Goal: Task Accomplishment & Management: Complete application form

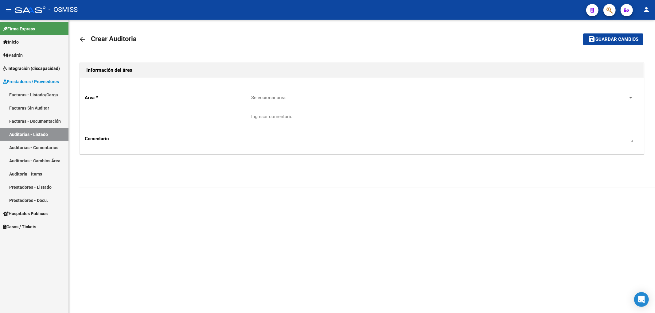
click at [267, 95] on div "Seleccionar area Seleccionar area" at bounding box center [442, 95] width 382 height 13
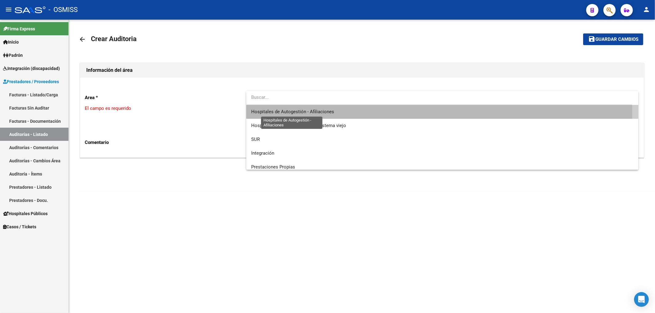
click at [301, 110] on span "Hospitales de Autogestión - Afiliaciones" at bounding box center [292, 112] width 83 height 6
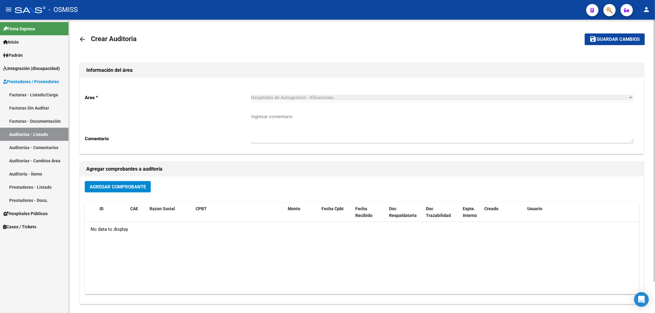
click at [82, 37] on mat-icon "arrow_back" at bounding box center [82, 39] width 7 height 7
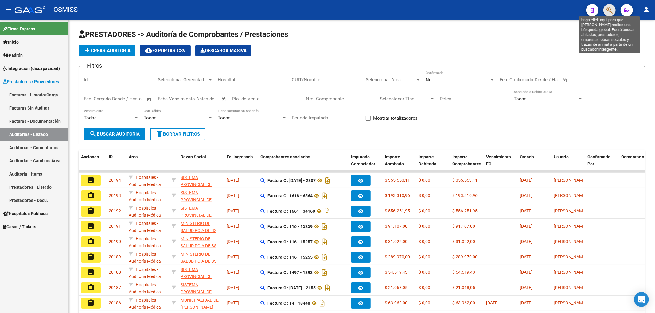
click at [608, 11] on icon "button" at bounding box center [609, 10] width 6 height 7
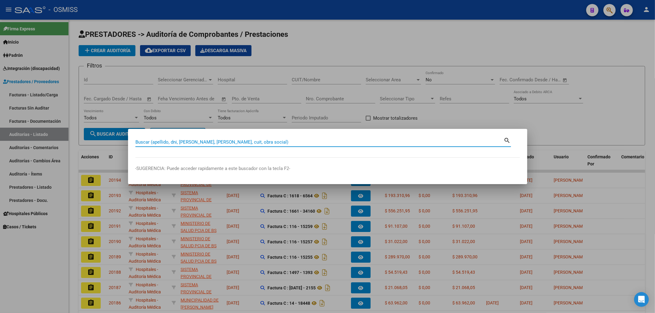
click at [191, 139] on input "Buscar (apellido, dni, [PERSON_NAME], [PERSON_NAME], cuit, obra social)" at bounding box center [319, 142] width 368 height 6
type input "0-31928"
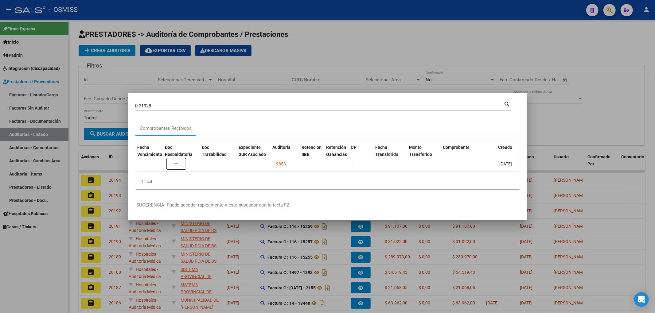
scroll to position [0, 349]
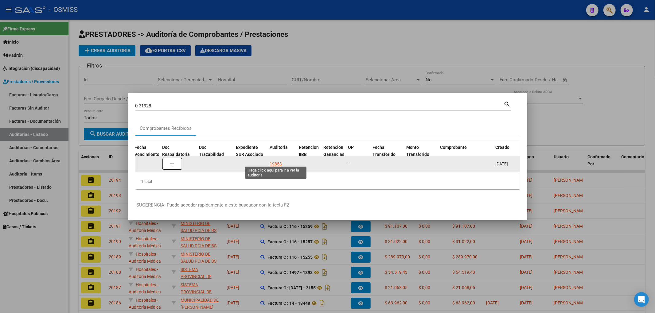
click at [272, 162] on div "19853" at bounding box center [276, 164] width 12 height 7
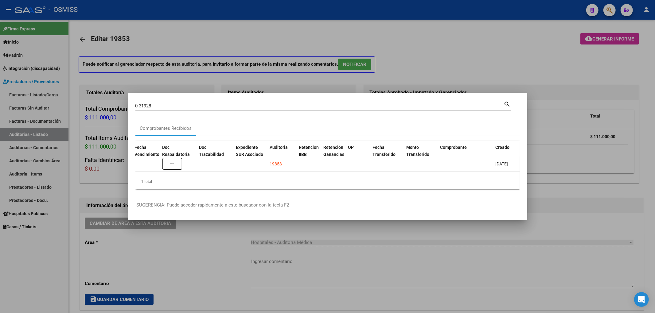
click at [327, 23] on div at bounding box center [327, 156] width 655 height 313
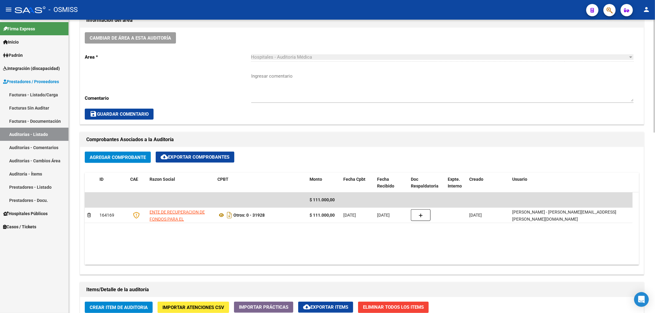
scroll to position [327, 0]
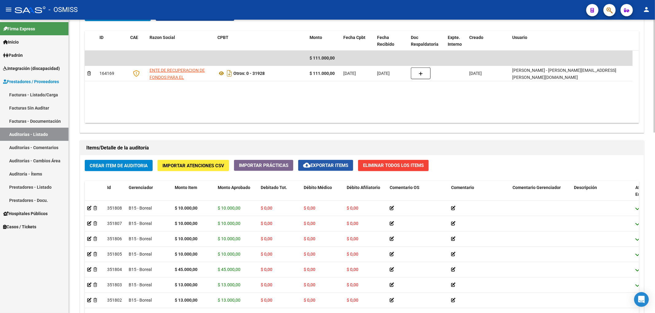
click at [317, 166] on span "cloud_download Exportar Items" at bounding box center [325, 166] width 45 height 6
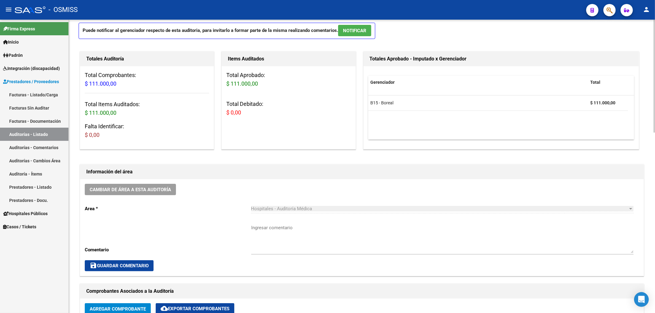
scroll to position [0, 0]
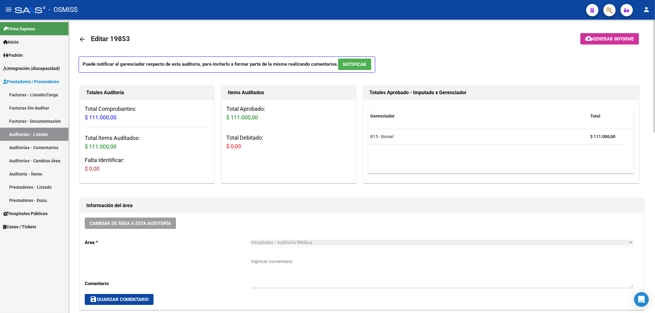
click at [83, 39] on mat-icon "arrow_back" at bounding box center [82, 39] width 7 height 7
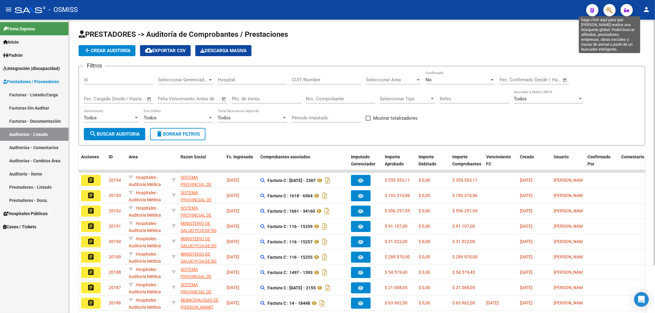
click at [608, 9] on icon "button" at bounding box center [609, 10] width 6 height 7
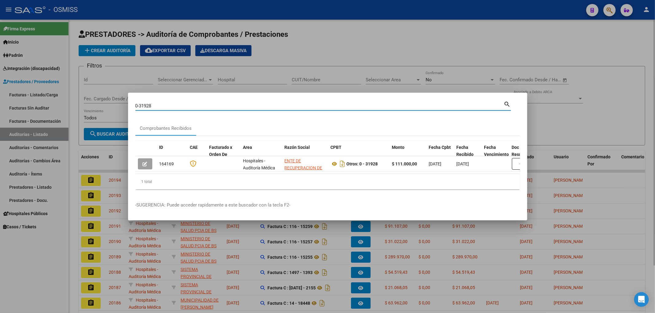
click at [150, 101] on div "0-31928 Buscar (apellido, dni, [PERSON_NAME], [PERSON_NAME], cuit, obra social)" at bounding box center [319, 105] width 368 height 9
click at [149, 103] on input "0-31928" at bounding box center [319, 106] width 368 height 6
type input "0-31938"
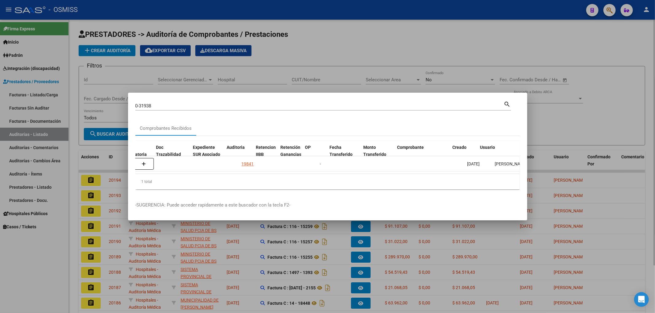
scroll to position [0, 392]
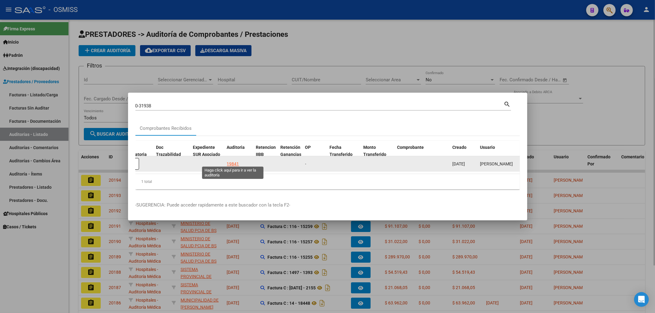
click at [232, 161] on div "19841" at bounding box center [233, 164] width 12 height 7
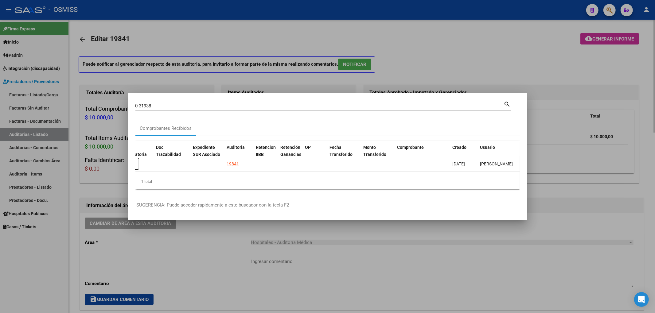
click at [466, 39] on div at bounding box center [327, 156] width 655 height 313
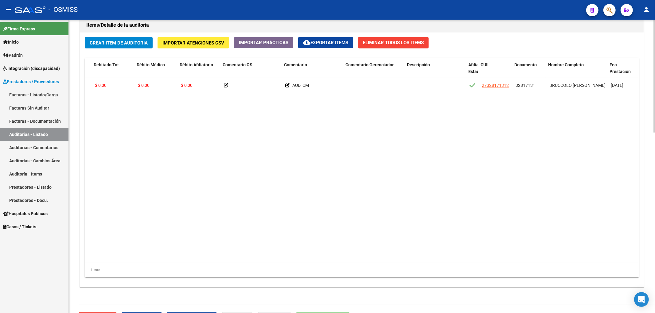
scroll to position [0, 167]
click at [342, 46] on button "cloud_download Exportar Items" at bounding box center [325, 42] width 55 height 11
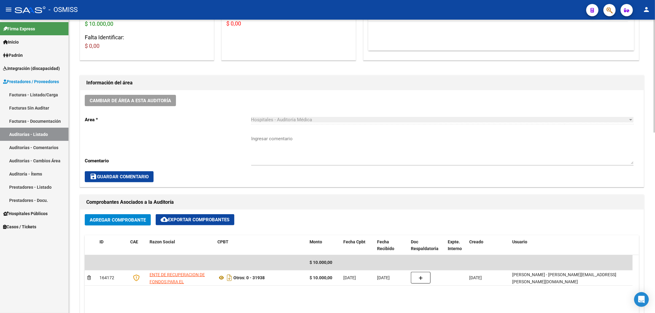
scroll to position [0, 0]
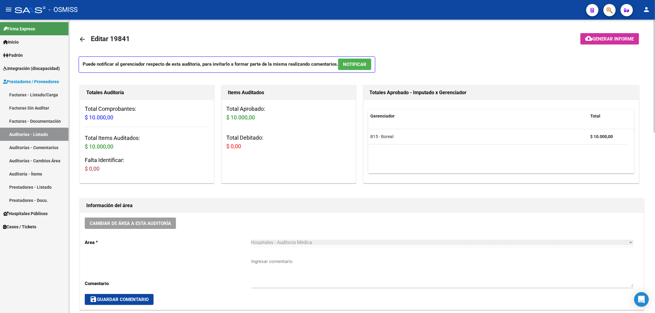
click at [79, 34] on link "arrow_back" at bounding box center [85, 39] width 12 height 14
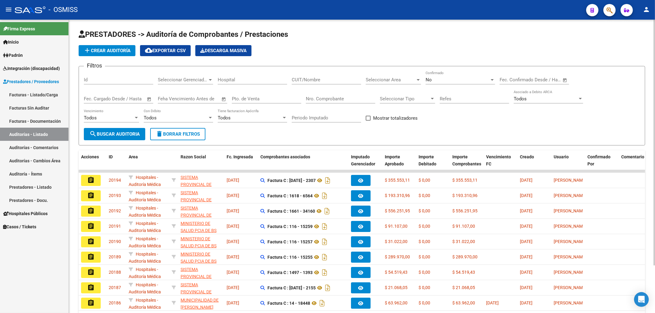
click at [607, 11] on icon "button" at bounding box center [609, 10] width 6 height 7
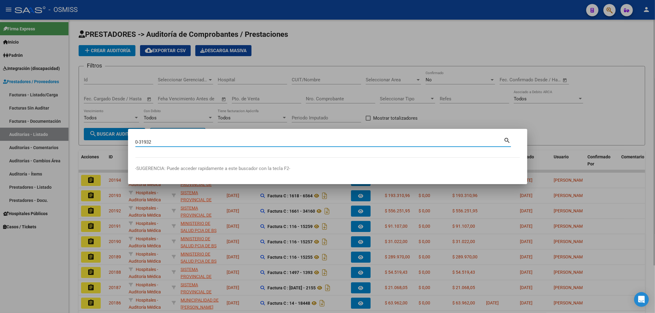
type input "0-31932"
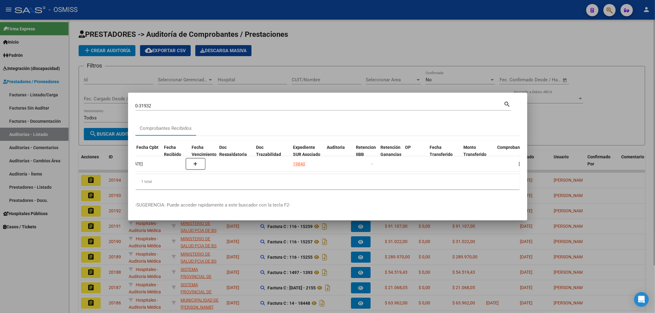
scroll to position [0, 357]
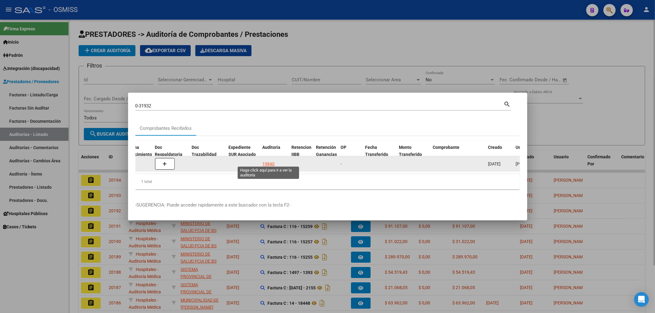
click at [268, 163] on div "19840" at bounding box center [269, 164] width 12 height 7
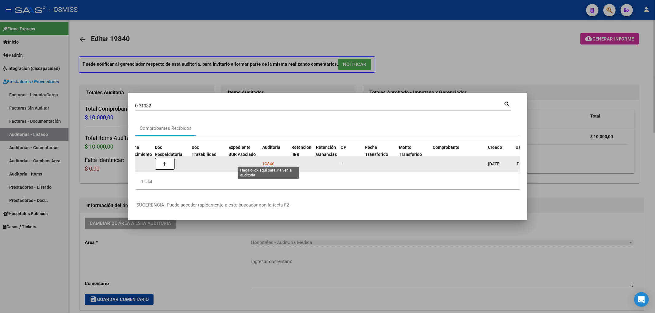
click at [267, 161] on div "19840" at bounding box center [269, 164] width 12 height 7
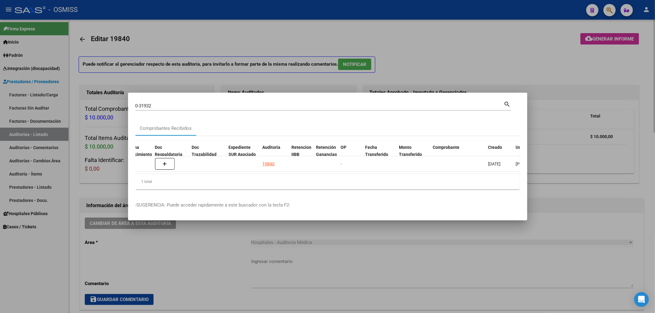
click at [451, 52] on div at bounding box center [327, 156] width 655 height 313
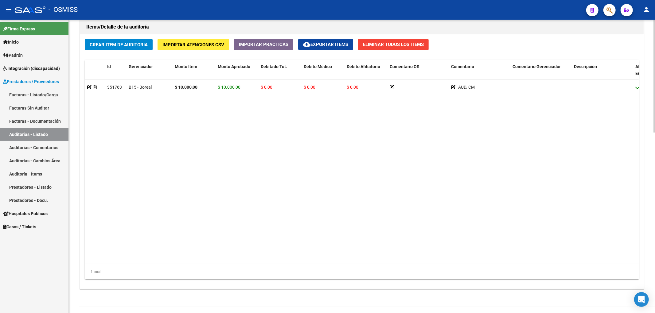
scroll to position [450, 0]
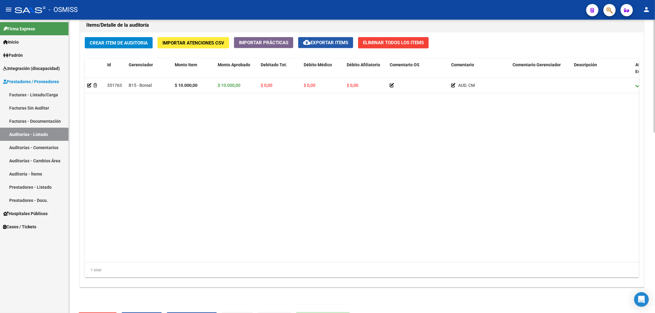
click at [319, 42] on span "cloud_download Exportar Items" at bounding box center [325, 43] width 45 height 6
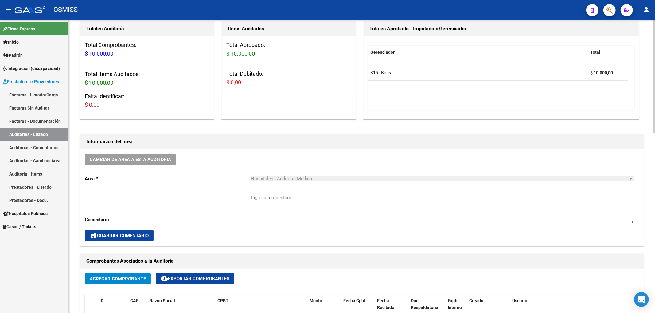
scroll to position [0, 0]
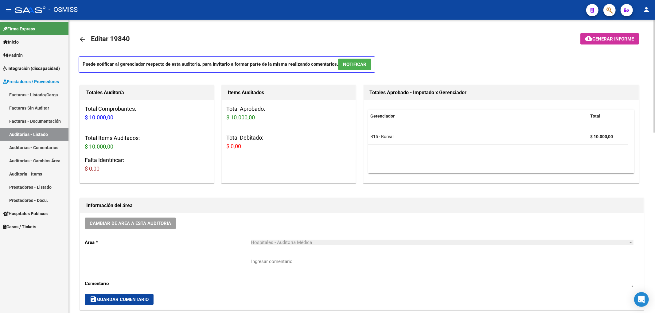
click at [82, 38] on mat-icon "arrow_back" at bounding box center [82, 39] width 7 height 7
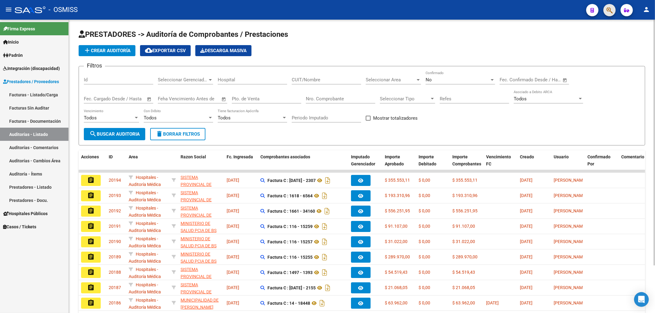
click at [613, 10] on button "button" at bounding box center [609, 10] width 12 height 12
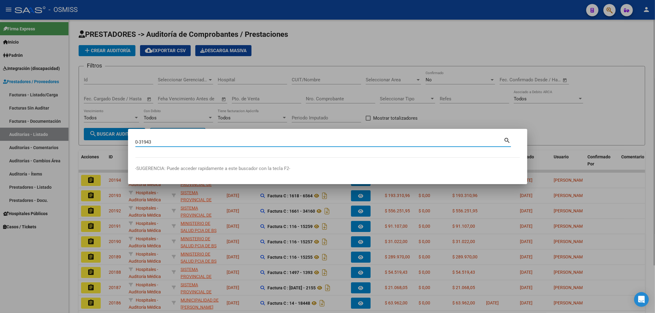
type input "0-31943"
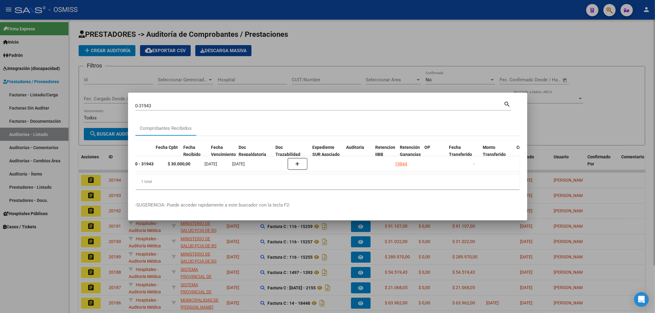
scroll to position [0, 314]
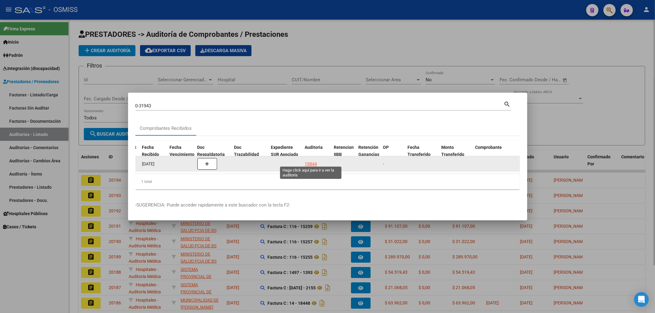
click at [313, 161] on div "19844" at bounding box center [311, 164] width 12 height 7
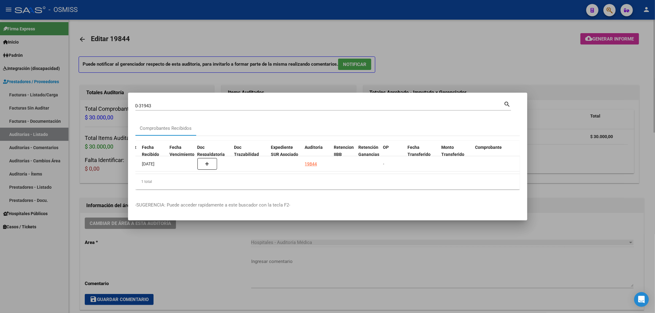
click at [477, 42] on div at bounding box center [327, 156] width 655 height 313
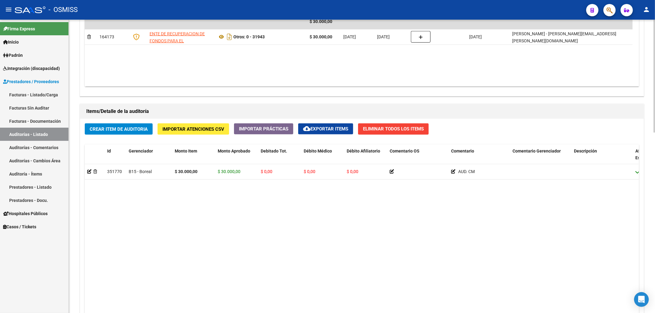
scroll to position [368, 0]
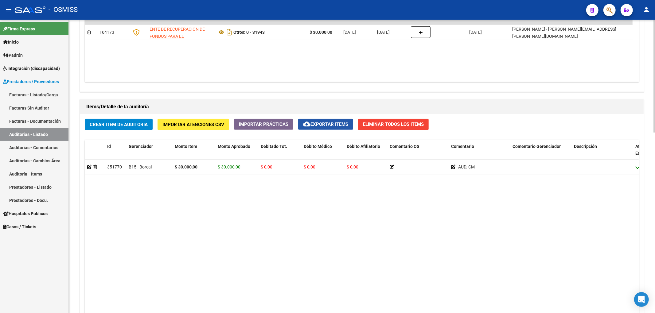
click at [321, 126] on span "cloud_download Exportar Items" at bounding box center [325, 125] width 45 height 6
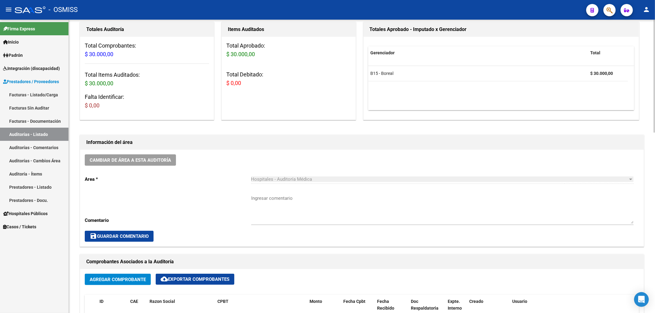
scroll to position [0, 0]
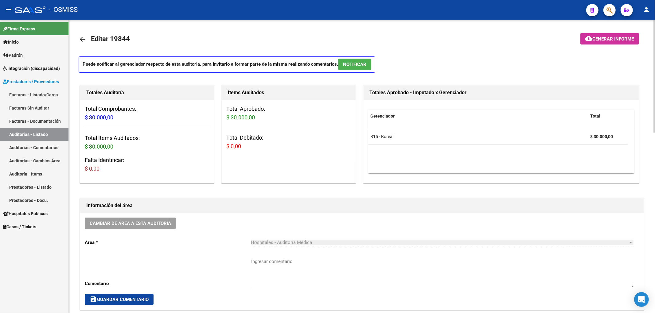
click at [80, 36] on mat-icon "arrow_back" at bounding box center [82, 39] width 7 height 7
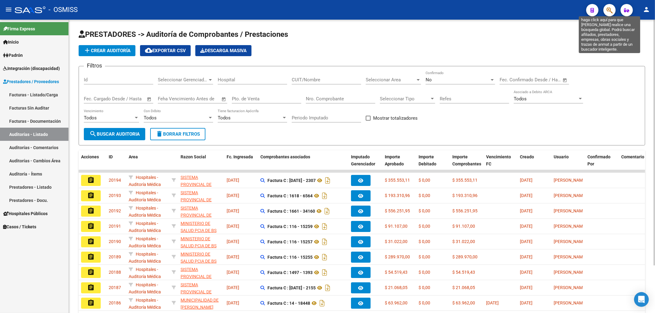
click at [612, 13] on icon "button" at bounding box center [609, 10] width 6 height 7
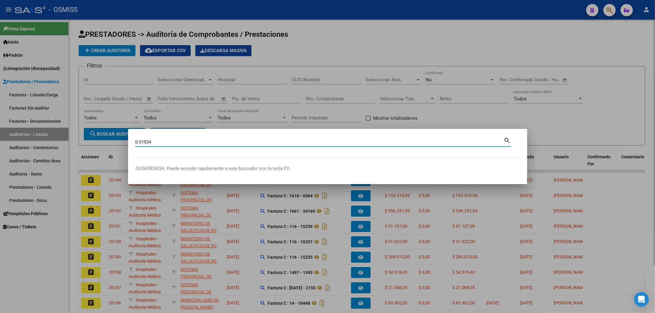
type input "0-31934"
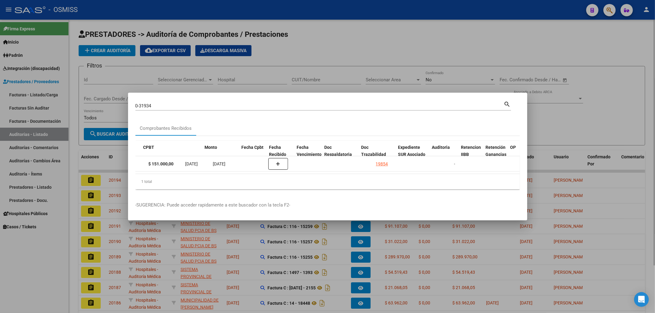
scroll to position [0, 266]
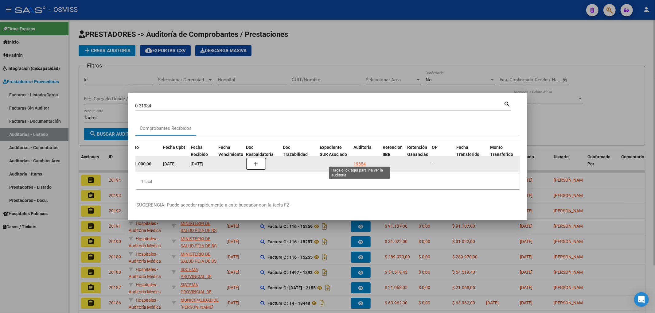
click at [360, 161] on div "19854" at bounding box center [360, 164] width 12 height 7
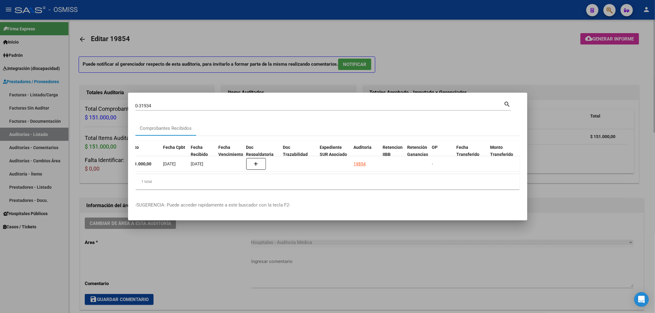
click at [400, 30] on div at bounding box center [327, 156] width 655 height 313
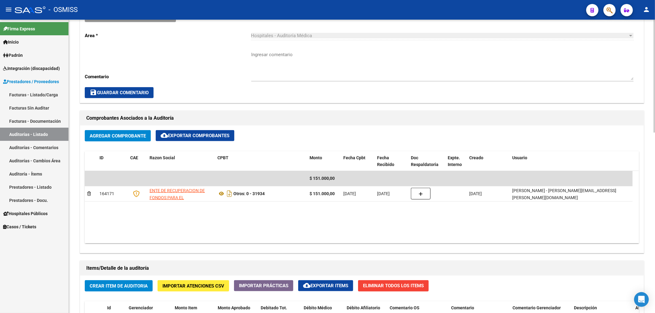
scroll to position [368, 0]
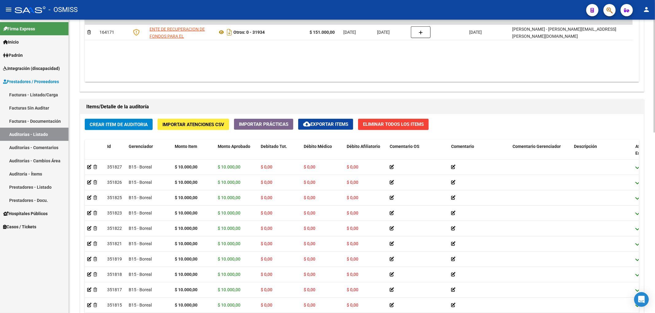
click at [330, 128] on button "cloud_download Exportar Items" at bounding box center [325, 124] width 55 height 11
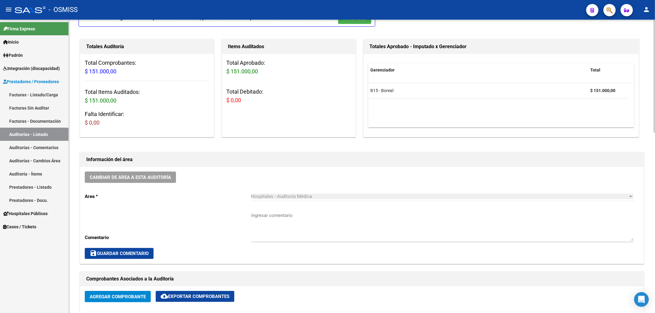
scroll to position [0, 0]
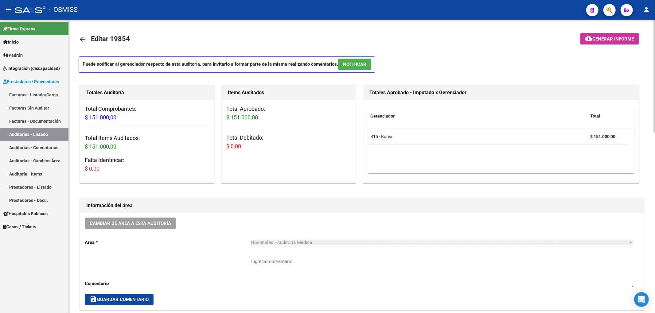
click at [80, 37] on mat-icon "arrow_back" at bounding box center [82, 39] width 7 height 7
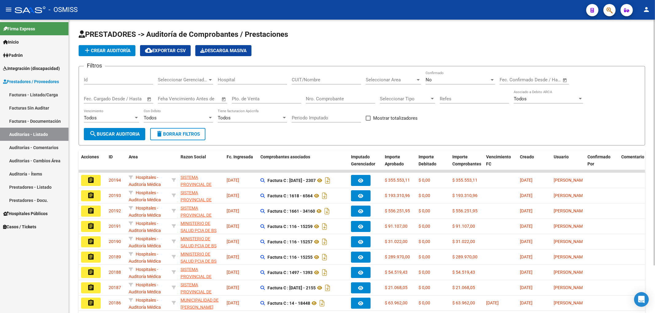
click at [128, 53] on span "add Crear Auditoría" at bounding box center [107, 51] width 47 height 6
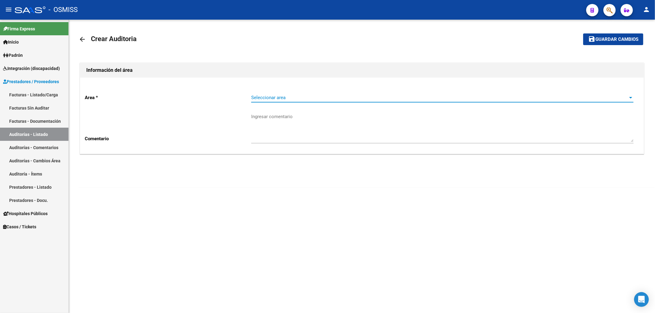
click at [264, 98] on span "Seleccionar area" at bounding box center [439, 98] width 377 height 6
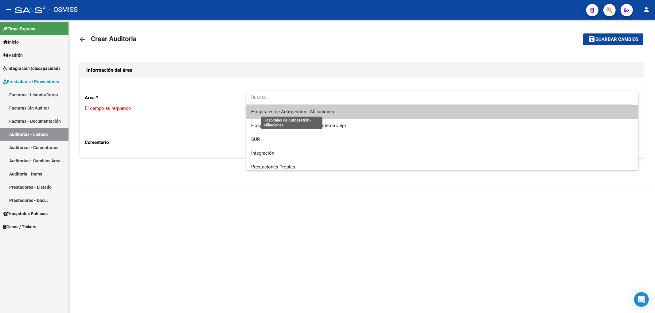
click at [281, 109] on span "Hospitales de Autogestión - Afiliaciones" at bounding box center [292, 112] width 83 height 6
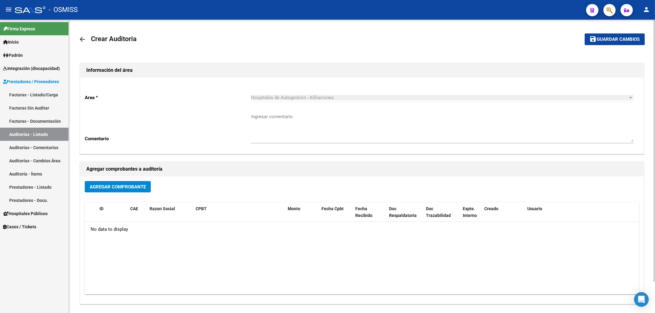
click at [130, 191] on button "Agregar Comprobante" at bounding box center [118, 186] width 66 height 11
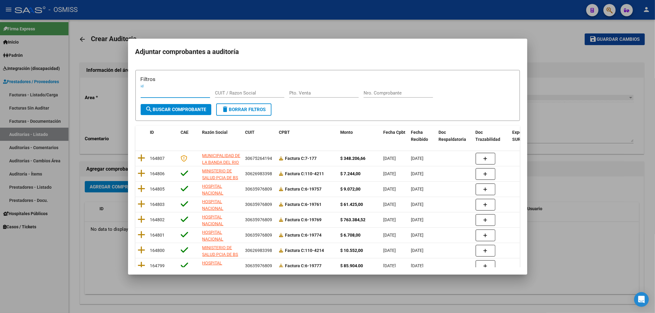
click at [390, 85] on div "Filtros id CUIT / Razon Social Pto. Venta Nro. Comprobante" at bounding box center [328, 89] width 374 height 29
click at [389, 89] on div "Nro. Comprobante" at bounding box center [398, 92] width 69 height 9
type input "376"
click at [169, 103] on div "id" at bounding box center [175, 95] width 69 height 15
click at [167, 109] on span "search Buscar Comprobante" at bounding box center [176, 110] width 61 height 6
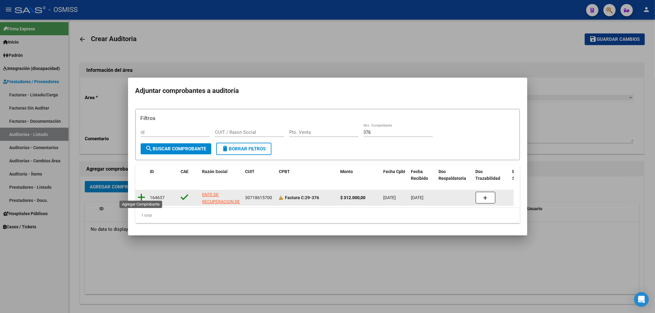
click at [145, 193] on icon at bounding box center [142, 197] width 8 height 9
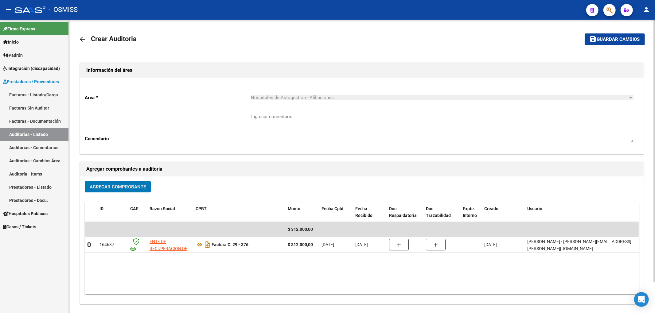
click at [619, 37] on span "Guardar cambios" at bounding box center [618, 40] width 43 height 6
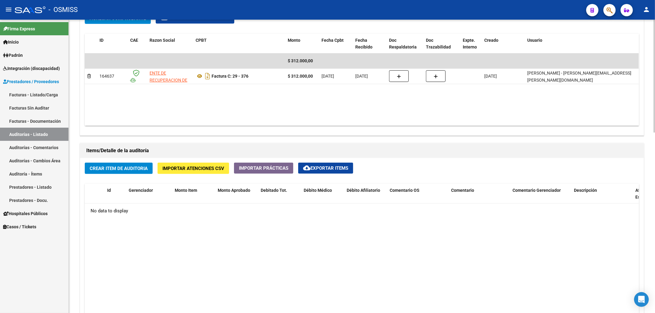
scroll to position [327, 0]
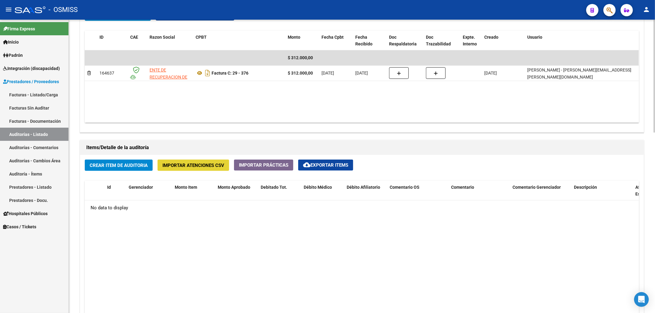
click at [187, 168] on span "Importar Atenciones CSV" at bounding box center [193, 166] width 62 height 6
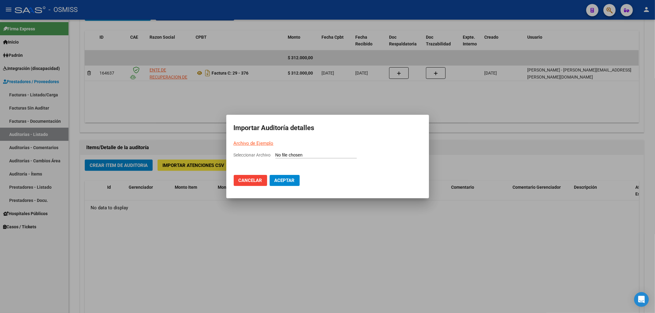
click at [268, 140] on p "Archivo de Ejemplo" at bounding box center [328, 143] width 188 height 7
click at [269, 141] on link "Archivo de Ejemplo" at bounding box center [254, 144] width 40 height 6
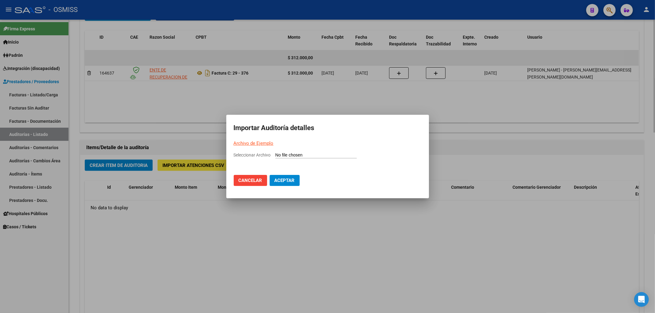
drag, startPoint x: 486, startPoint y: 95, endPoint x: 552, endPoint y: 64, distance: 72.9
click at [487, 95] on div at bounding box center [327, 156] width 655 height 313
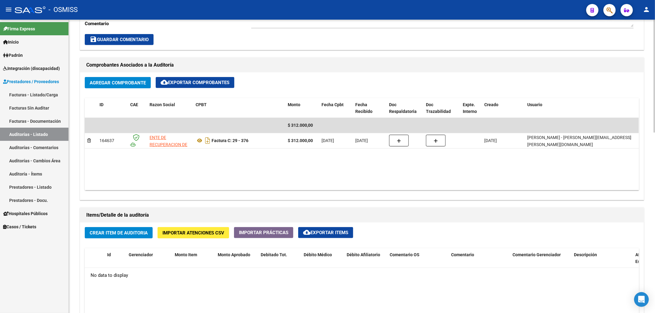
scroll to position [286, 0]
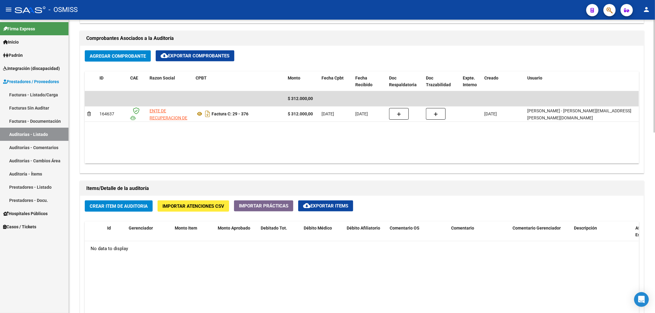
click at [192, 204] on span "Importar Atenciones CSV" at bounding box center [193, 207] width 62 height 6
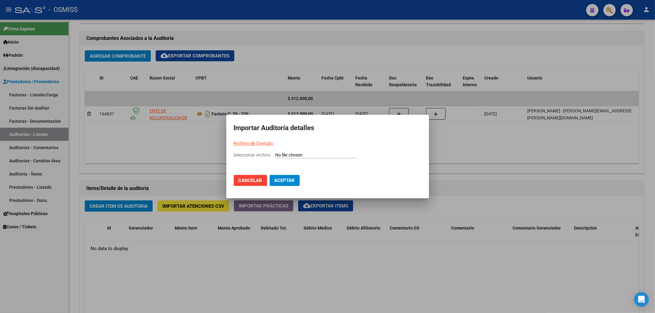
click at [291, 155] on input "Seleccionar Archivo" at bounding box center [315, 156] width 81 height 6
type input "C:\fakepath\Auditoria-demo-saas (33).csv"
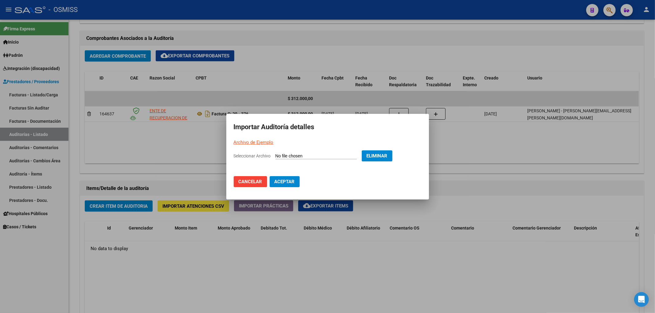
click at [286, 179] on span "Aceptar" at bounding box center [284, 182] width 20 height 6
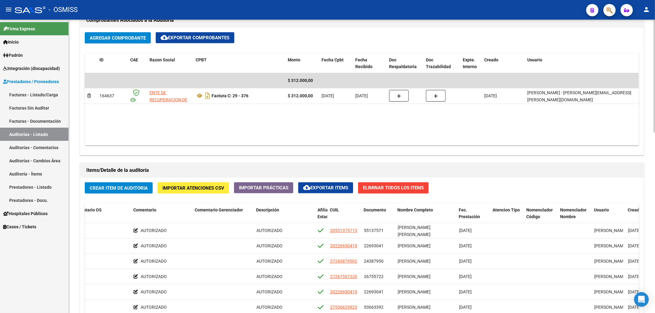
scroll to position [182, 0]
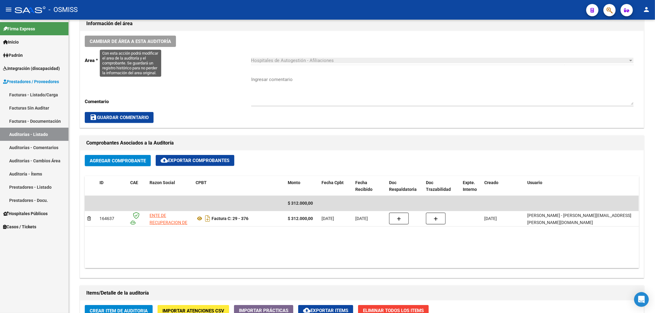
click at [151, 41] on span "Cambiar de área a esta auditoría" at bounding box center [130, 42] width 81 height 6
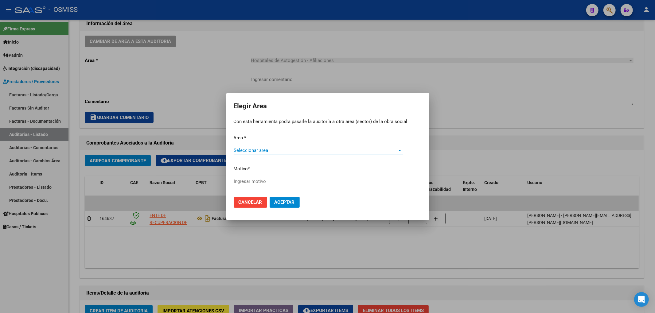
click at [253, 152] on span "Seleccionar area" at bounding box center [316, 151] width 164 height 6
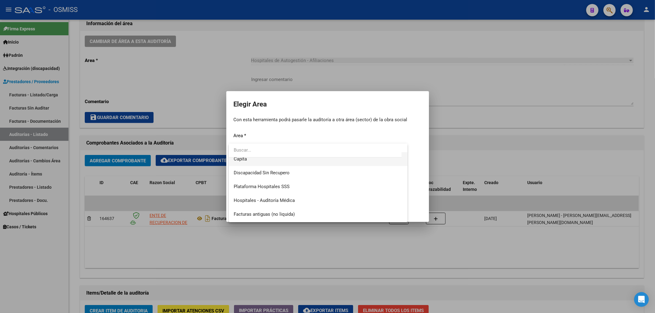
scroll to position [82, 0]
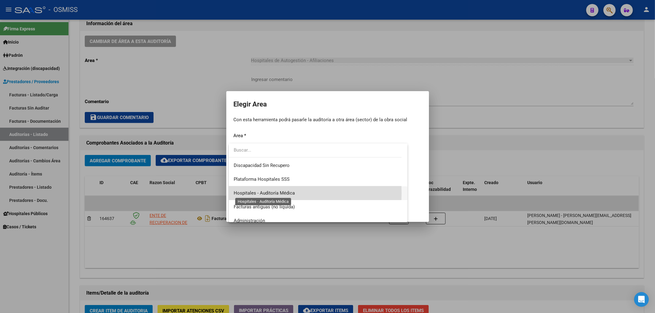
click at [261, 193] on span "Hospitales - Auditoría Médica" at bounding box center [264, 193] width 61 height 6
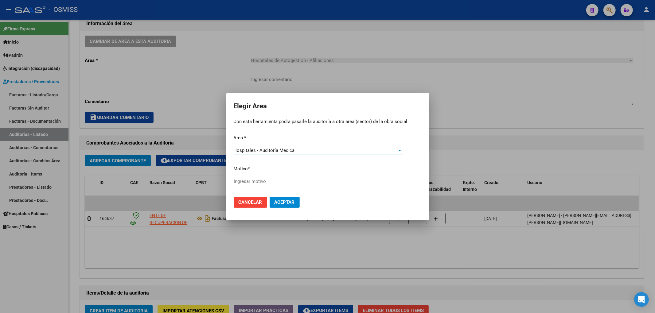
click at [260, 181] on input "Ingresar motivo" at bounding box center [318, 182] width 169 height 6
type input "AUDITADO"
click at [277, 200] on span "Aceptar" at bounding box center [284, 203] width 20 height 6
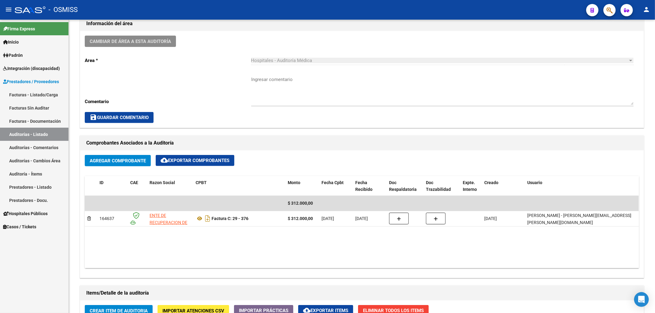
scroll to position [18, 0]
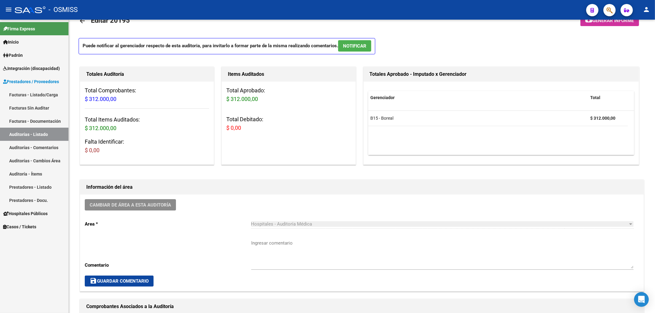
click at [82, 24] on mat-icon "arrow_back" at bounding box center [82, 20] width 7 height 7
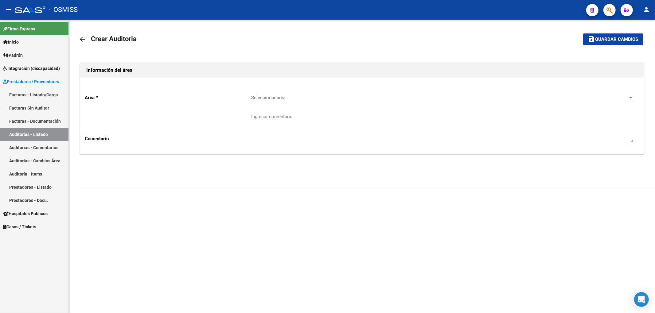
click at [273, 94] on div "Seleccionar area Seleccionar area" at bounding box center [442, 95] width 382 height 13
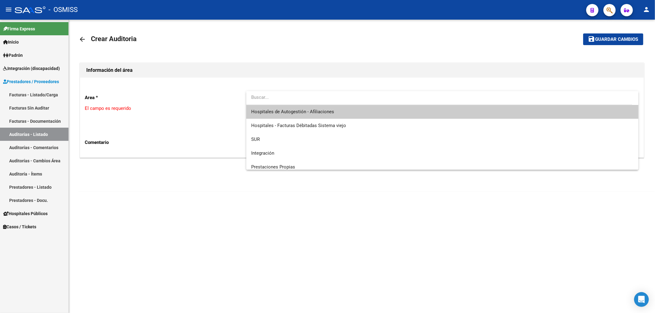
click at [283, 109] on span "Hospitales de Autogestión - Afiliaciones" at bounding box center [292, 112] width 83 height 6
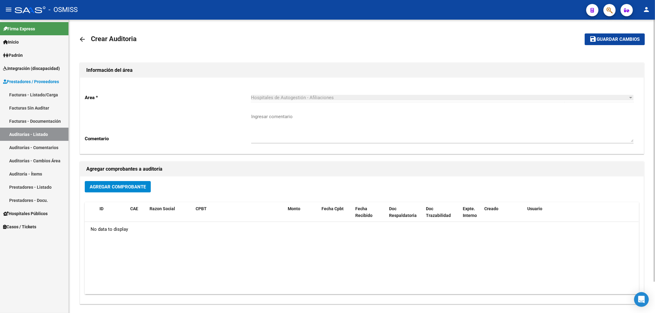
click at [138, 186] on span "Agregar Comprobante" at bounding box center [118, 187] width 56 height 6
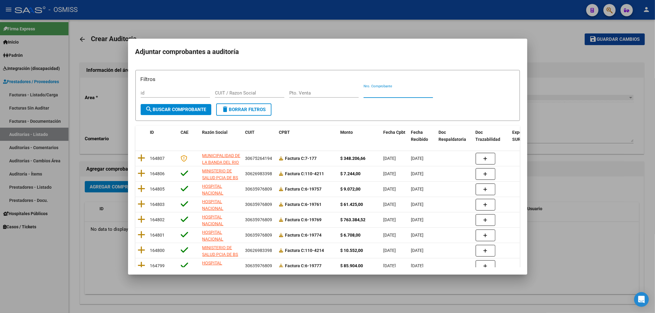
click at [368, 91] on input "Nro. Comprobante" at bounding box center [398, 93] width 69 height 6
type input "470"
click at [163, 106] on button "search Buscar Comprobante" at bounding box center [176, 109] width 71 height 11
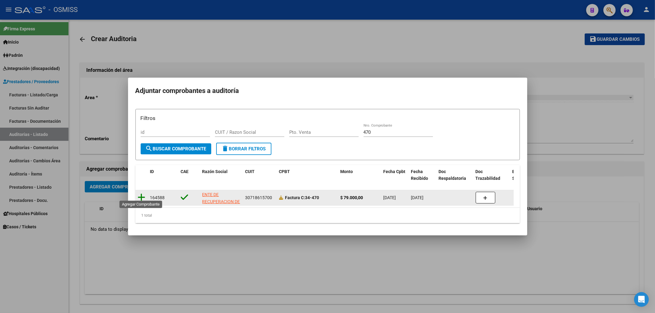
click at [143, 196] on icon at bounding box center [142, 197] width 8 height 9
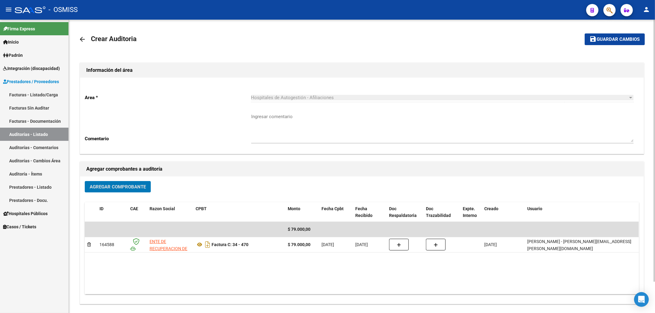
click at [599, 37] on span "Guardar cambios" at bounding box center [618, 40] width 43 height 6
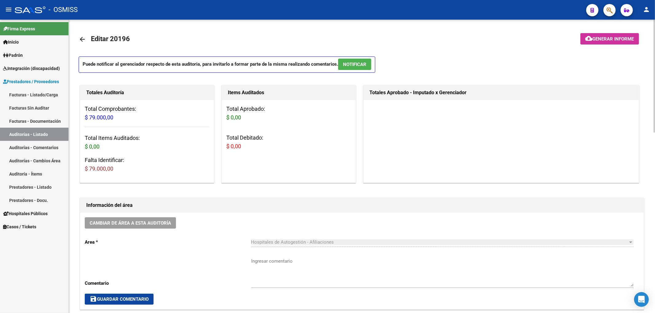
click at [79, 41] on mat-icon "arrow_back" at bounding box center [82, 39] width 7 height 7
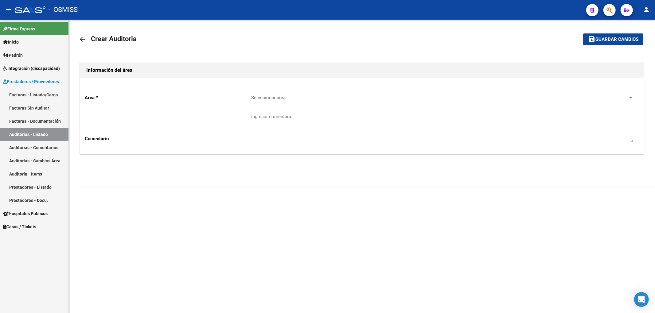
click at [83, 41] on mat-icon "arrow_back" at bounding box center [82, 39] width 7 height 7
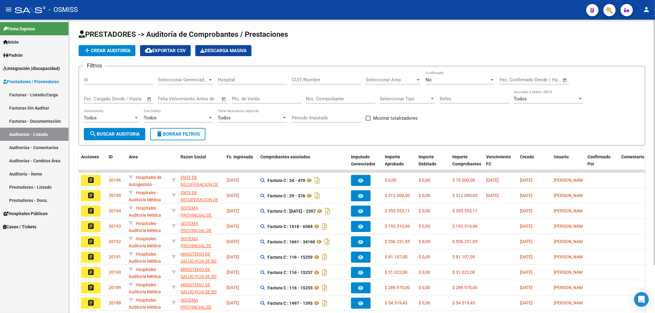
click at [609, 11] on icon "button" at bounding box center [609, 10] width 6 height 7
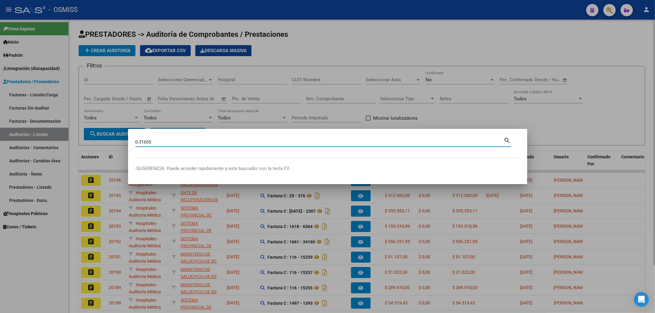
type input "0-31655"
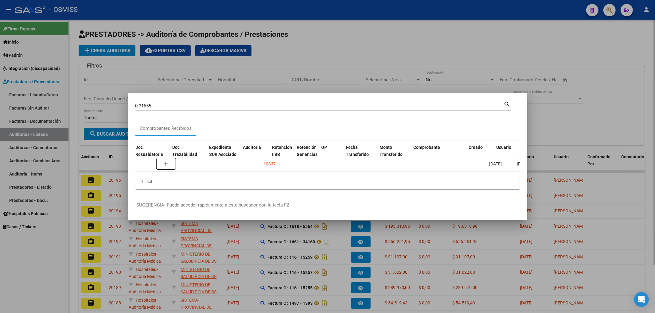
scroll to position [0, 351]
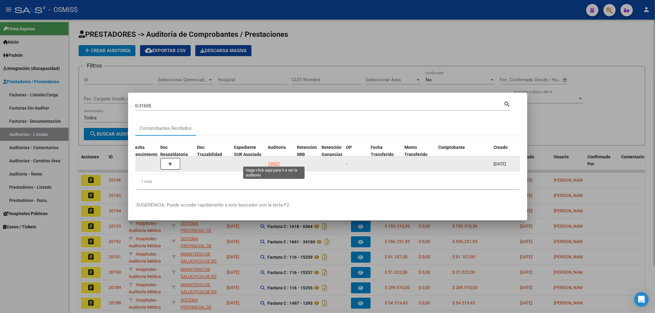
click at [270, 162] on div "19837" at bounding box center [274, 164] width 12 height 7
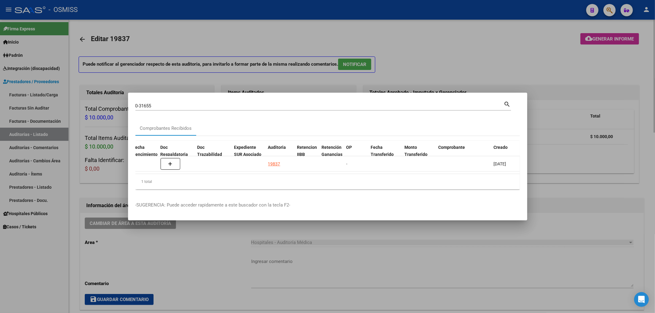
click at [457, 26] on div at bounding box center [327, 156] width 655 height 313
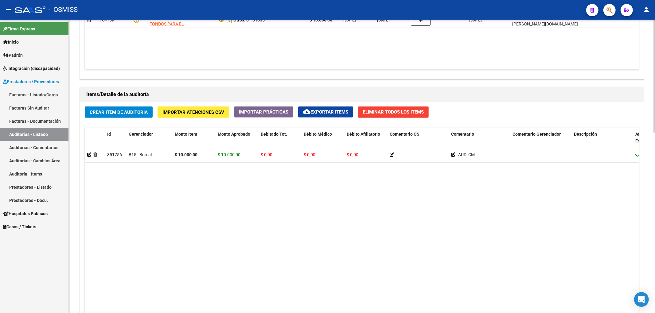
scroll to position [387, 0]
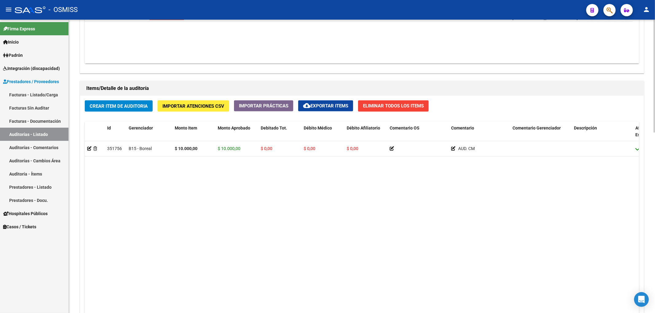
click at [338, 111] on button "cloud_download Exportar Items" at bounding box center [325, 105] width 55 height 11
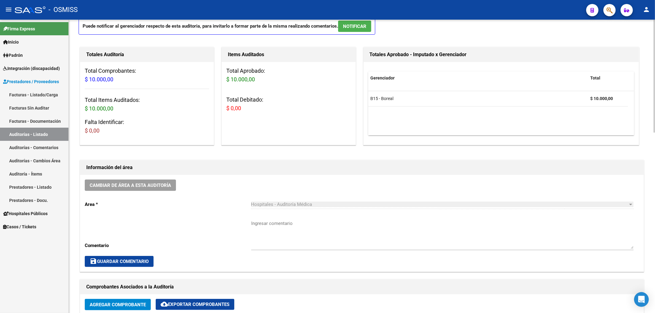
scroll to position [0, 0]
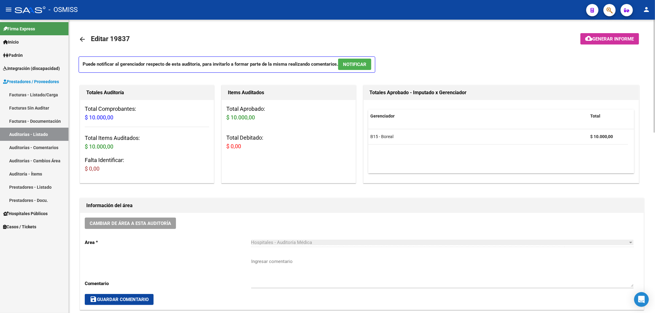
click at [86, 41] on link "arrow_back" at bounding box center [85, 39] width 12 height 14
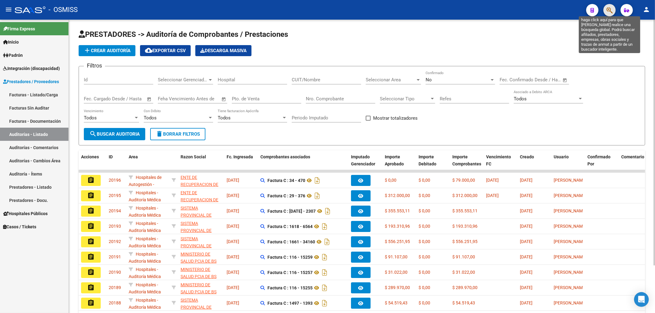
click at [609, 7] on icon "button" at bounding box center [609, 10] width 6 height 7
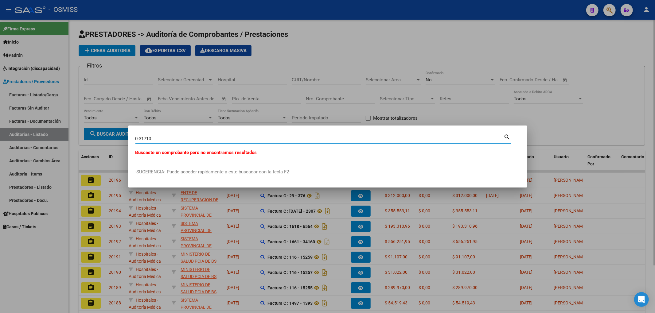
drag, startPoint x: 157, startPoint y: 135, endPoint x: 153, endPoint y: 137, distance: 4.6
click at [153, 137] on div "0-31710 Buscar (apellido, dni, [PERSON_NAME], [PERSON_NAME], cuit, obra social)" at bounding box center [319, 138] width 368 height 9
drag, startPoint x: 157, startPoint y: 139, endPoint x: 130, endPoint y: 137, distance: 26.8
click at [131, 137] on mat-dialog-content "0-31710 Buscar (apellido, dni, [PERSON_NAME], [PERSON_NAME], cuit, obra social)…" at bounding box center [327, 147] width 399 height 28
type input "31710"
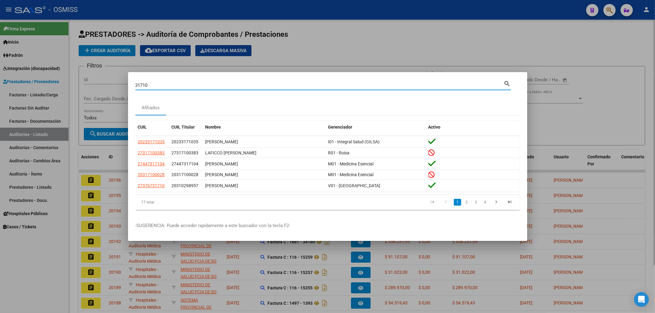
click at [500, 32] on div at bounding box center [327, 156] width 655 height 313
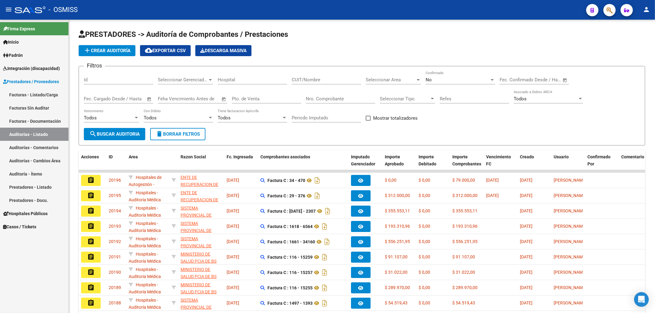
click at [613, 12] on icon "button" at bounding box center [609, 10] width 6 height 7
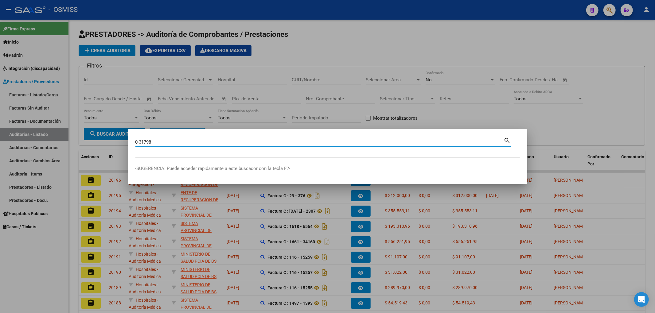
type input "0-31798"
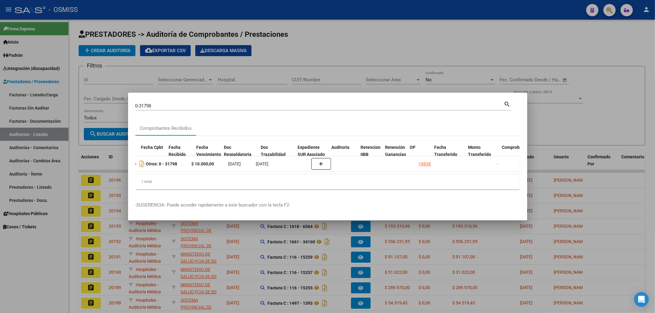
scroll to position [0, 311]
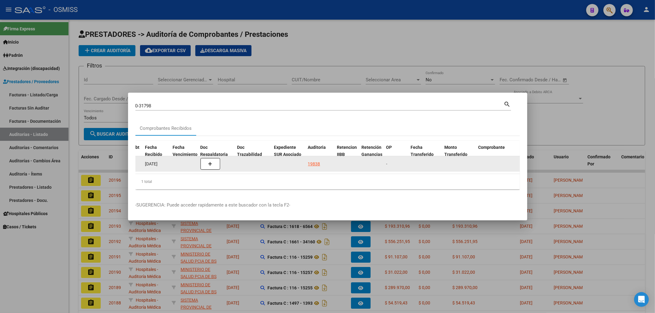
click at [321, 162] on div "19838" at bounding box center [320, 164] width 24 height 7
click at [317, 162] on div "19838" at bounding box center [314, 164] width 12 height 7
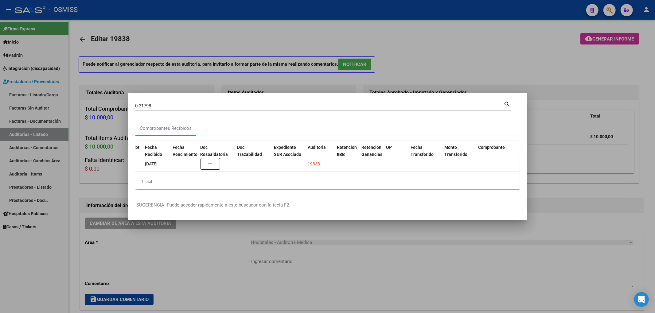
click at [343, 17] on div at bounding box center [327, 156] width 655 height 313
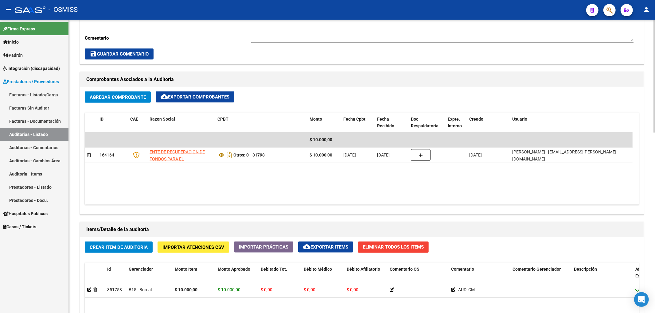
scroll to position [409, 0]
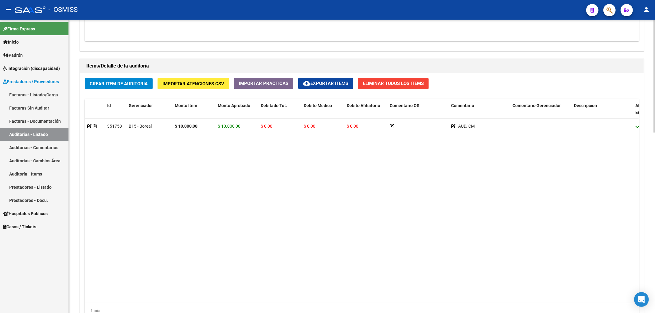
click at [324, 87] on button "cloud_download Exportar Items" at bounding box center [325, 83] width 55 height 11
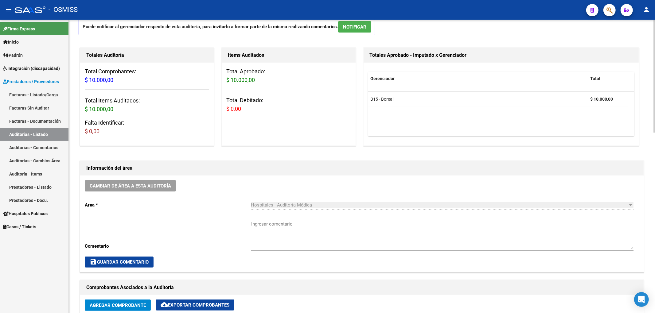
scroll to position [0, 0]
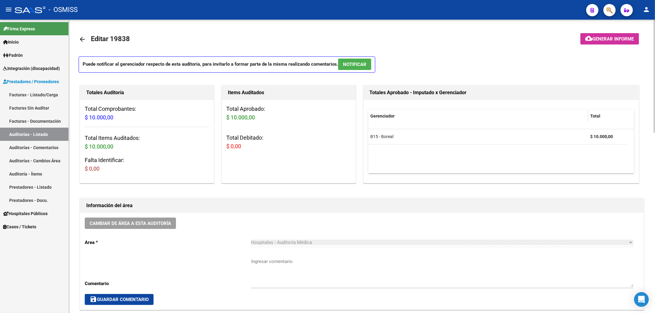
click at [79, 37] on mat-icon "arrow_back" at bounding box center [82, 39] width 7 height 7
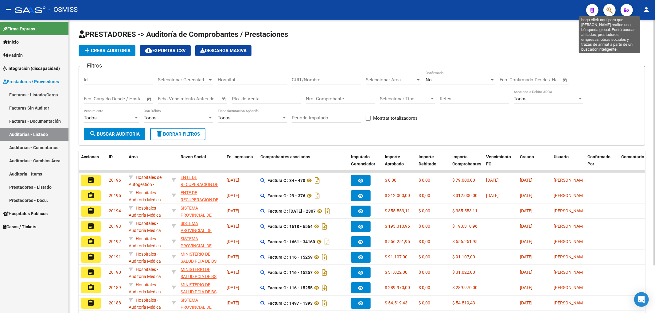
click at [610, 11] on icon "button" at bounding box center [609, 10] width 6 height 7
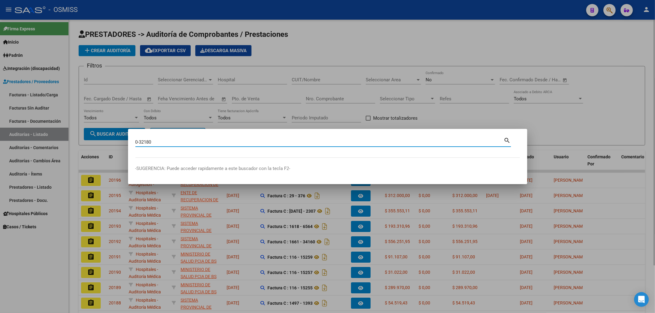
type input "0-32180"
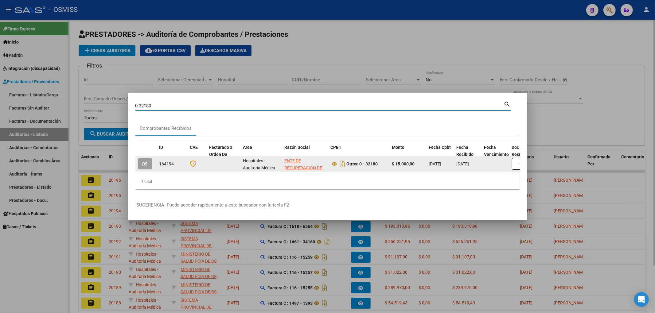
click at [234, 168] on datatable-body-cell at bounding box center [224, 163] width 34 height 15
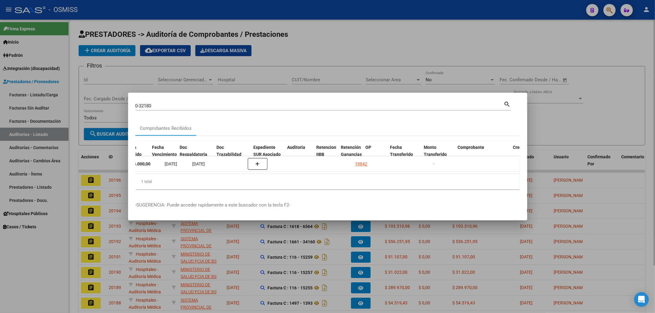
scroll to position [0, 335]
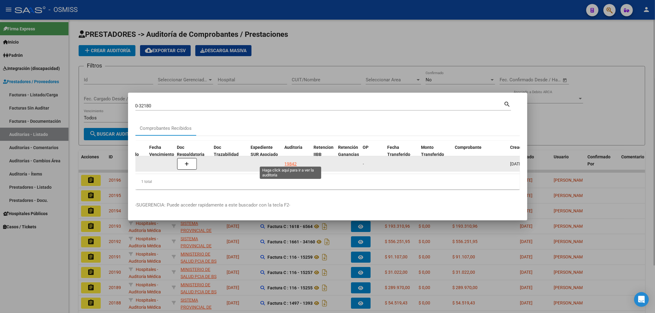
click at [295, 161] on div "19842" at bounding box center [291, 164] width 12 height 7
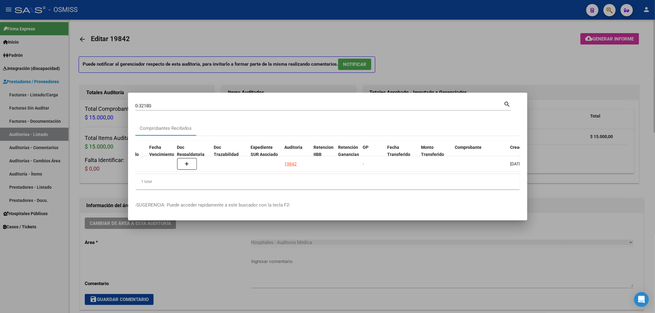
click at [437, 44] on div at bounding box center [327, 156] width 655 height 313
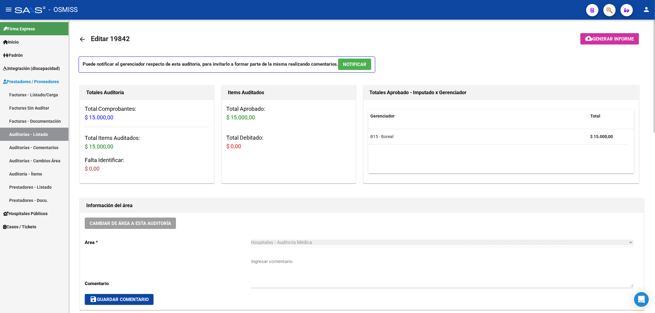
click at [84, 41] on mat-icon "arrow_back" at bounding box center [82, 39] width 7 height 7
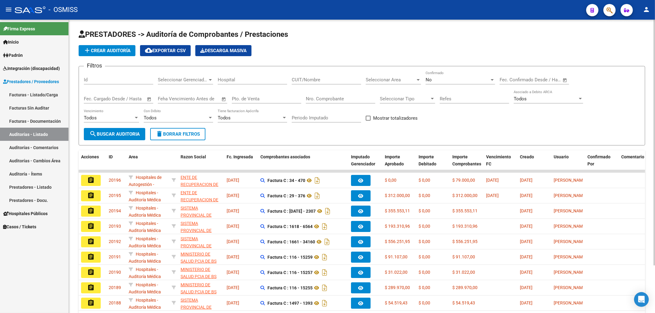
click at [325, 100] on input "Nro. Comprobante" at bounding box center [340, 99] width 69 height 6
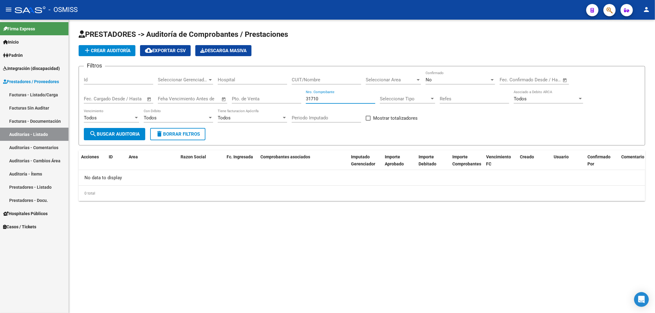
type input "31710"
click at [198, 242] on mat-sidenav-content "PRESTADORES -> Auditoría de Comprobantes / Prestaciones add Crear Auditoría clo…" at bounding box center [362, 167] width 586 height 294
drag, startPoint x: 606, startPoint y: 0, endPoint x: 609, endPoint y: 10, distance: 10.0
click at [607, 5] on mat-toolbar "menu - OSMISS person" at bounding box center [327, 10] width 655 height 20
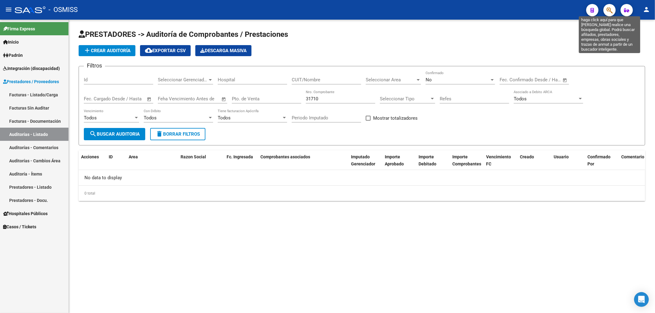
click at [609, 10] on icon "button" at bounding box center [609, 10] width 6 height 7
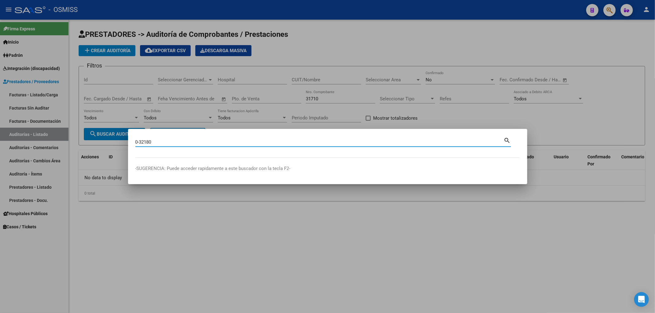
type input "0-32180"
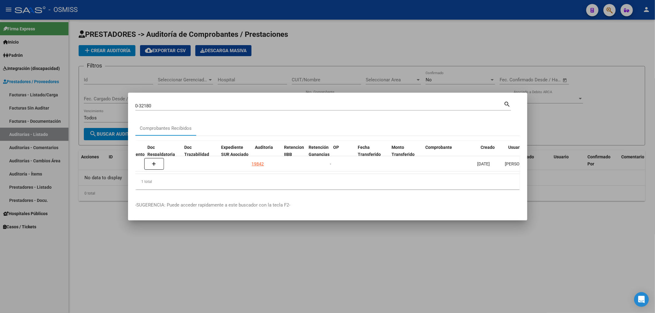
scroll to position [0, 364]
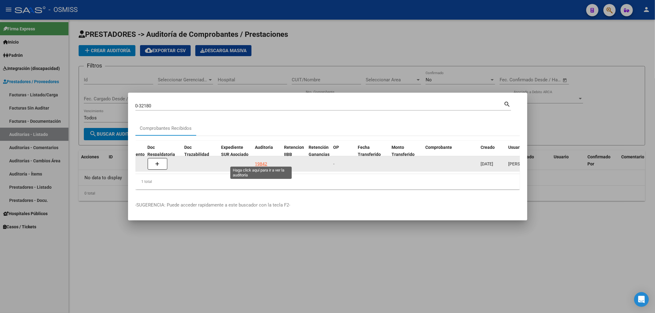
click at [262, 161] on div "19842" at bounding box center [261, 164] width 12 height 7
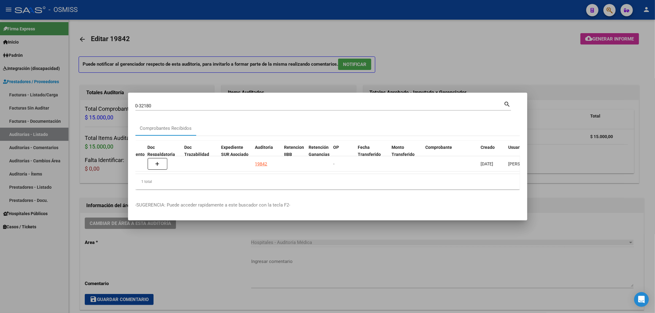
click at [472, 55] on div at bounding box center [327, 156] width 655 height 313
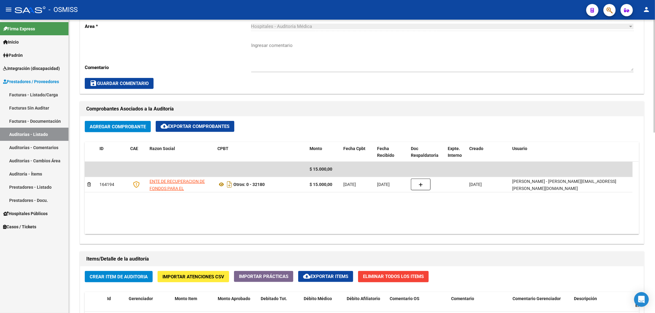
scroll to position [286, 0]
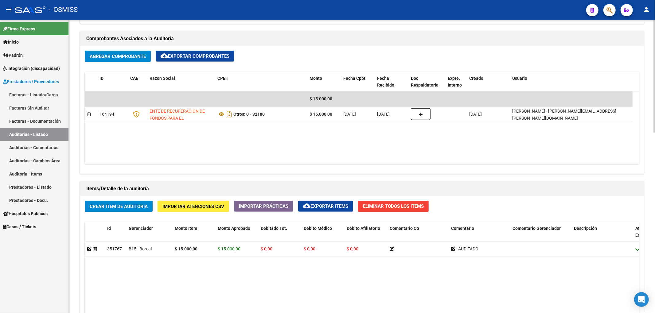
click at [337, 209] on span "cloud_download Exportar Items" at bounding box center [325, 207] width 45 height 6
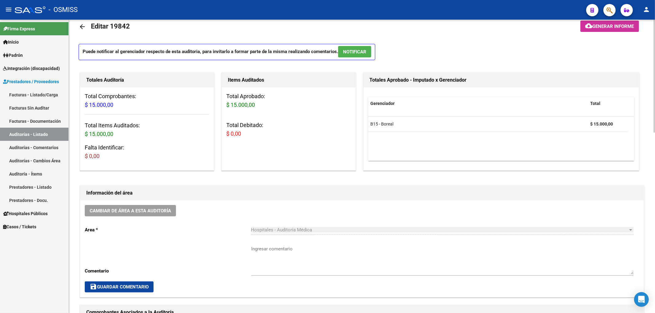
scroll to position [0, 0]
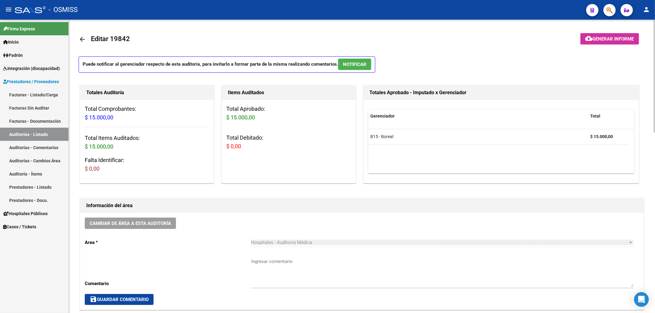
click at [82, 38] on mat-icon "arrow_back" at bounding box center [82, 39] width 7 height 7
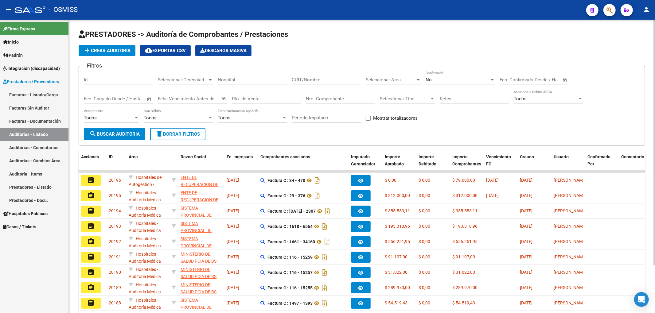
click at [103, 52] on span "add Crear Auditoría" at bounding box center [107, 51] width 47 height 6
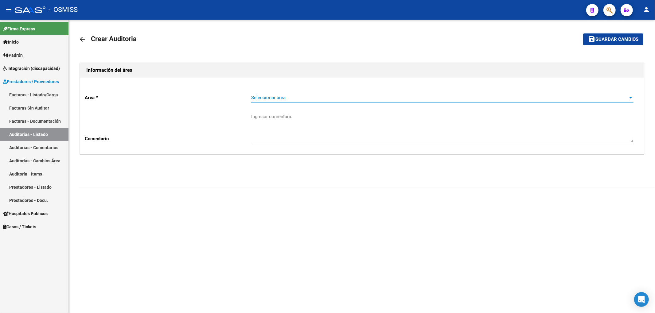
click at [257, 96] on span "Seleccionar area" at bounding box center [439, 98] width 377 height 6
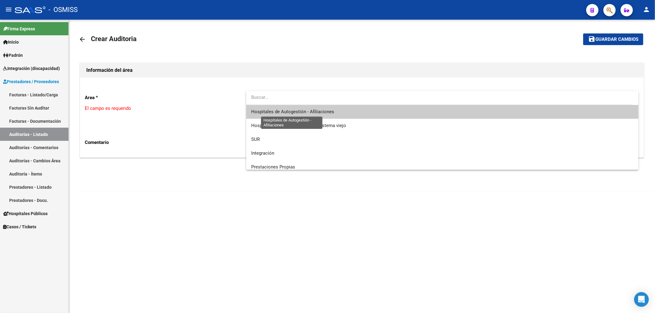
click at [263, 112] on span "Hospitales de Autogestión - Afiliaciones" at bounding box center [292, 112] width 83 height 6
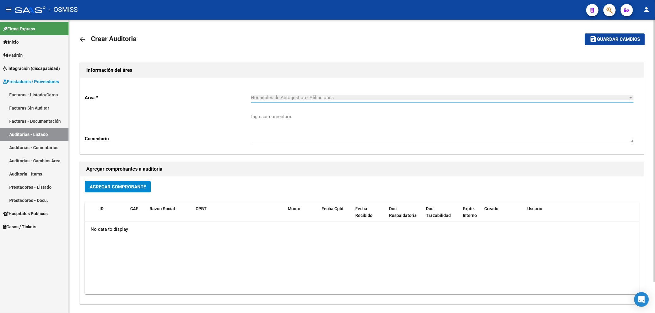
click at [145, 191] on button "Agregar Comprobante" at bounding box center [118, 186] width 66 height 11
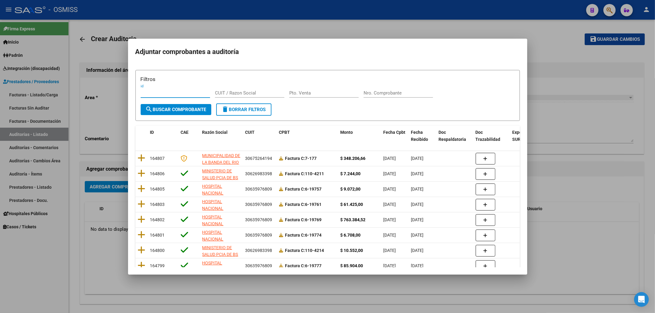
click at [360, 93] on div "Filtros id CUIT / Razon Social Pto. Venta Nro. Comprobante" at bounding box center [328, 89] width 374 height 29
click at [368, 95] on input "Nro. Comprobante" at bounding box center [398, 93] width 69 height 6
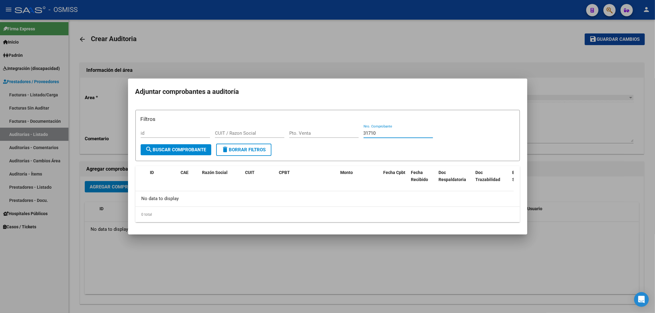
type input "31710"
click at [342, 39] on div at bounding box center [327, 156] width 655 height 313
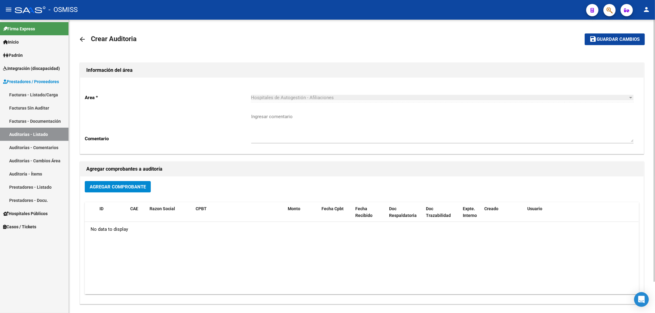
click at [88, 40] on link "arrow_back" at bounding box center [85, 39] width 12 height 14
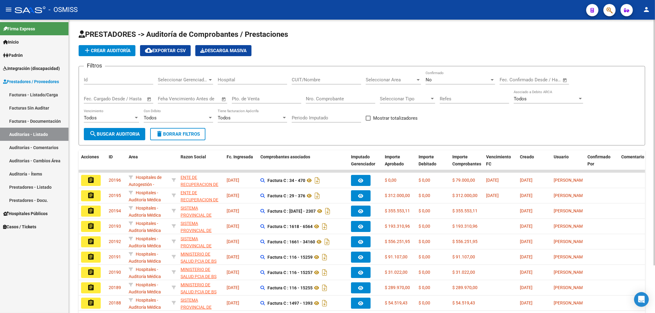
click at [331, 101] on input "Nro. Comprobante" at bounding box center [340, 99] width 69 height 6
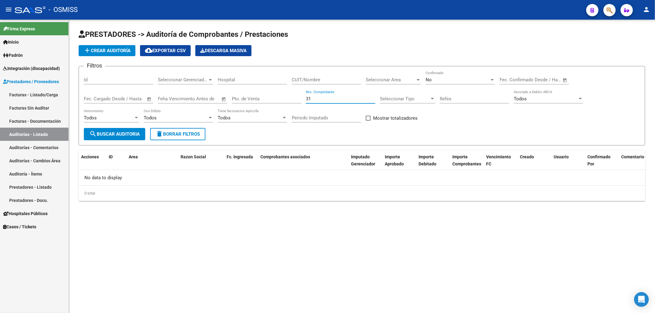
type input "3"
click at [397, 84] on div "Seleccionar Area Seleccionar Area" at bounding box center [393, 77] width 55 height 13
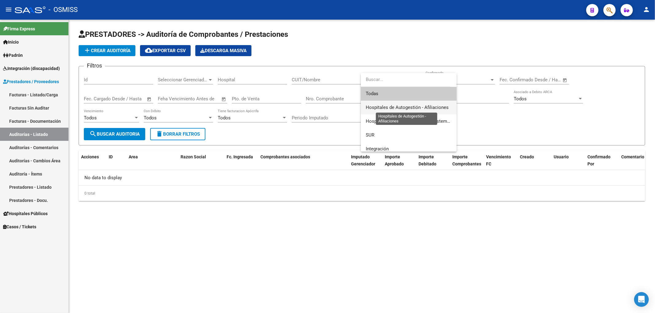
click at [421, 107] on span "Hospitales de Autogestión - Afiliaciones" at bounding box center [407, 108] width 83 height 6
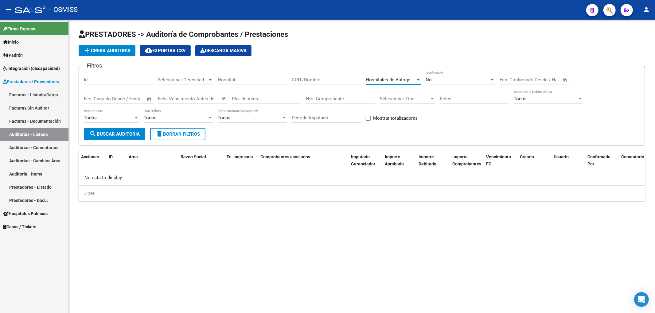
click at [107, 134] on span "search Buscar Auditoria" at bounding box center [114, 134] width 50 height 6
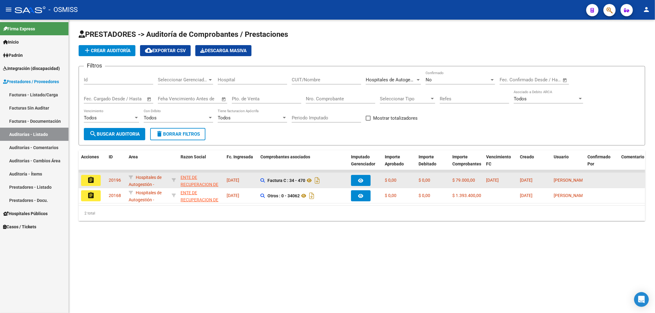
click at [93, 182] on mat-icon "assignment" at bounding box center [90, 180] width 7 height 7
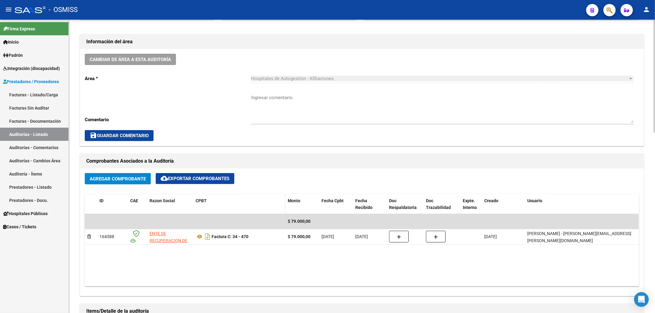
scroll to position [286, 0]
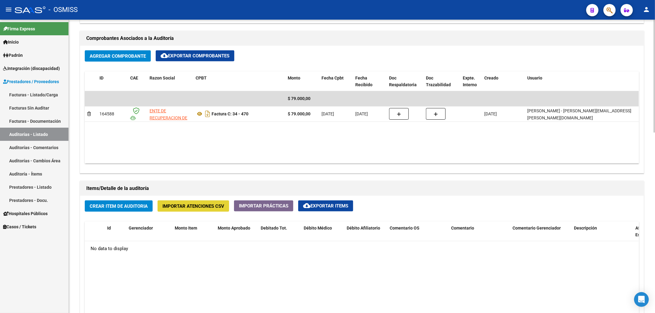
click at [200, 209] on span "Importar Atenciones CSV" at bounding box center [193, 207] width 62 height 6
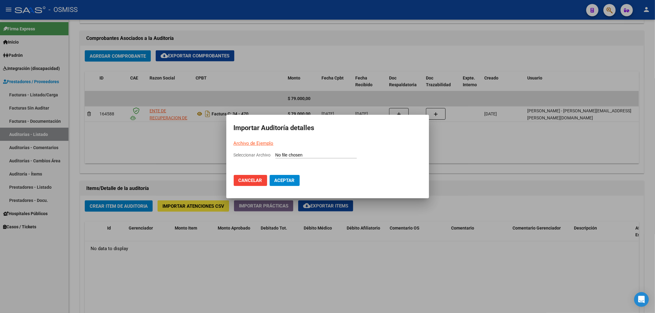
click at [263, 142] on link "Archivo de Ejemplo" at bounding box center [254, 144] width 40 height 6
click at [512, 50] on div at bounding box center [327, 156] width 655 height 313
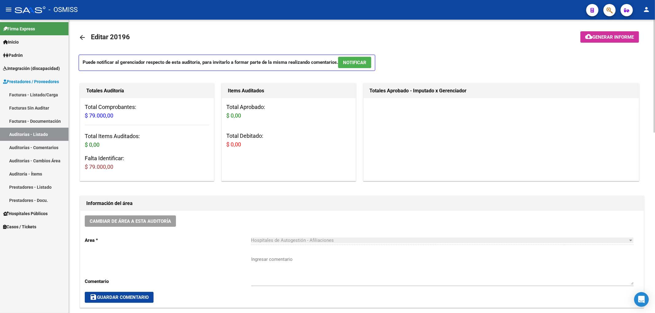
scroll to position [0, 0]
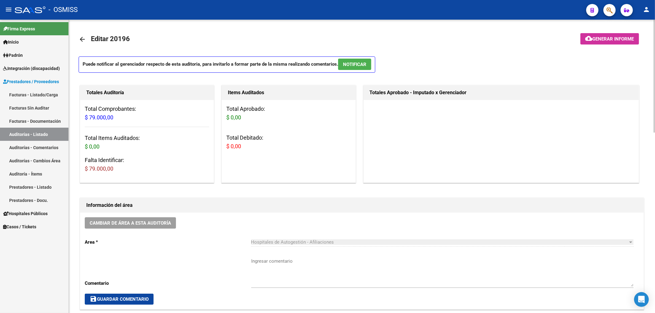
click at [84, 39] on mat-icon "arrow_back" at bounding box center [82, 39] width 7 height 7
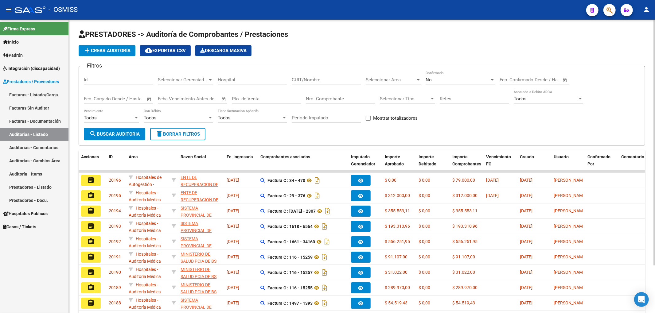
click at [195, 85] on div "Seleccionar Gerenciador Seleccionar Gerenciador" at bounding box center [185, 80] width 55 height 19
click at [195, 82] on span "Seleccionar Gerenciador" at bounding box center [183, 80] width 50 height 6
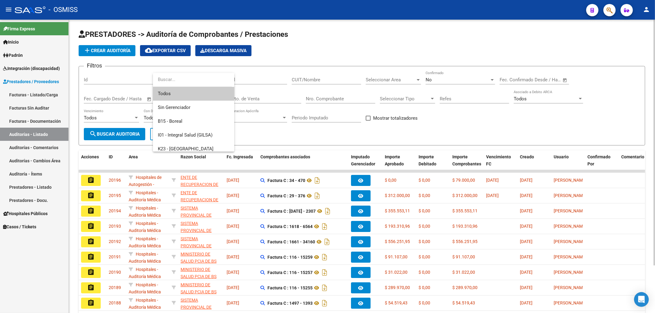
click at [195, 82] on input "dropdown search" at bounding box center [192, 80] width 79 height 14
click at [486, 124] on div at bounding box center [327, 156] width 655 height 313
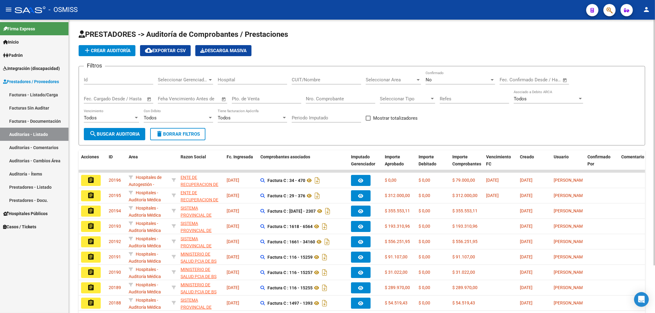
click at [384, 74] on div "Seleccionar Area Seleccionar Area" at bounding box center [393, 77] width 55 height 13
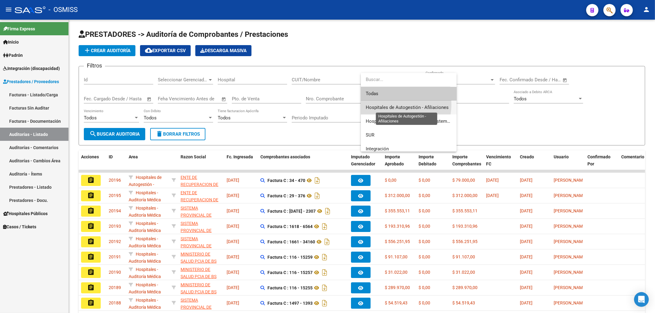
click at [391, 105] on span "Hospitales de Autogestión - Afiliaciones" at bounding box center [407, 108] width 83 height 6
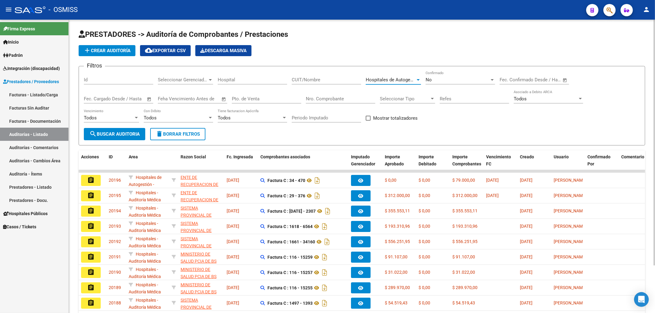
click at [137, 134] on span "search Buscar Auditoria" at bounding box center [114, 134] width 50 height 6
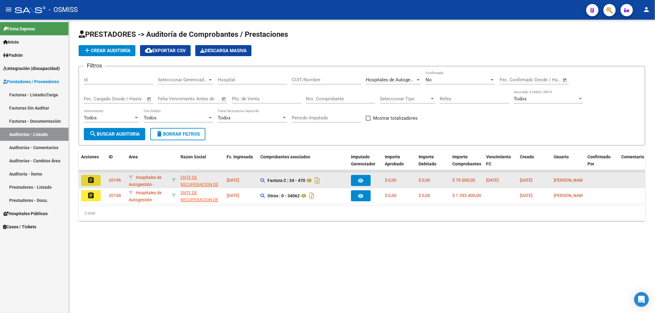
click at [86, 183] on button "assignment" at bounding box center [91, 180] width 20 height 11
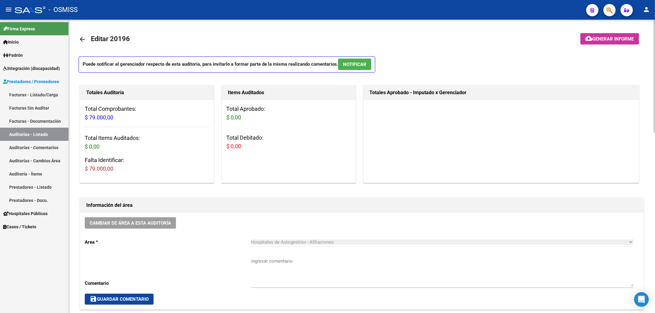
scroll to position [246, 0]
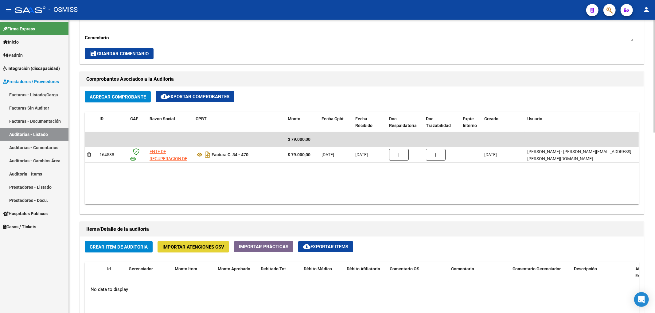
click at [200, 252] on button "Importar Atenciones CSV" at bounding box center [194, 246] width 72 height 11
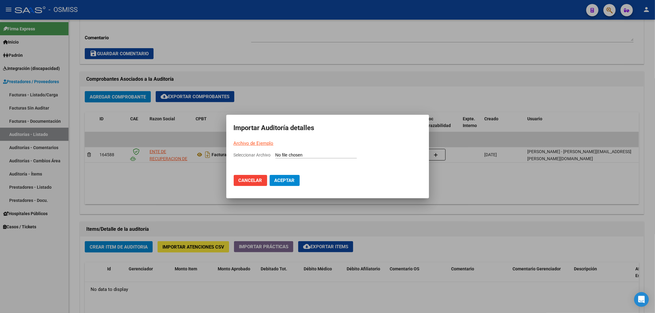
click at [288, 154] on input "Seleccionar Archivo" at bounding box center [315, 156] width 81 height 6
type input "C:\fakepath\Auditoria-demo-saas (34).csv"
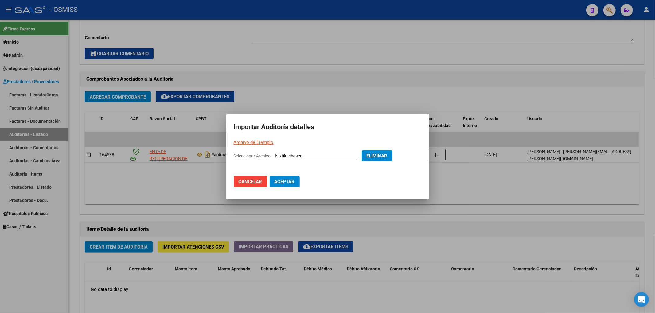
click at [289, 182] on span "Aceptar" at bounding box center [284, 182] width 20 height 6
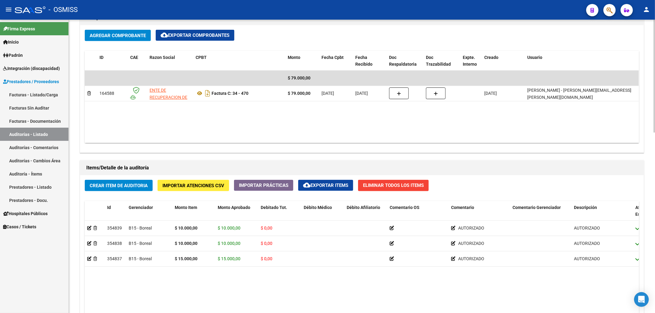
scroll to position [409, 0]
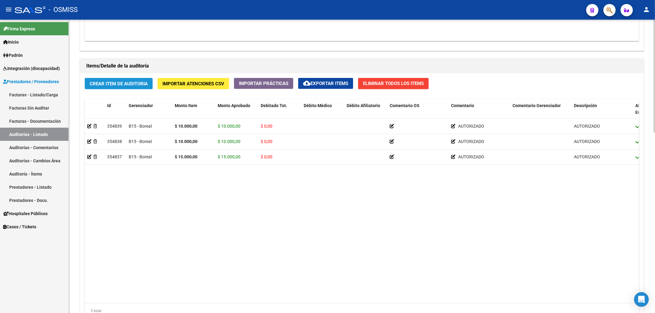
click at [125, 83] on span "Crear Item de Auditoria" at bounding box center [119, 84] width 58 height 6
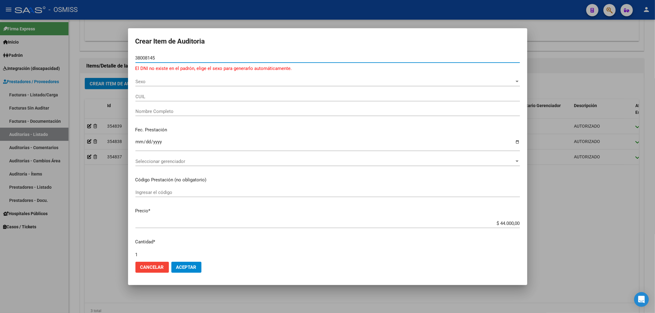
drag, startPoint x: 159, startPoint y: 56, endPoint x: 106, endPoint y: 53, distance: 53.5
click at [109, 53] on div "Crear Item de Auditoria 38008145 Nro Documento El DNI no existe en el padrón, e…" at bounding box center [327, 156] width 655 height 313
type input "34776455"
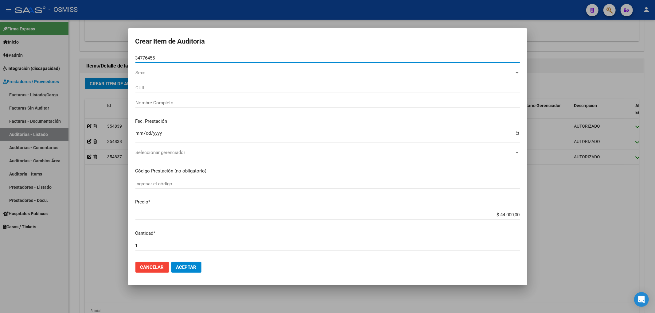
type input "27347764553"
type input "[PERSON_NAME] [PERSON_NAME]"
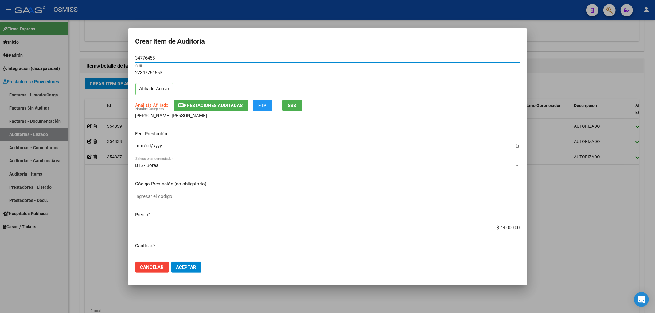
type input "34776455"
click at [204, 105] on span "Prestaciones Auditadas" at bounding box center [213, 106] width 59 height 6
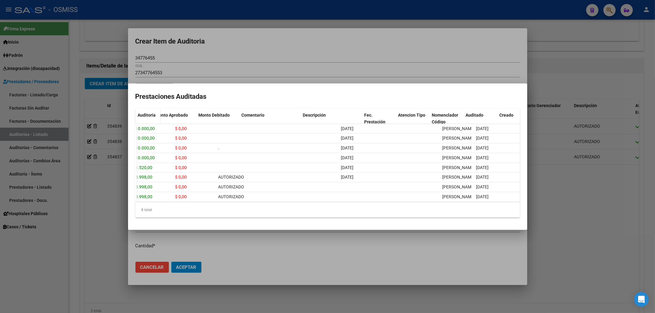
scroll to position [0, 0]
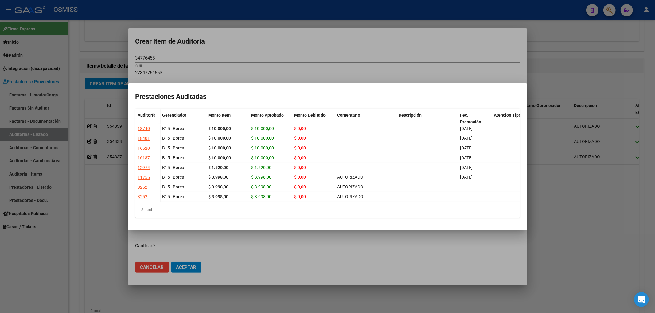
click at [156, 56] on div at bounding box center [327, 156] width 655 height 313
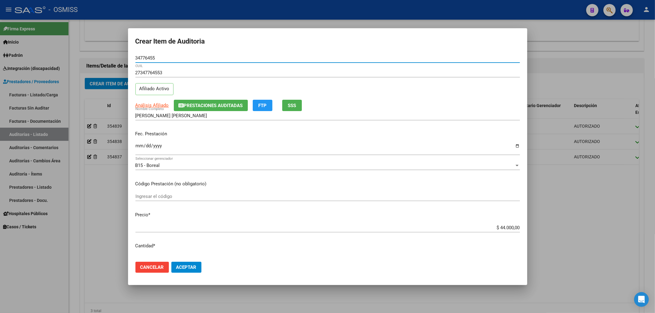
drag, startPoint x: 159, startPoint y: 58, endPoint x: 79, endPoint y: 61, distance: 80.2
click at [110, 54] on div "Crear Item de Auditoria 34776455 Nro Documento 27347764553 CUIL Afiliado Activo…" at bounding box center [327, 156] width 655 height 313
click at [140, 142] on div "Fec. Prestación Ingresar la fecha" at bounding box center [327, 143] width 384 height 35
click at [141, 145] on input "Ingresar la fecha" at bounding box center [327, 148] width 384 height 10
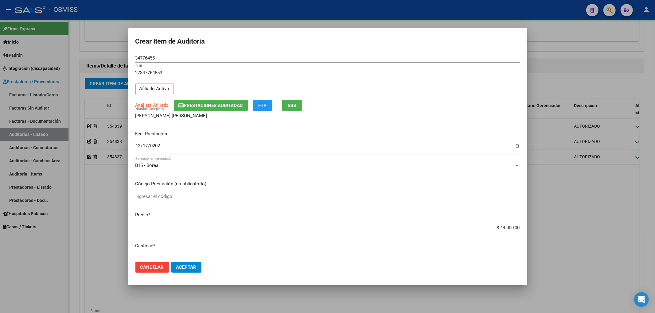
type input "[DATE]"
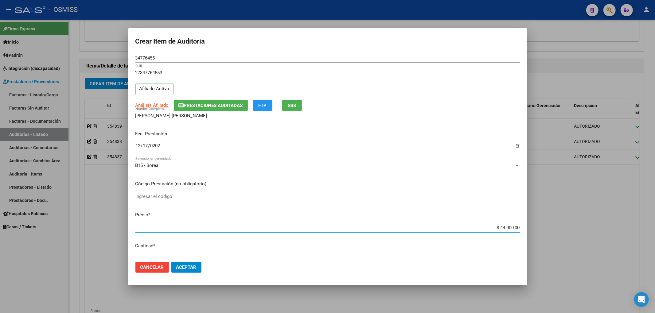
drag, startPoint x: 494, startPoint y: 229, endPoint x: 541, endPoint y: 232, distance: 47.1
click at [541, 232] on div "Crear Item de Auditoria 34776455 Nro Documento 27347764553 CUIL Afiliado Activo…" at bounding box center [327, 156] width 655 height 313
type input "$ 0,01"
type input "$ 0,17"
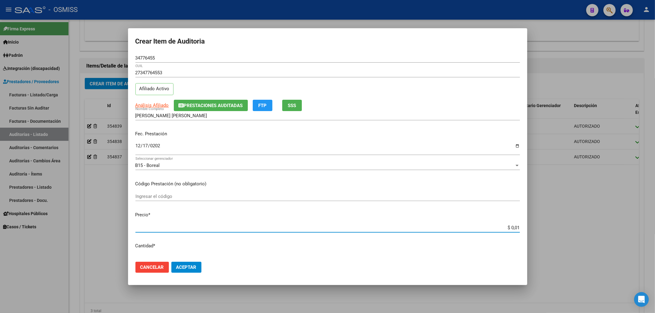
type input "$ 0,17"
type input "$ 1,70"
type input "$ 17,00"
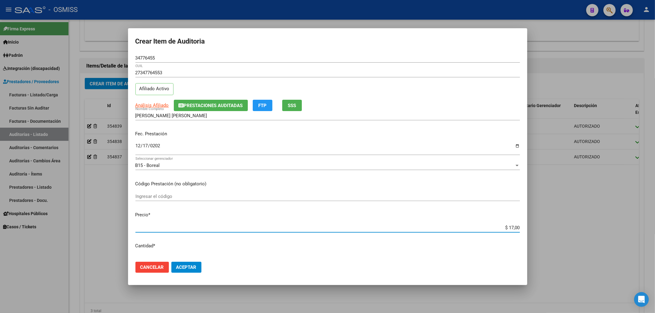
type input "$ 170,00"
type input "$ 1.700,00"
type input "$ 17.000,00"
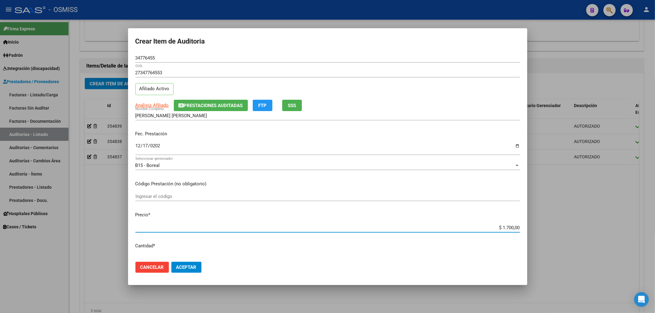
type input "$ 17.000,00"
type input "$ 170.000,00"
type input "$ 17.000,00"
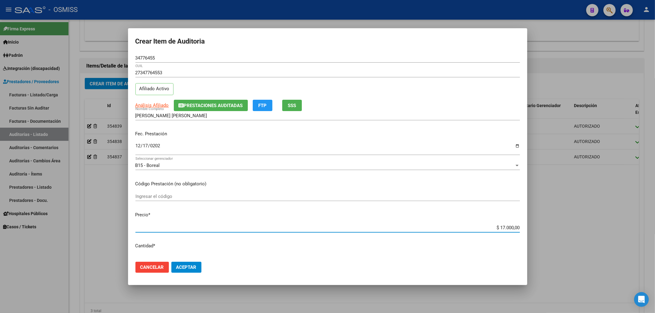
click at [188, 269] on span "Aceptar" at bounding box center [186, 268] width 20 height 6
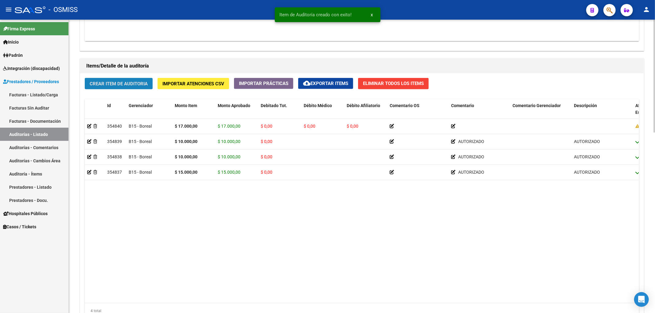
click at [135, 86] on span "Crear Item de Auditoria" at bounding box center [119, 84] width 58 height 6
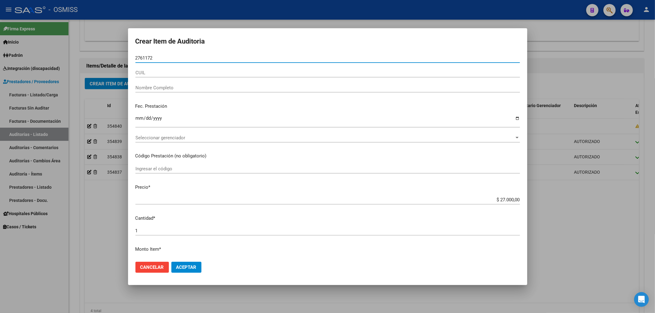
type input "27611726"
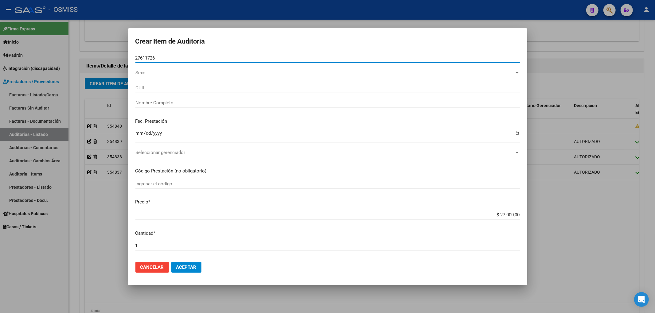
type input "27276117268"
type input "[PERSON_NAME]"
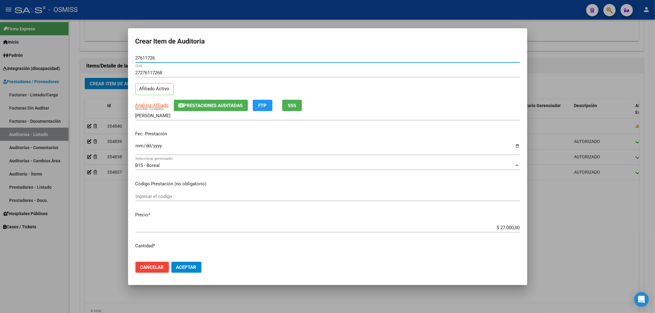
type input "27611726"
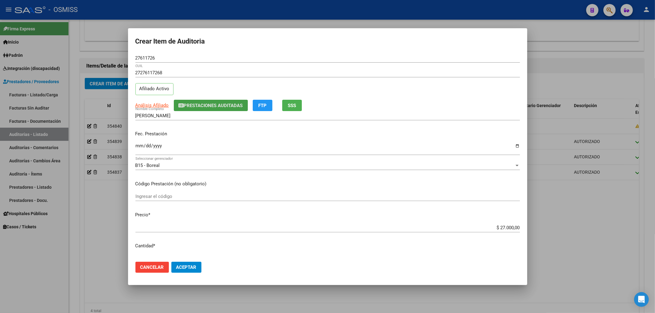
click at [190, 105] on span "Prestaciones Auditadas" at bounding box center [213, 106] width 59 height 6
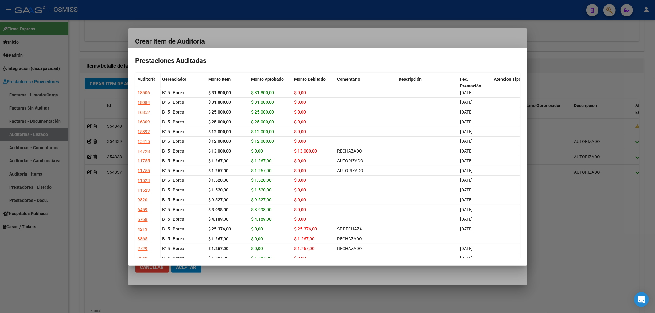
click at [233, 44] on div at bounding box center [327, 156] width 655 height 313
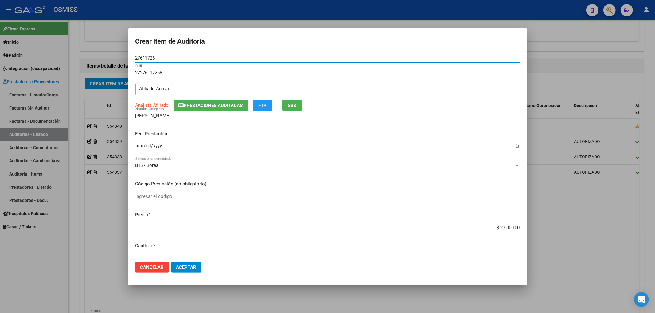
drag, startPoint x: 161, startPoint y: 60, endPoint x: 76, endPoint y: 65, distance: 84.9
click at [100, 60] on div "Crear Item de Auditoria 27611726 Nro Documento 27276117268 CUIL Afiliado Activo…" at bounding box center [327, 156] width 655 height 313
click at [453, 109] on div "Análisis Afiliado Prestaciones Auditadas FTP SSS" at bounding box center [327, 105] width 384 height 11
click at [151, 265] on span "Cancelar" at bounding box center [152, 268] width 24 height 6
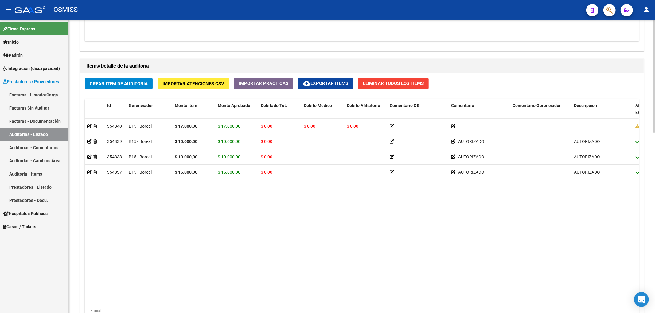
click at [144, 253] on datatable-body "354840 B15 - Boreal $ 17.000,00 $ 17.000,00 $ 0,00 $ 0,00 $ 0,00 27347764553 34…" at bounding box center [362, 211] width 554 height 184
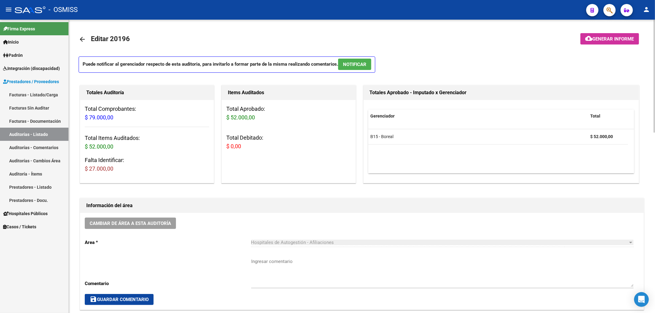
click at [80, 37] on mat-icon "arrow_back" at bounding box center [82, 39] width 7 height 7
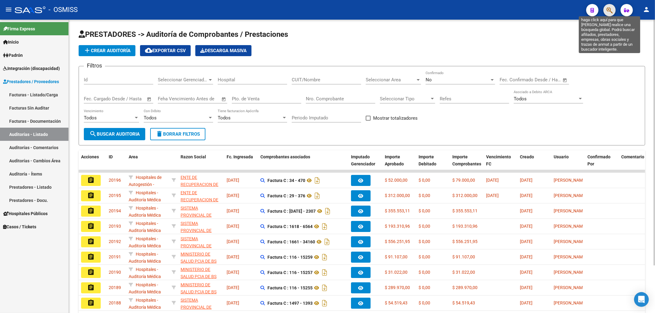
click at [608, 10] on icon "button" at bounding box center [609, 10] width 6 height 7
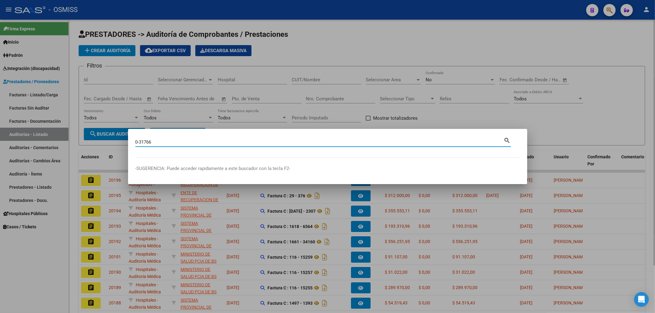
type input "0-31766"
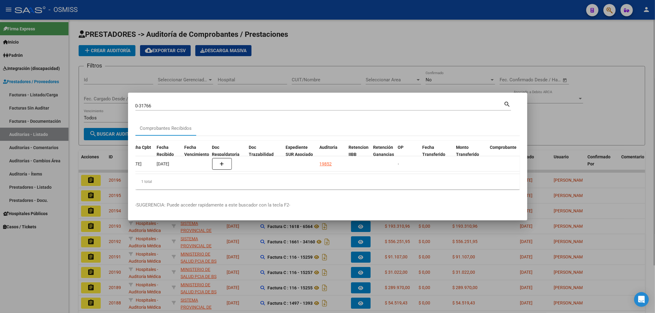
scroll to position [0, 298]
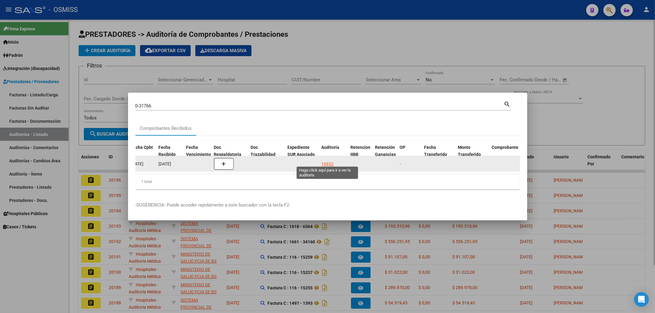
click at [324, 161] on div "19852" at bounding box center [327, 164] width 12 height 7
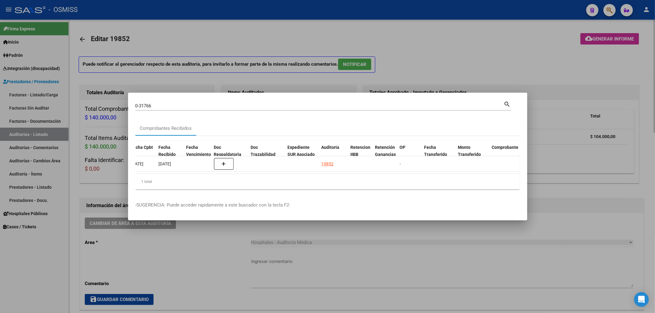
click at [346, 20] on div at bounding box center [327, 156] width 655 height 313
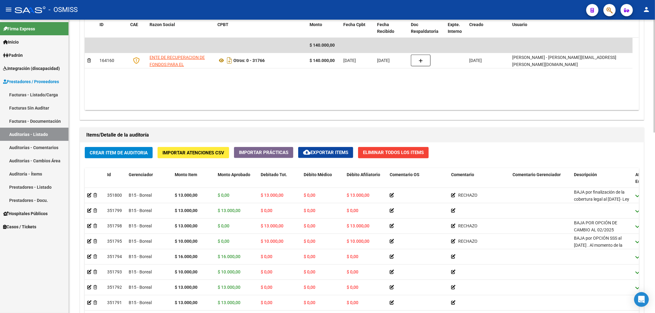
scroll to position [346, 0]
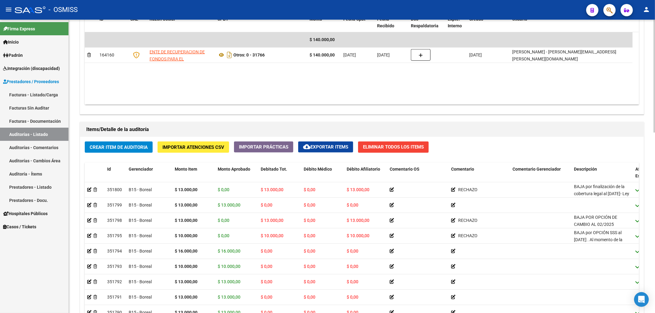
click at [305, 152] on button "cloud_download Exportar Items" at bounding box center [325, 147] width 55 height 11
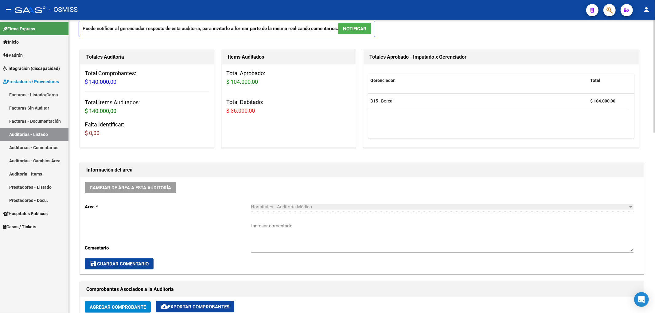
scroll to position [0, 0]
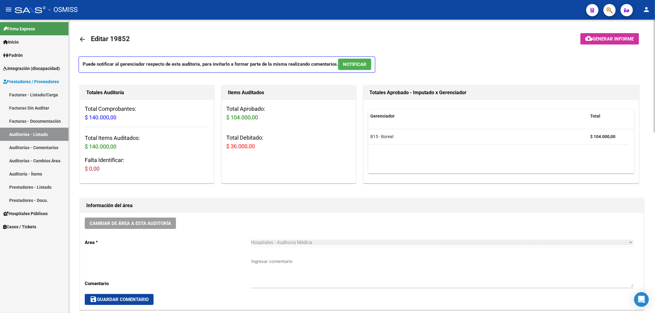
click at [80, 37] on mat-icon "arrow_back" at bounding box center [82, 39] width 7 height 7
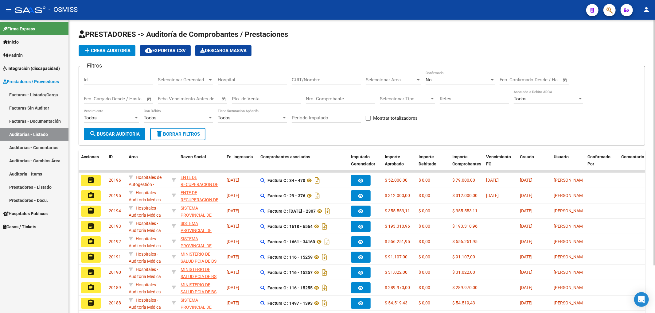
click at [115, 52] on span "add Crear Auditoría" at bounding box center [107, 51] width 47 height 6
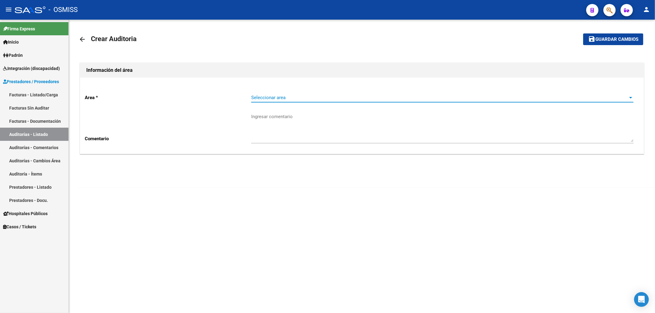
click at [289, 95] on span "Seleccionar area" at bounding box center [439, 98] width 377 height 6
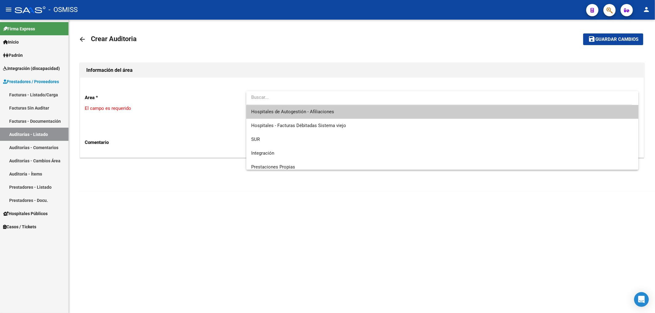
click at [279, 116] on span "Hospitales de Autogestión - Afiliaciones" at bounding box center [442, 112] width 382 height 14
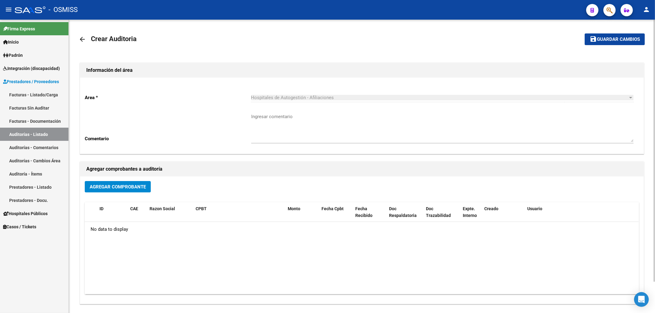
click at [147, 180] on div "Agregar Comprobante ID CAE Razon Social CPBT Monto Fecha Cpbt Fecha Recibido Do…" at bounding box center [361, 240] width 563 height 127
click at [147, 184] on button "Agregar Comprobante" at bounding box center [118, 186] width 66 height 11
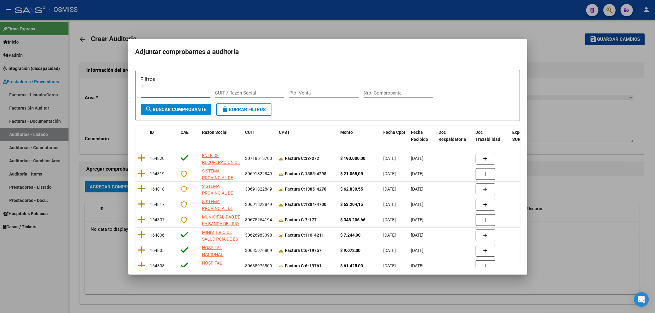
click at [371, 88] on div "Nro. Comprobante" at bounding box center [398, 92] width 69 height 9
type input "333"
click at [190, 111] on span "search Buscar Comprobante" at bounding box center [176, 110] width 61 height 6
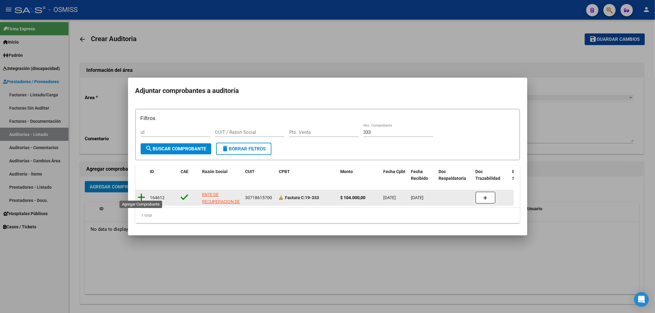
click at [144, 193] on icon at bounding box center [142, 197] width 8 height 9
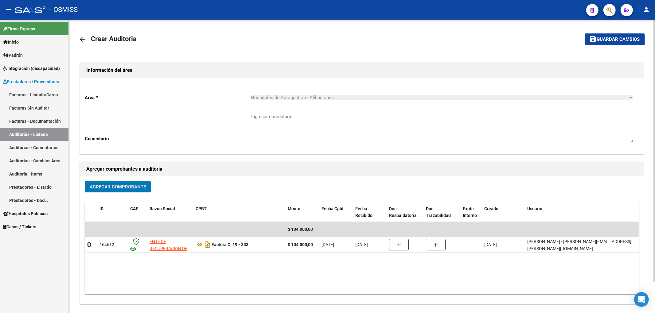
click at [598, 39] on span "Guardar cambios" at bounding box center [618, 40] width 43 height 6
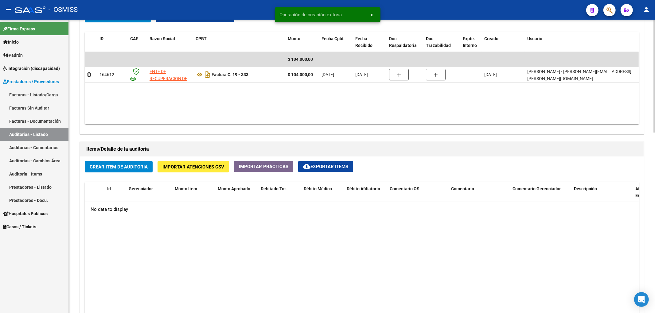
scroll to position [327, 0]
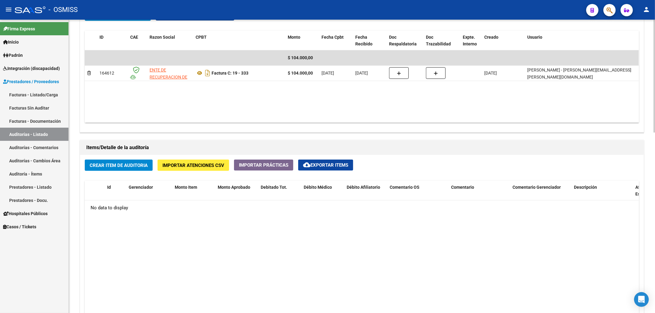
click at [199, 168] on span "Importar Atenciones CSV" at bounding box center [193, 166] width 62 height 6
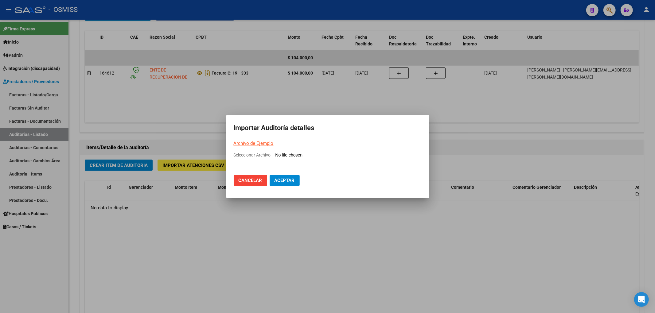
click at [288, 156] on input "Seleccionar Archivo" at bounding box center [315, 156] width 81 height 6
type input "C:\fakepath\Auditoria-demo-saas (34).csv"
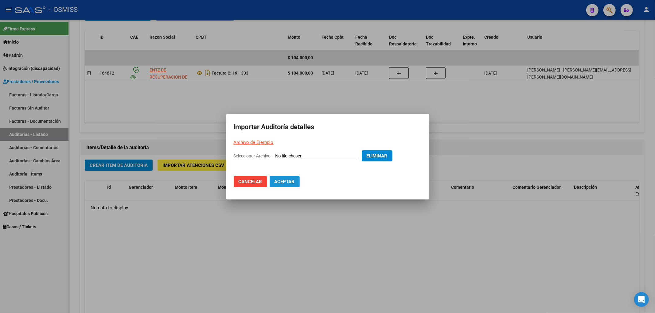
click at [292, 184] on button "Aceptar" at bounding box center [285, 181] width 30 height 11
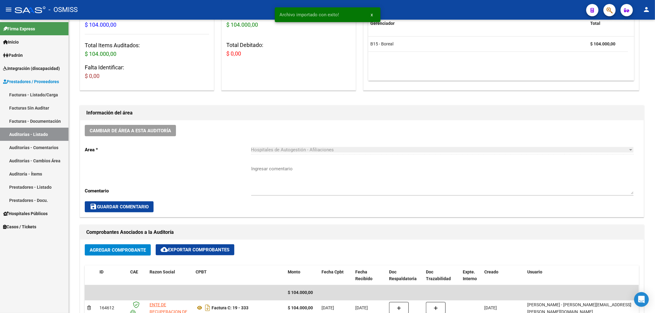
scroll to position [164, 0]
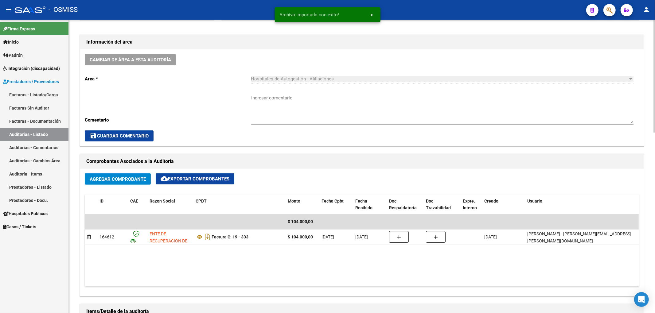
click at [167, 63] on button "Cambiar de área a esta auditoría" at bounding box center [130, 59] width 91 height 11
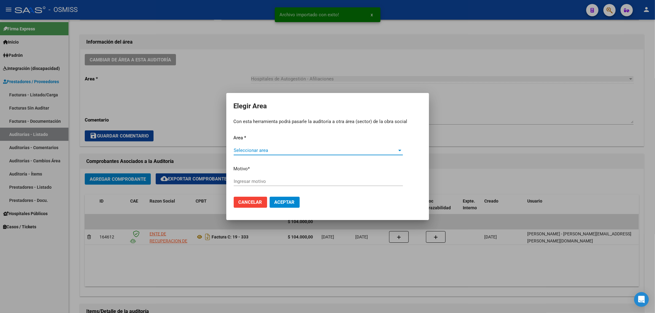
click at [256, 154] on div "Seleccionar area Seleccionar area" at bounding box center [318, 153] width 169 height 15
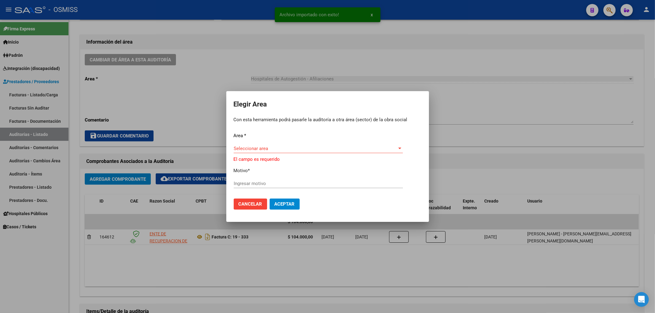
click at [262, 155] on div "Seleccionar area Seleccionar area" at bounding box center [318, 151] width 169 height 15
click at [262, 150] on span "Seleccionar area" at bounding box center [316, 149] width 164 height 6
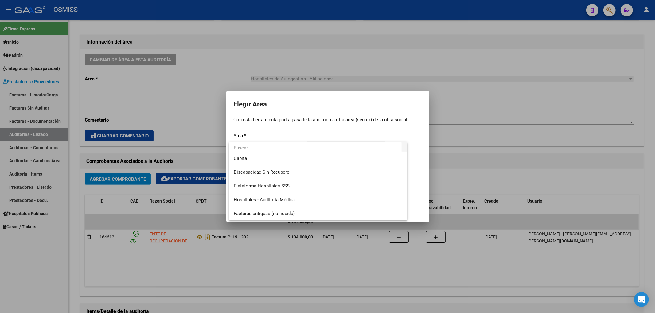
scroll to position [82, 0]
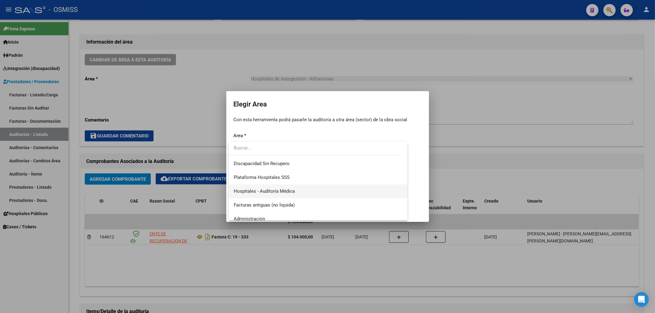
click at [285, 194] on span "Hospitales - Auditoría Médica" at bounding box center [318, 192] width 169 height 14
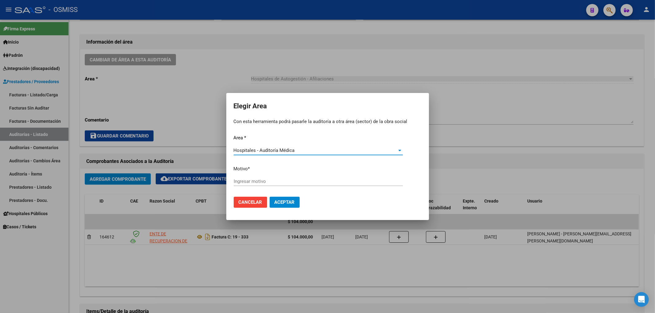
click at [257, 182] on input "Ingresar motivo" at bounding box center [318, 182] width 169 height 6
type input "AUDITADO"
click at [277, 200] on span "Aceptar" at bounding box center [284, 203] width 20 height 6
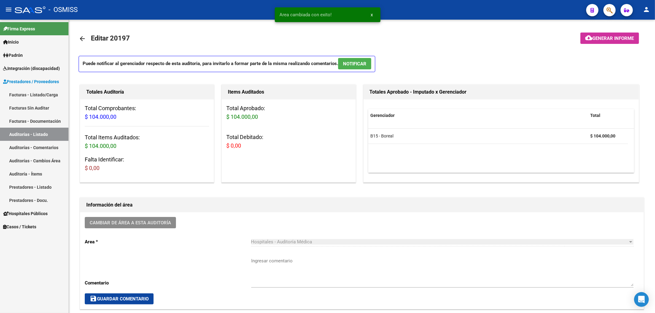
scroll to position [0, 0]
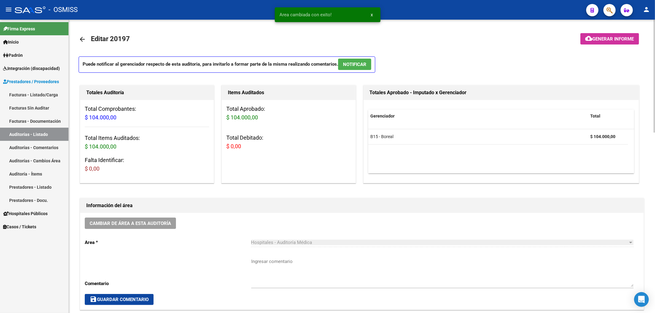
click at [82, 40] on mat-icon "arrow_back" at bounding box center [82, 39] width 7 height 7
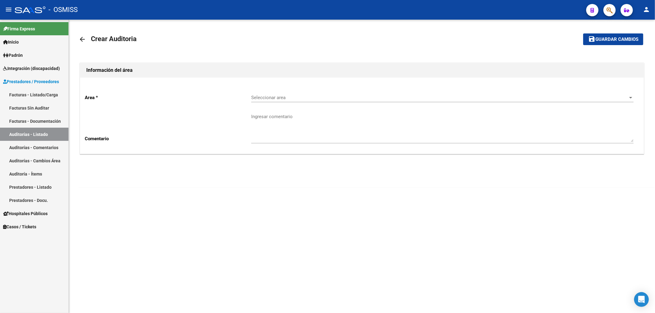
click at [83, 39] on mat-icon "arrow_back" at bounding box center [82, 39] width 7 height 7
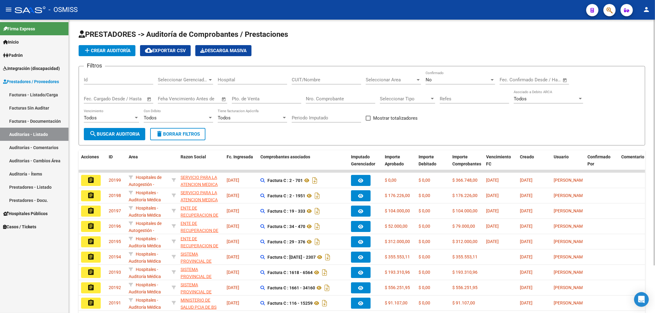
click at [346, 96] on div "Nro. Comprobante" at bounding box center [340, 96] width 69 height 13
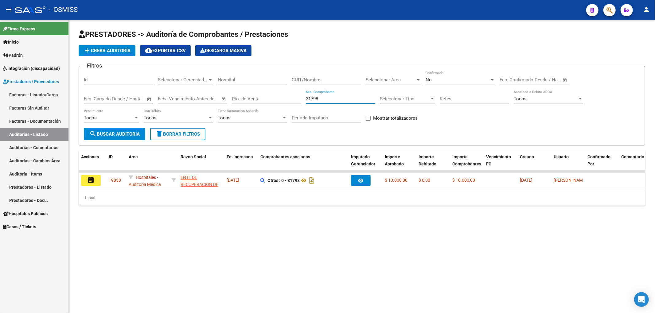
drag, startPoint x: 332, startPoint y: 100, endPoint x: 313, endPoint y: 102, distance: 18.5
click at [313, 102] on div "31798 Nro. Comprobante" at bounding box center [340, 96] width 69 height 13
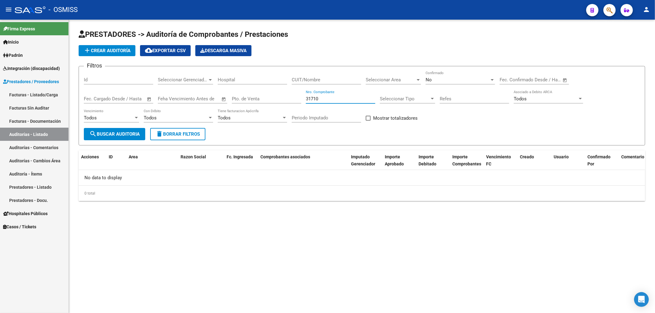
click at [311, 99] on input "31710" at bounding box center [340, 99] width 69 height 6
click at [311, 99] on input "32710" at bounding box center [340, 99] width 69 height 6
drag, startPoint x: 319, startPoint y: 100, endPoint x: 279, endPoint y: 95, distance: 40.6
click at [283, 95] on div "Filtros Id Seleccionar Gerenciador Seleccionar Gerenciador Hospital CUIT/Nombre…" at bounding box center [362, 99] width 556 height 57
type input "470"
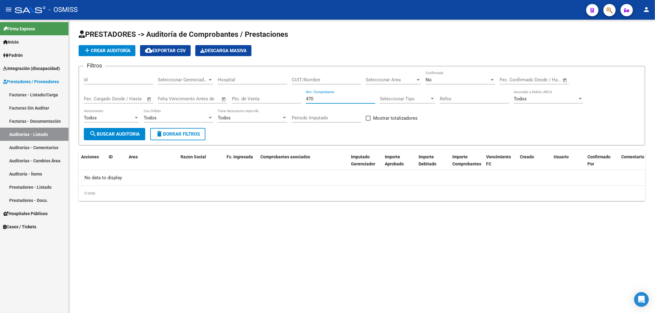
click at [127, 51] on span "add Crear Auditoría" at bounding box center [107, 51] width 47 height 6
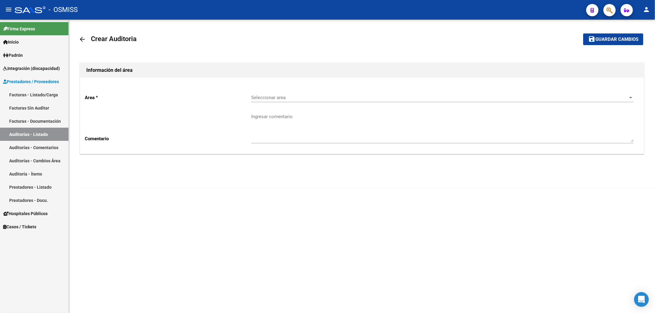
click at [81, 36] on mat-icon "arrow_back" at bounding box center [82, 39] width 7 height 7
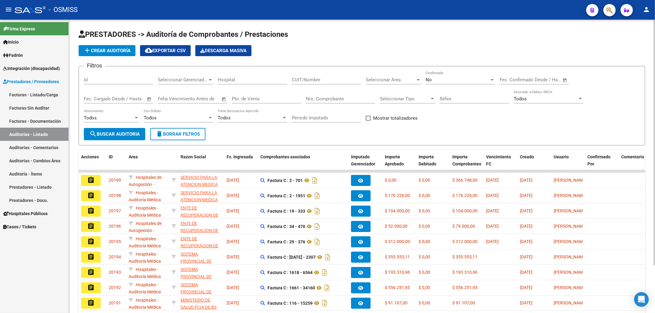
click at [321, 98] on input "Nro. Comprobante" at bounding box center [340, 99] width 69 height 6
type input "470"
click at [124, 130] on button "search Buscar Auditoria" at bounding box center [114, 134] width 61 height 12
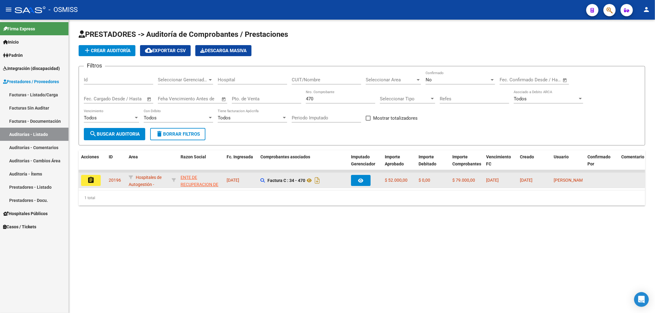
click at [95, 180] on button "assignment" at bounding box center [91, 180] width 20 height 11
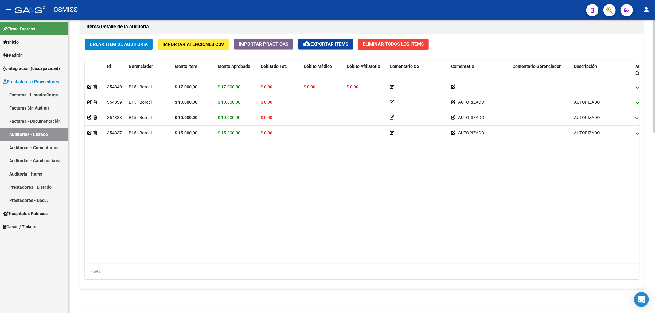
scroll to position [450, 0]
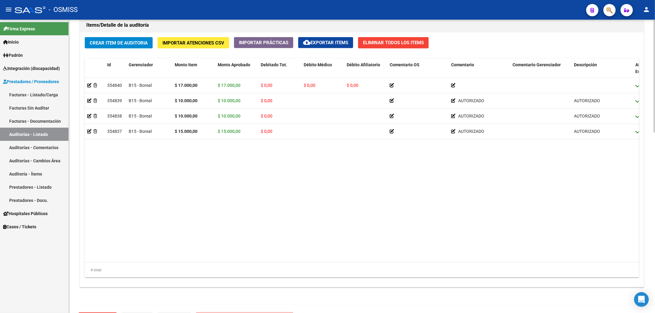
click at [119, 42] on span "Crear Item de Auditoria" at bounding box center [119, 43] width 58 height 6
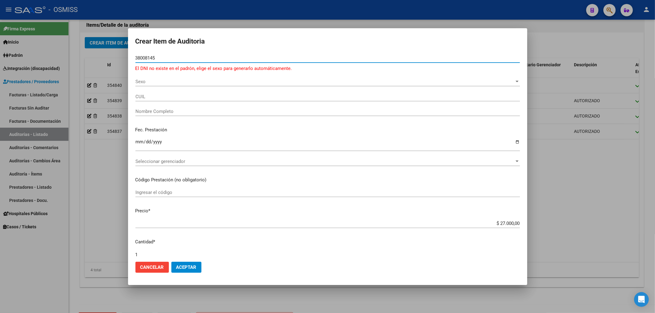
type input "38008145"
click at [152, 81] on span "Sexo" at bounding box center [324, 82] width 379 height 6
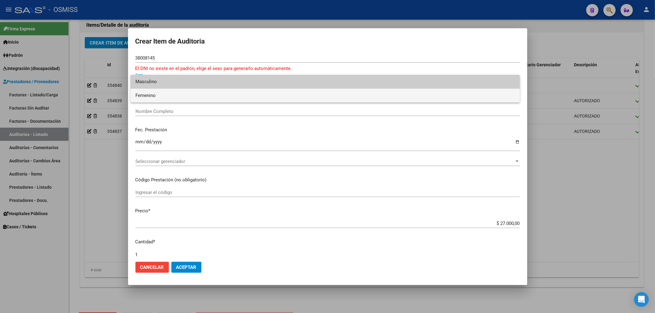
click at [154, 97] on span "Femenino" at bounding box center [325, 96] width 380 height 14
type input "27380081453"
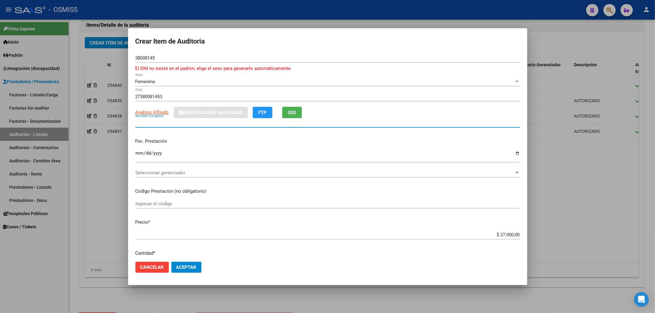
click at [154, 122] on input "Nombre Completo" at bounding box center [327, 123] width 384 height 6
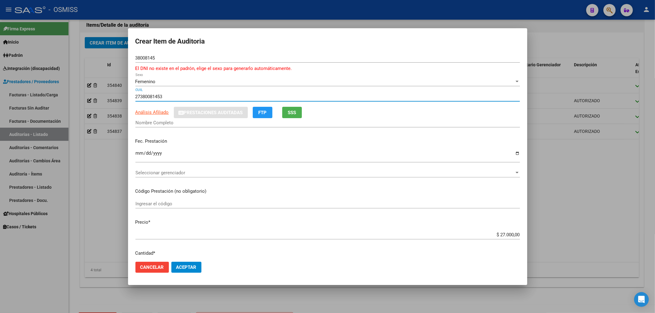
drag, startPoint x: 161, startPoint y: 97, endPoint x: 141, endPoint y: 97, distance: 20.6
click at [141, 97] on input "27380081453" at bounding box center [327, 97] width 384 height 6
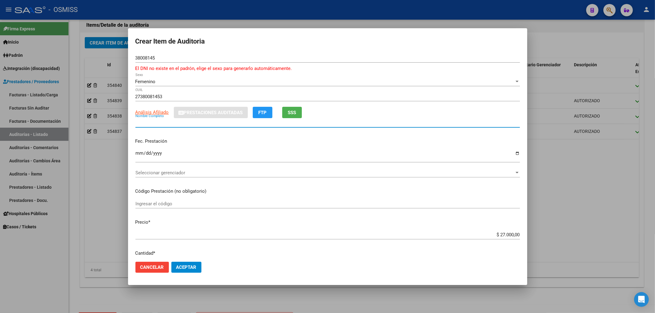
click at [142, 124] on input "Nombre Completo" at bounding box center [327, 123] width 384 height 6
type input "p"
type input "[PERSON_NAME]"
click at [141, 155] on input "Ingresar la fecha" at bounding box center [327, 156] width 384 height 10
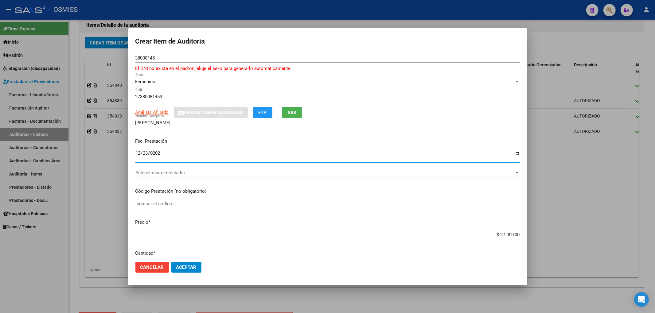
type input "[DATE]"
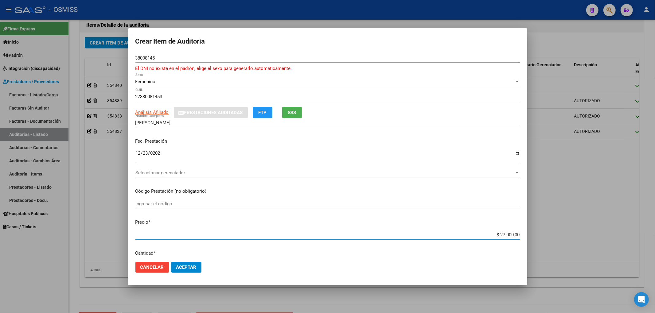
click at [497, 235] on input "$ 27.000,00" at bounding box center [327, 235] width 384 height 6
type input "$ 7.000,00"
type input "$ 17.000,00"
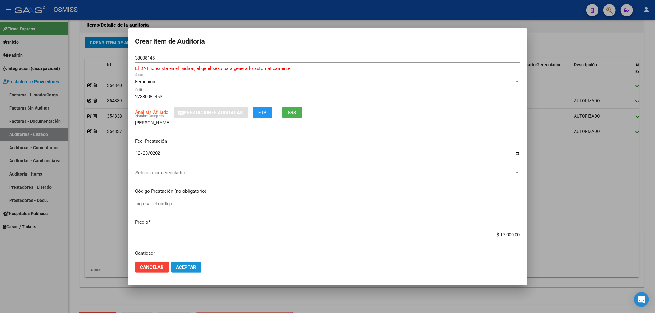
click at [199, 264] on button "Aceptar" at bounding box center [186, 267] width 30 height 11
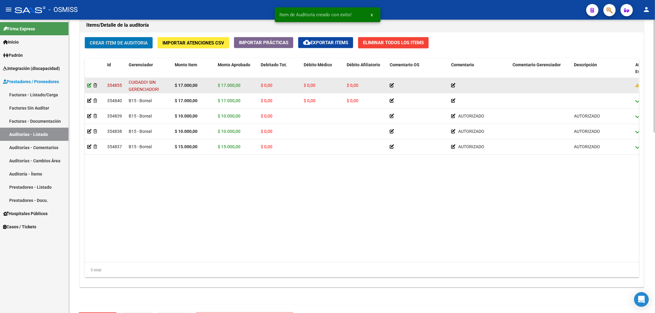
click at [90, 85] on icon at bounding box center [89, 85] width 4 height 4
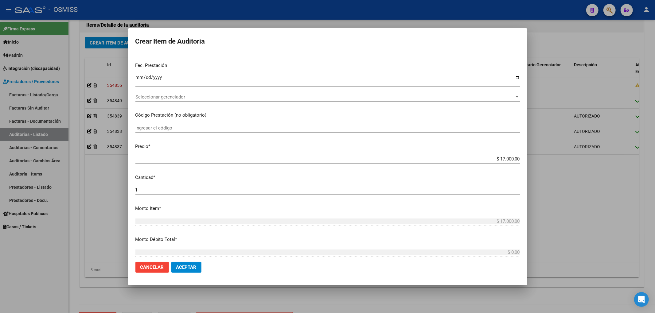
scroll to position [0, 0]
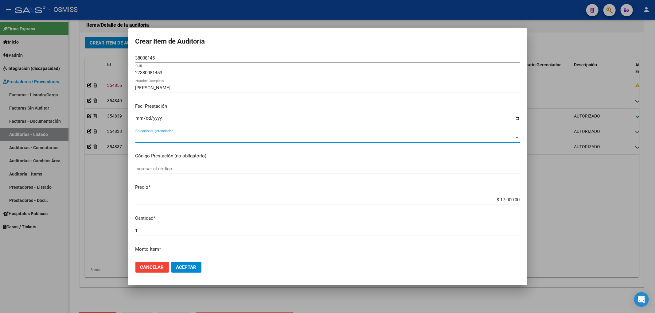
click at [180, 138] on span "Seleccionar gerenciador" at bounding box center [324, 138] width 379 height 6
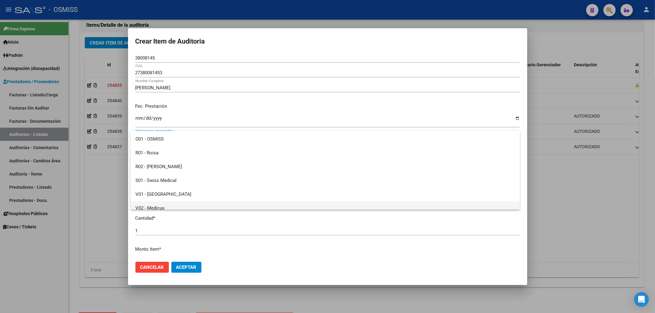
scroll to position [170, 0]
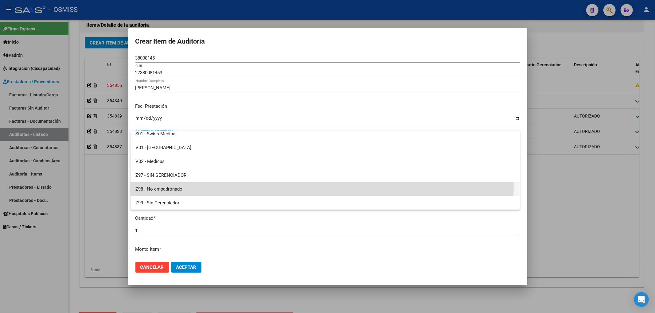
click at [180, 185] on span "Z98 - No empadronado" at bounding box center [325, 189] width 380 height 14
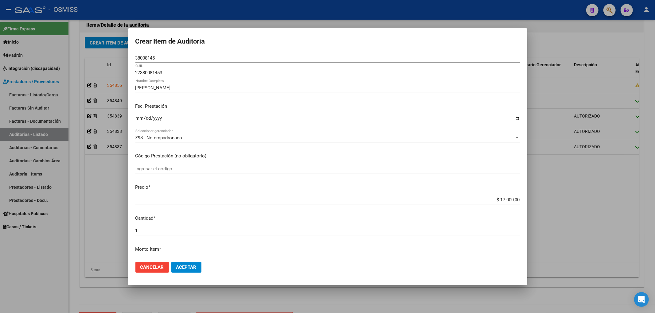
click at [185, 273] on mat-dialog-actions "Cancelar Aceptar" at bounding box center [327, 267] width 384 height 21
click at [182, 267] on span "Aceptar" at bounding box center [186, 268] width 20 height 6
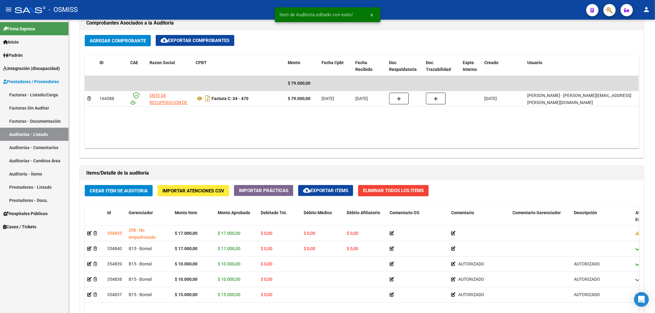
scroll to position [409, 0]
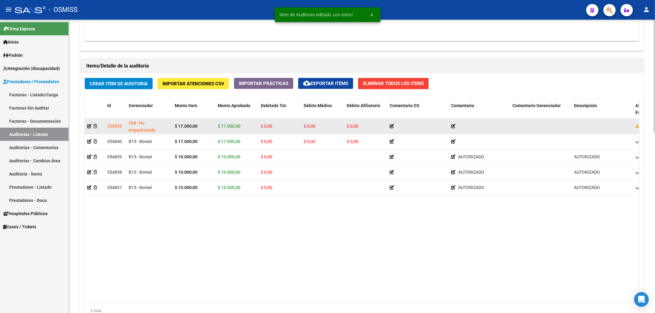
click at [91, 128] on div at bounding box center [94, 126] width 15 height 7
click at [91, 127] on icon at bounding box center [89, 126] width 4 height 4
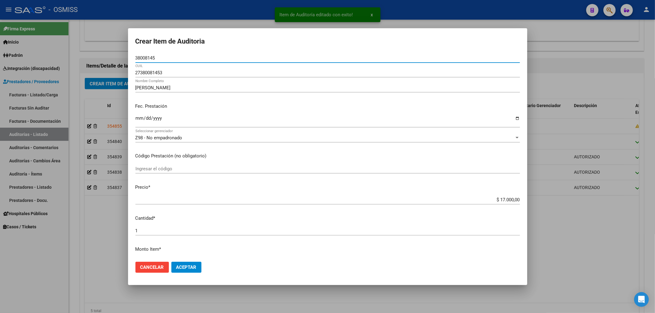
click at [167, 138] on span "Z98 - No empadronado" at bounding box center [158, 138] width 47 height 6
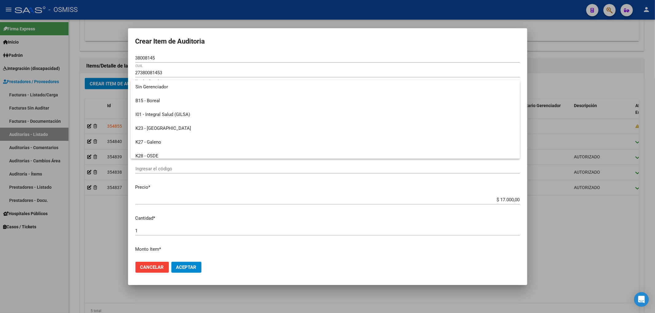
scroll to position [170, 0]
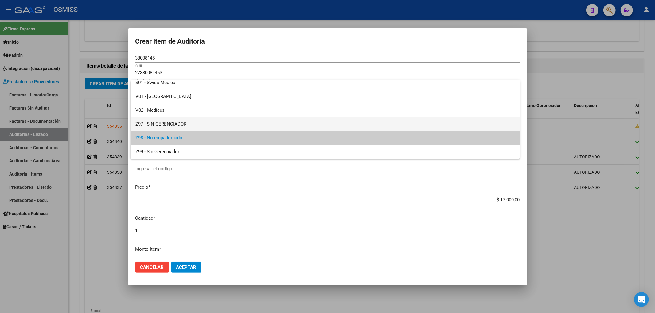
click at [165, 123] on span "Z97 - SIN GERENCIADOR" at bounding box center [325, 124] width 380 height 14
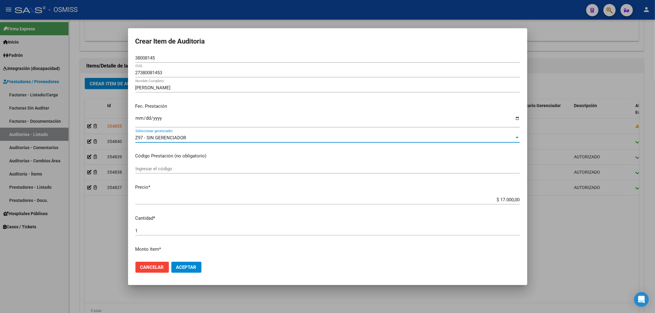
click at [193, 265] on span "Aceptar" at bounding box center [186, 268] width 20 height 6
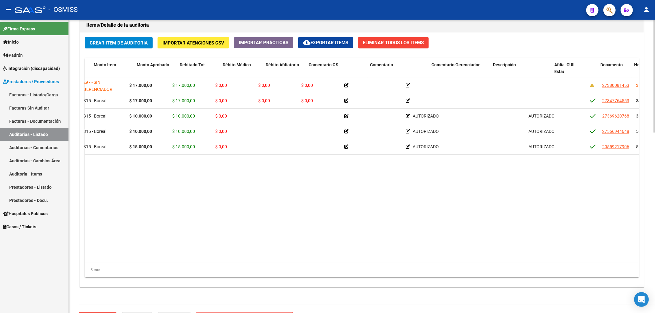
scroll to position [0, 0]
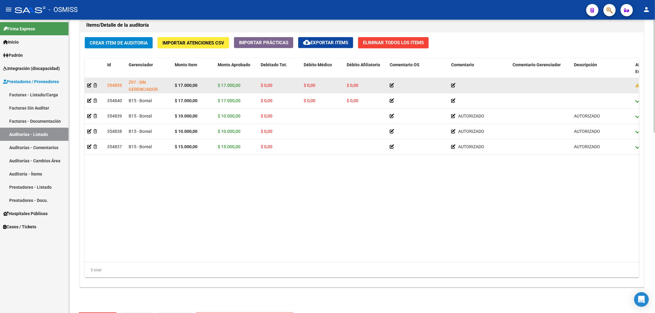
click at [452, 86] on icon at bounding box center [453, 85] width 4 height 4
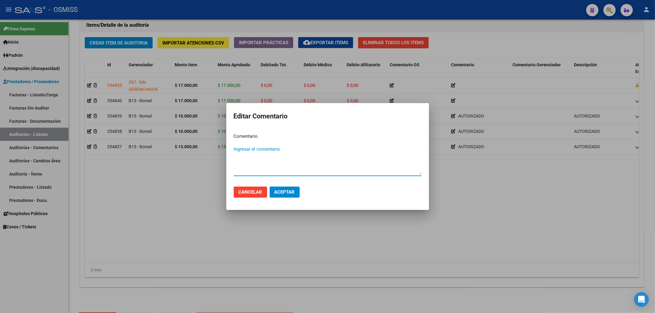
click at [256, 189] on span "Cancelar" at bounding box center [251, 192] width 24 height 6
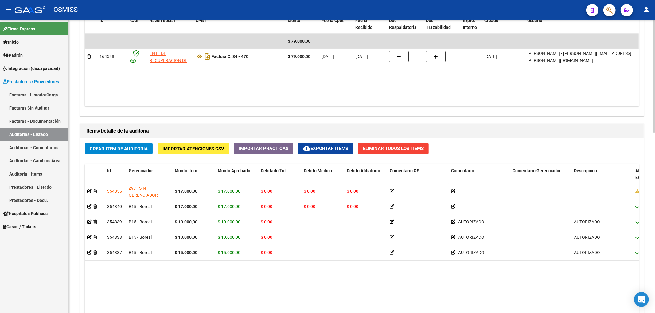
scroll to position [368, 0]
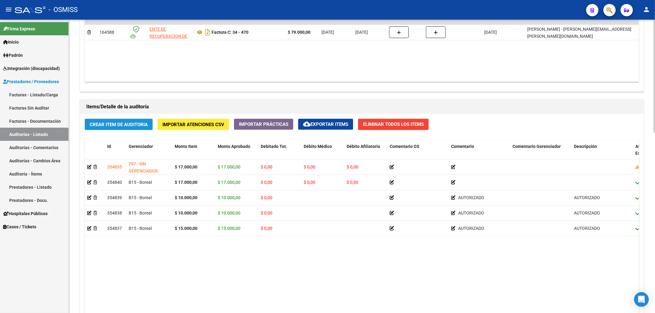
click at [97, 127] on span "Crear Item de Auditoria" at bounding box center [119, 125] width 58 height 6
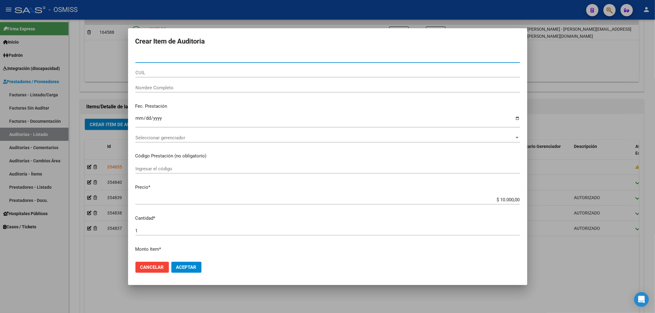
click at [140, 265] on span "Cancelar" at bounding box center [152, 268] width 24 height 6
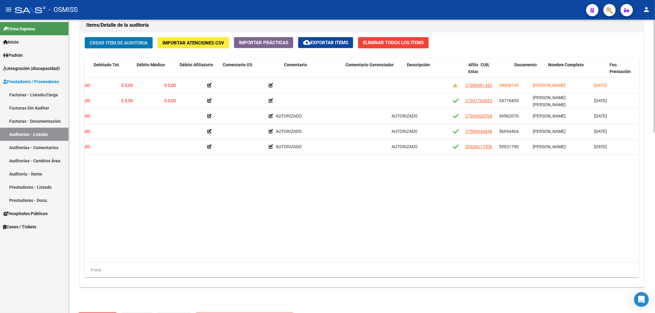
scroll to position [0, 0]
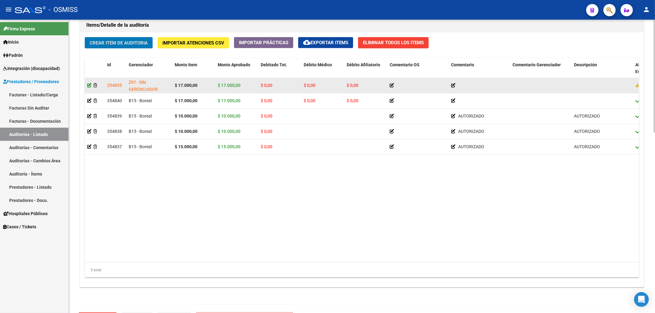
click at [89, 85] on icon at bounding box center [89, 85] width 4 height 4
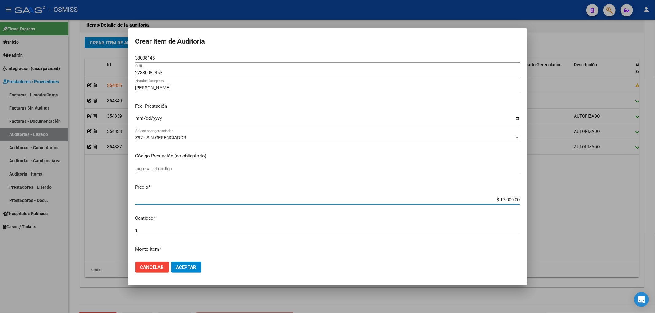
drag, startPoint x: 500, startPoint y: 200, endPoint x: 495, endPoint y: 198, distance: 5.4
click at [495, 198] on input "$ 17.000,00" at bounding box center [327, 200] width 384 height 6
type input "$ 1.000,00"
type input "$ 10.000,00"
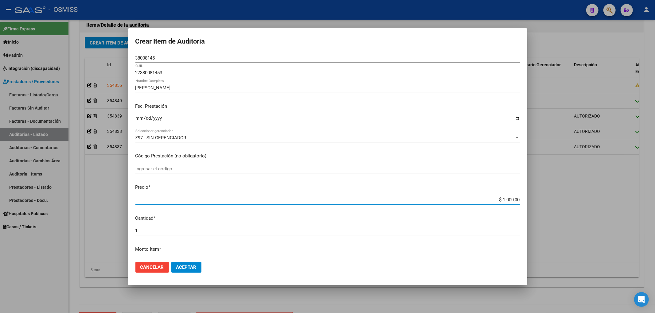
type input "$ 10.000,00"
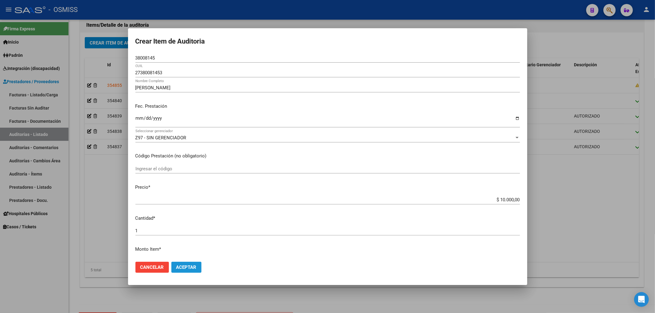
click at [198, 266] on button "Aceptar" at bounding box center [186, 267] width 30 height 11
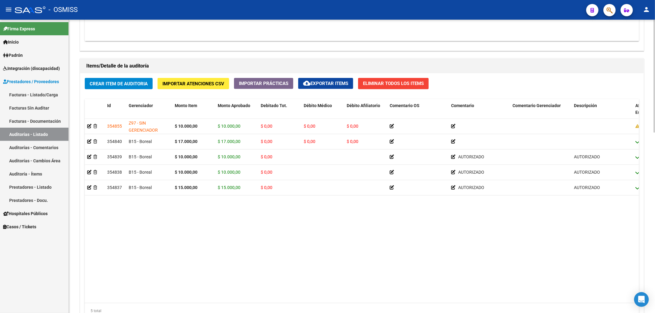
click at [114, 88] on button "Crear Item de Auditoria" at bounding box center [119, 83] width 68 height 11
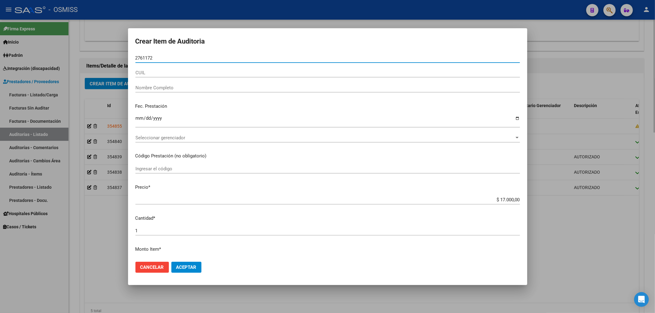
type input "27611726"
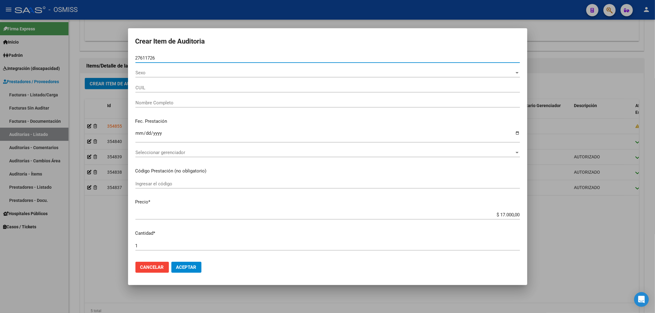
type input "27276117268"
type input "[PERSON_NAME]"
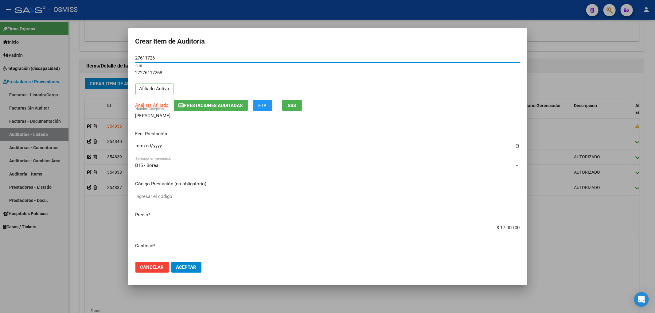
type input "27611726"
click at [138, 144] on input "Ingresar la fecha" at bounding box center [327, 148] width 384 height 10
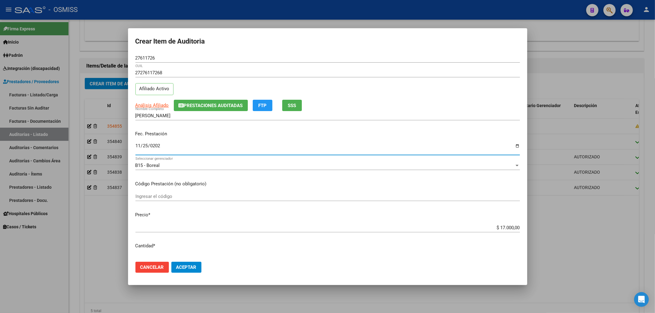
type input "[DATE]"
click at [187, 267] on span "Aceptar" at bounding box center [186, 268] width 20 height 6
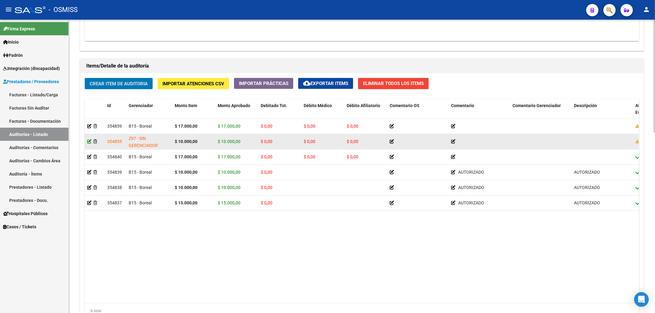
click at [91, 143] on icon at bounding box center [89, 141] width 4 height 4
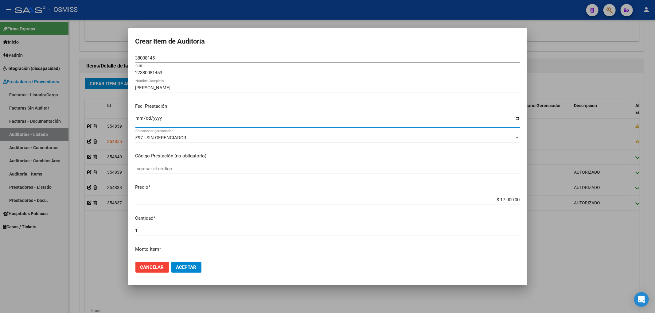
drag, startPoint x: 135, startPoint y: 118, endPoint x: 142, endPoint y: 121, distance: 6.7
click at [142, 121] on input "[DATE]" at bounding box center [327, 121] width 384 height 10
click at [148, 273] on button "Cancelar" at bounding box center [151, 267] width 33 height 11
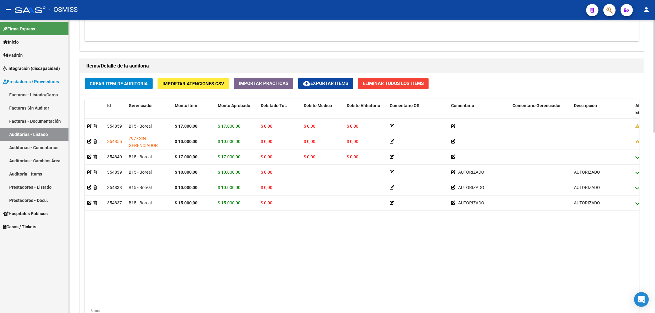
click at [133, 259] on datatable-body "354859 B15 - Boreal $ 17.000,00 $ 17.000,00 $ 0,00 $ 0,00 $ 0,00 27276117268 27…" at bounding box center [362, 211] width 554 height 184
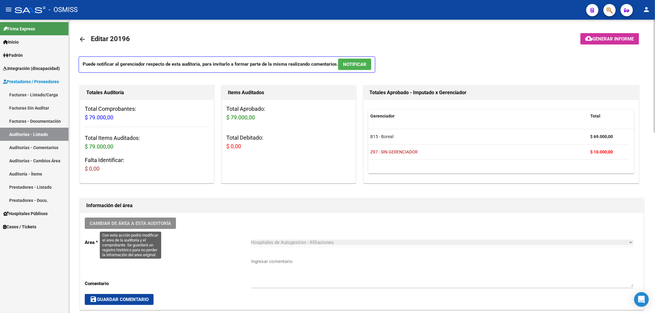
click at [130, 229] on button "Cambiar de área a esta auditoría" at bounding box center [130, 223] width 91 height 11
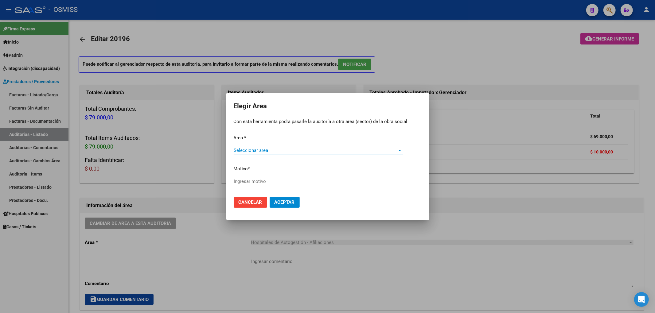
click at [260, 152] on span "Seleccionar area" at bounding box center [316, 151] width 164 height 6
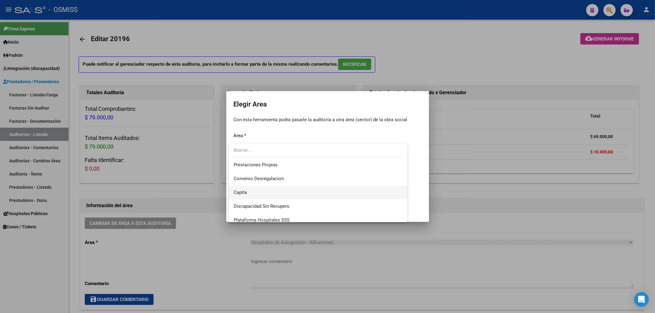
scroll to position [82, 0]
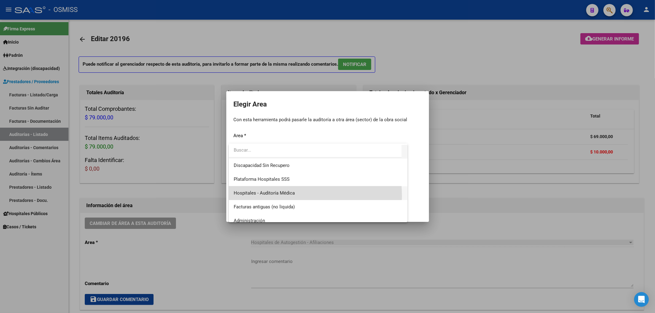
click at [265, 196] on span "Hospitales - Auditoría Médica" at bounding box center [318, 193] width 169 height 14
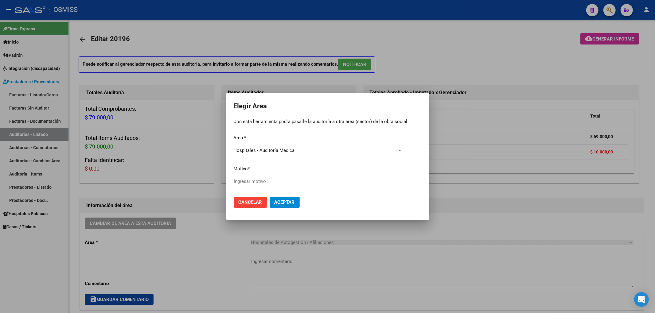
click at [246, 185] on div "Ingresar motivo" at bounding box center [318, 181] width 169 height 9
type input "AUDITADO"
click at [290, 208] on mat-dialog-actions "Cancelar Aceptar" at bounding box center [328, 202] width 188 height 21
click at [288, 204] on span "Aceptar" at bounding box center [284, 203] width 20 height 6
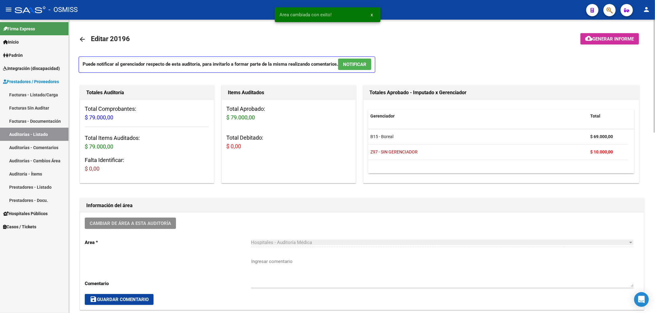
click at [83, 41] on mat-icon "arrow_back" at bounding box center [82, 39] width 7 height 7
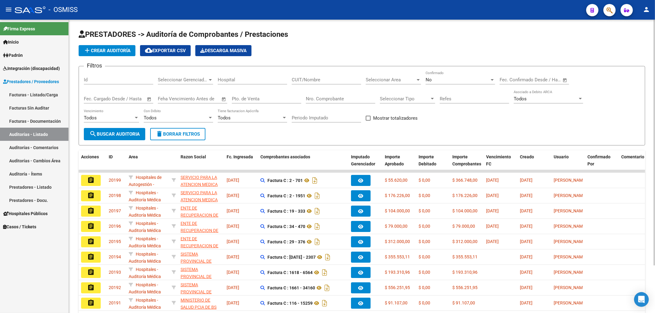
click at [313, 97] on input "Nro. Comprobante" at bounding box center [340, 99] width 69 height 6
type input "34062"
click at [96, 134] on span "search Buscar Auditoria" at bounding box center [114, 134] width 50 height 6
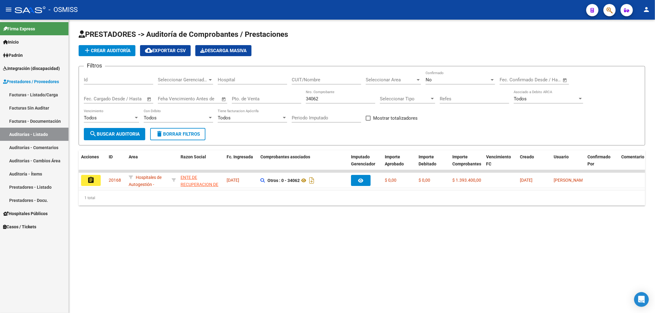
drag, startPoint x: 327, startPoint y: 100, endPoint x: 229, endPoint y: 98, distance: 98.0
click at [241, 99] on div "Filtros Id Seleccionar Gerenciador Seleccionar Gerenciador Hospital CUIT/Nombre…" at bounding box center [362, 99] width 556 height 57
click at [122, 51] on span "add Crear Auditoría" at bounding box center [107, 51] width 47 height 6
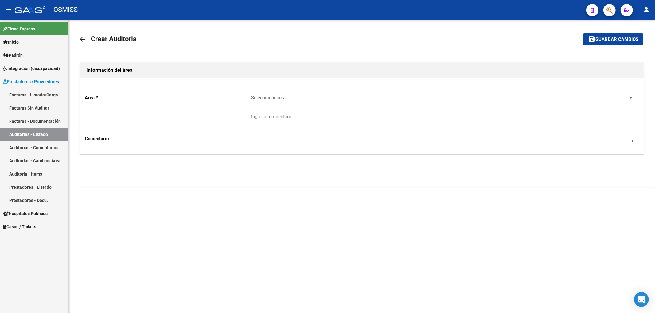
click at [278, 93] on div "Seleccionar area Seleccionar area" at bounding box center [442, 95] width 382 height 13
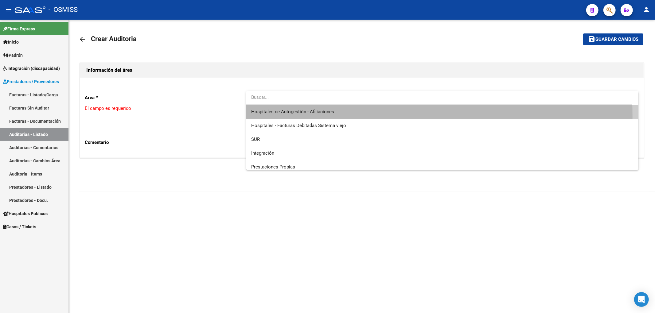
click at [275, 117] on span "Hospitales de Autogestión - Afiliaciones" at bounding box center [442, 112] width 382 height 14
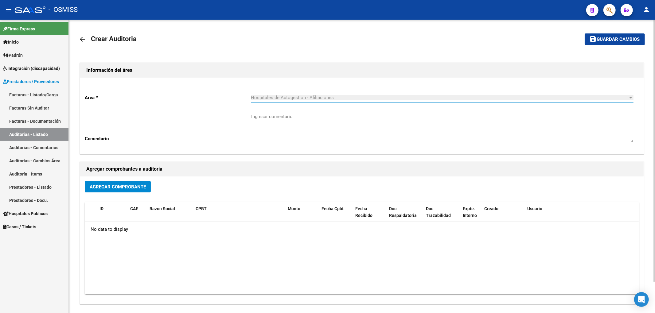
click at [142, 185] on span "Agregar Comprobante" at bounding box center [118, 187] width 56 height 6
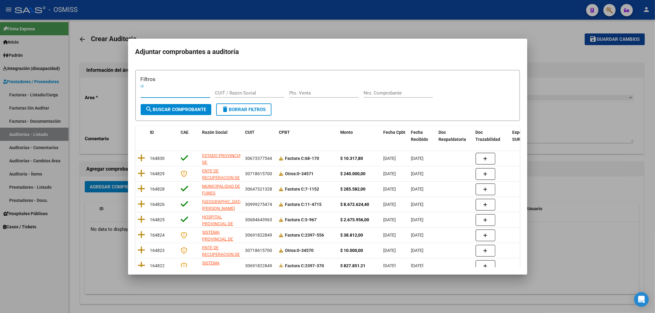
click at [378, 95] on input "Nro. Comprobante" at bounding box center [398, 93] width 69 height 6
type input "7147"
click at [155, 113] on button "search Buscar Comprobante" at bounding box center [176, 109] width 71 height 11
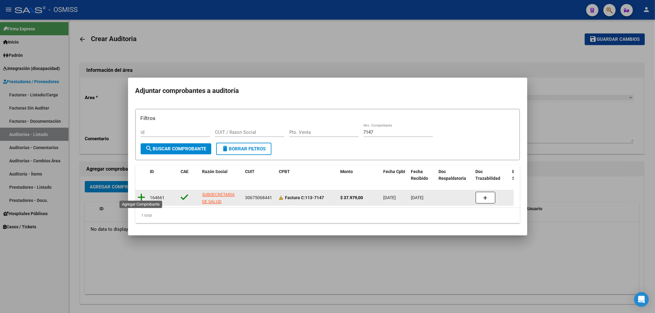
click at [142, 193] on icon at bounding box center [142, 197] width 8 height 9
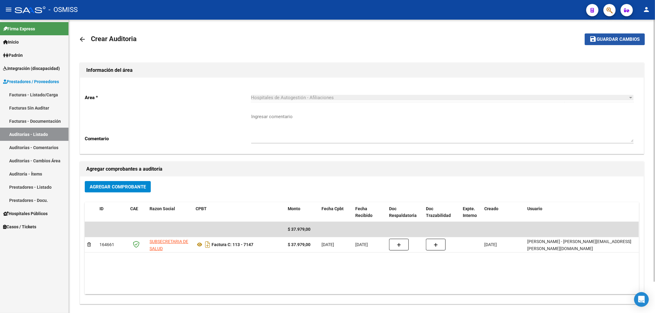
click at [602, 36] on button "save Guardar cambios" at bounding box center [615, 38] width 60 height 11
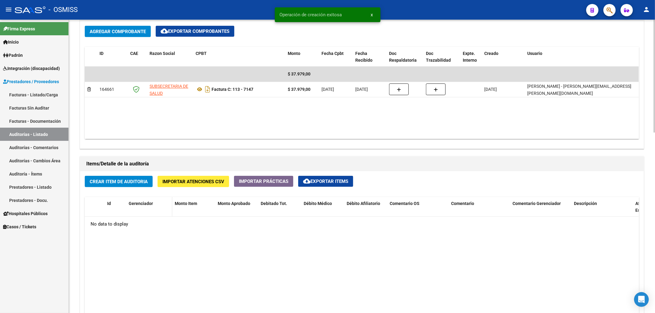
scroll to position [327, 0]
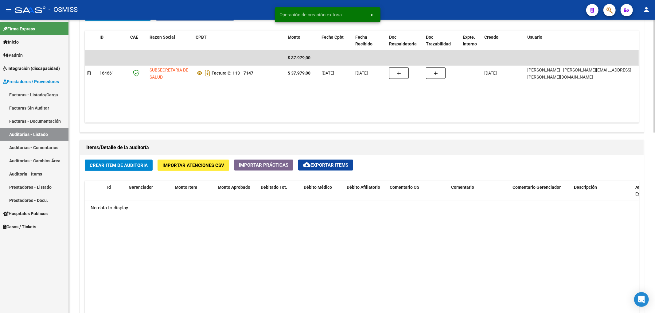
click at [136, 168] on span "Crear Item de Auditoria" at bounding box center [119, 166] width 58 height 6
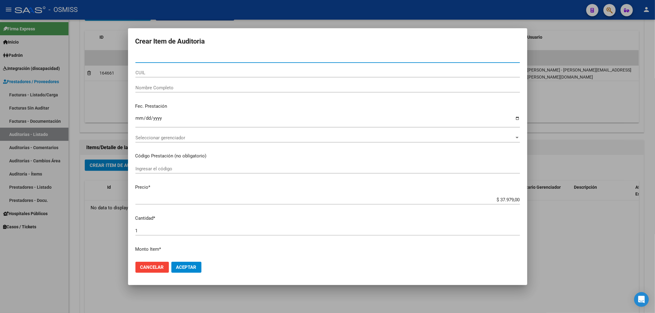
paste input "31585384"
type input "31585384"
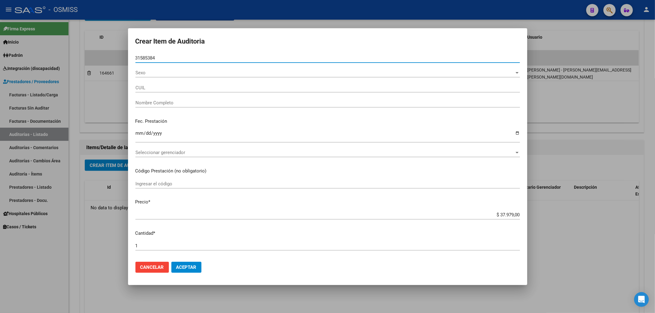
type input "27315853848"
type input "[PERSON_NAME]"
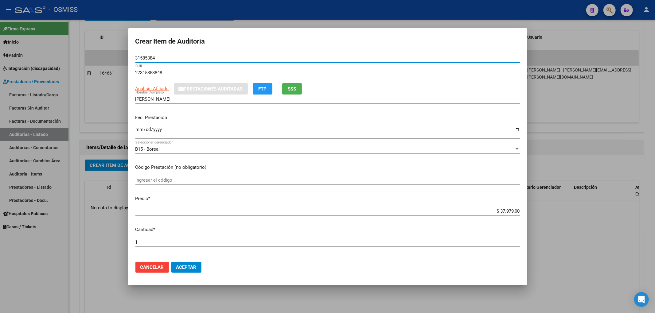
type input "31585384"
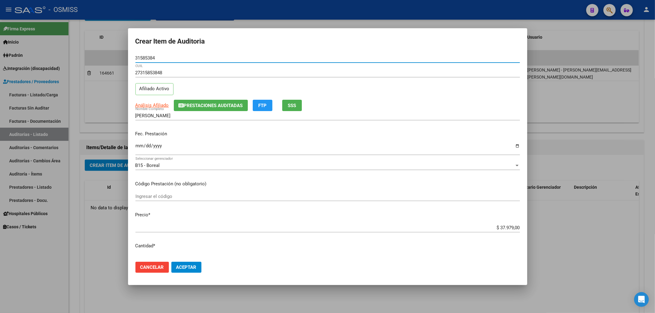
click at [138, 143] on input "Ingresar la fecha" at bounding box center [327, 148] width 384 height 10
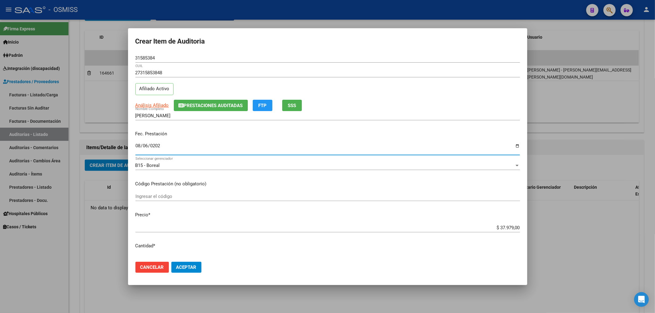
type input "[DATE]"
click at [194, 107] on span "Prestaciones Auditadas" at bounding box center [213, 106] width 59 height 6
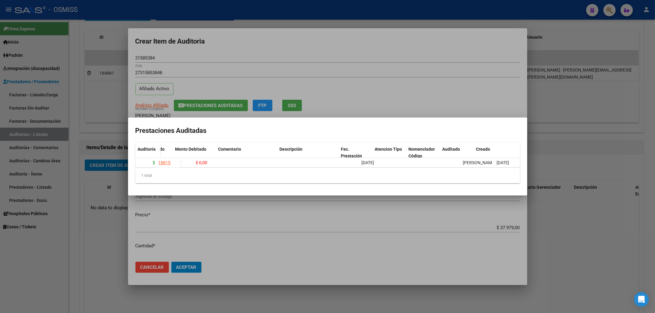
scroll to position [0, 119]
click at [378, 45] on div at bounding box center [327, 156] width 655 height 313
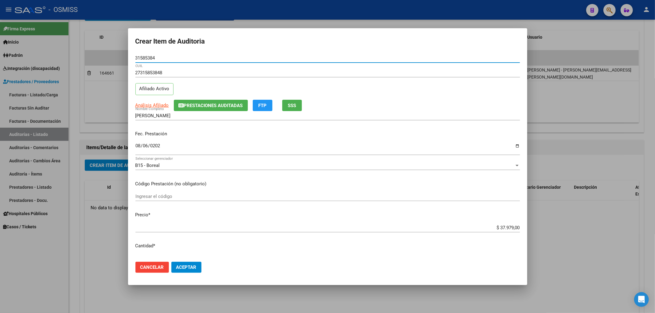
drag, startPoint x: 165, startPoint y: 56, endPoint x: 127, endPoint y: 57, distance: 38.7
click at [127, 57] on div "Crear Item de Auditoria 31585384 Nro Documento 27315853848 CUIL Afiliado Activo…" at bounding box center [327, 156] width 655 height 313
click at [198, 107] on span "Prestaciones Auditadas" at bounding box center [213, 106] width 59 height 6
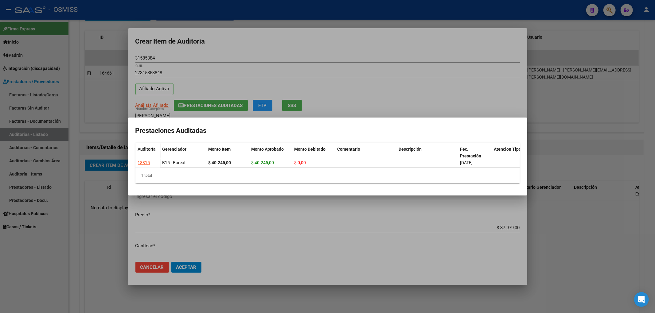
click at [247, 51] on div at bounding box center [327, 156] width 655 height 313
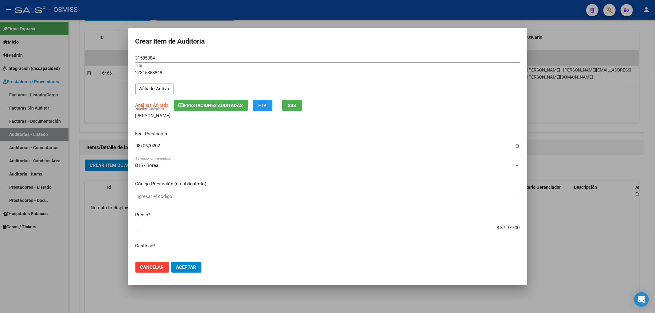
drag, startPoint x: 122, startPoint y: 47, endPoint x: 81, endPoint y: 43, distance: 41.0
click at [87, 44] on div "Crear Item de Auditoria 31585384 Nro Documento 27315853848 CUIL Afiliado Activo…" at bounding box center [327, 156] width 655 height 313
click at [516, 247] on mat-dialog-content "31585384 Nro Documento 27315853848 CUIL Afiliado Activo Análisis Afiliado Prest…" at bounding box center [327, 155] width 399 height 204
click at [191, 269] on span "Aceptar" at bounding box center [186, 268] width 20 height 6
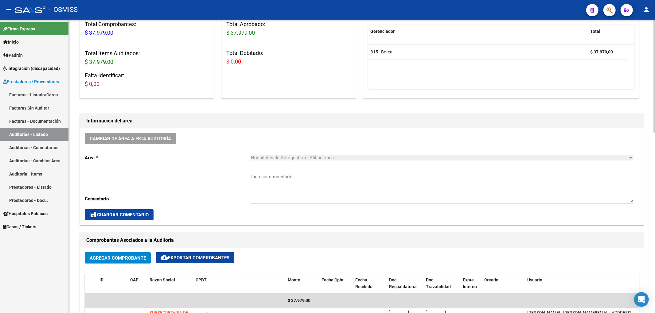
scroll to position [82, 0]
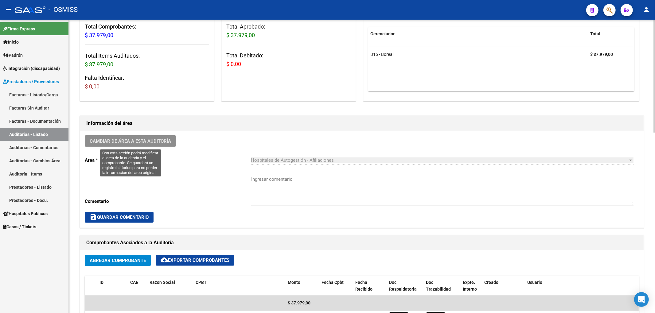
click at [152, 136] on button "Cambiar de área a esta auditoría" at bounding box center [130, 140] width 91 height 11
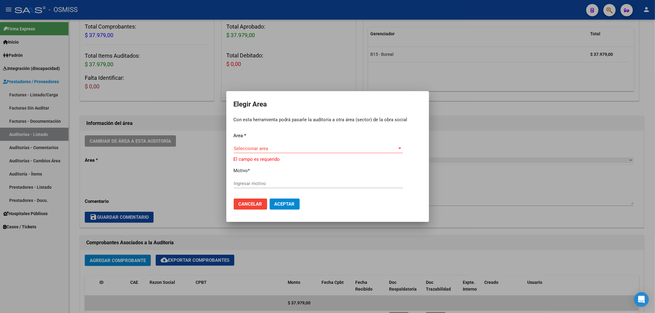
click at [245, 146] on div "Seleccionar area Seleccionar area" at bounding box center [318, 148] width 169 height 9
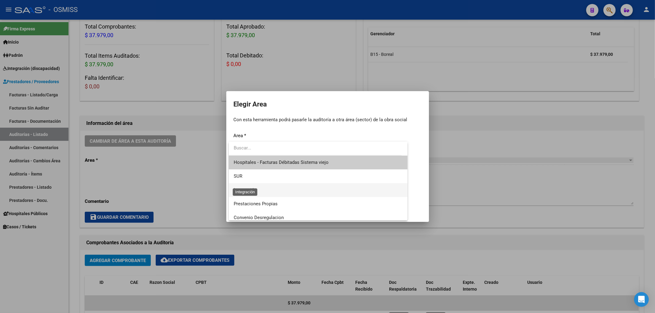
scroll to position [82, 0]
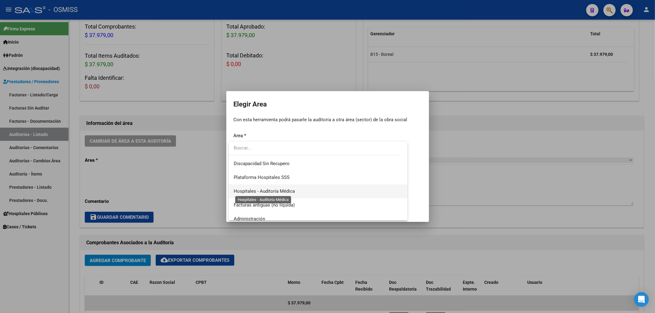
click at [256, 193] on span "Hospitales - Auditoría Médica" at bounding box center [264, 192] width 61 height 6
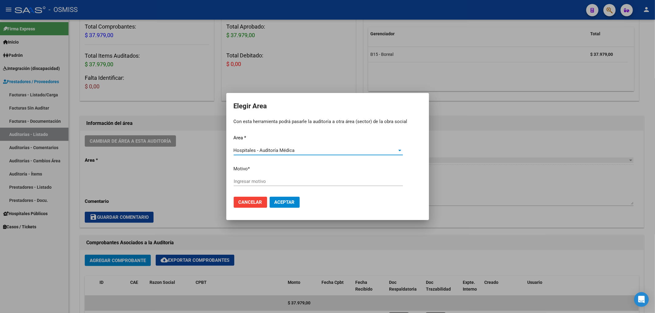
click at [248, 182] on input "Ingresar motivo" at bounding box center [318, 182] width 169 height 6
type input "AUDITADO"
click at [297, 201] on button "Aceptar" at bounding box center [285, 202] width 30 height 11
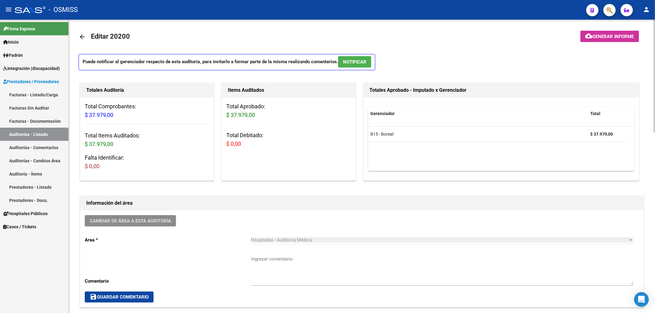
scroll to position [0, 0]
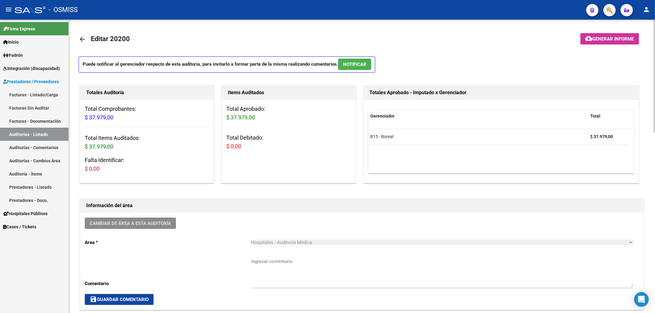
click at [83, 40] on mat-icon "arrow_back" at bounding box center [82, 39] width 7 height 7
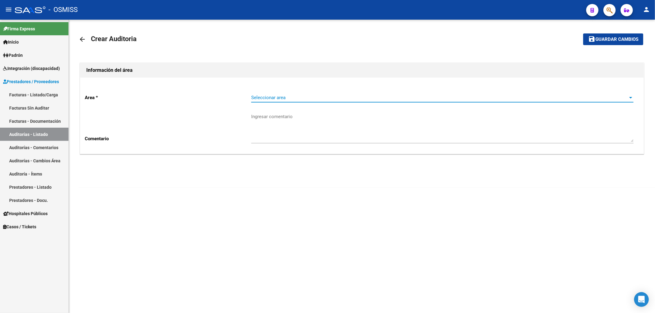
click at [251, 100] on span "Seleccionar area" at bounding box center [439, 98] width 377 height 6
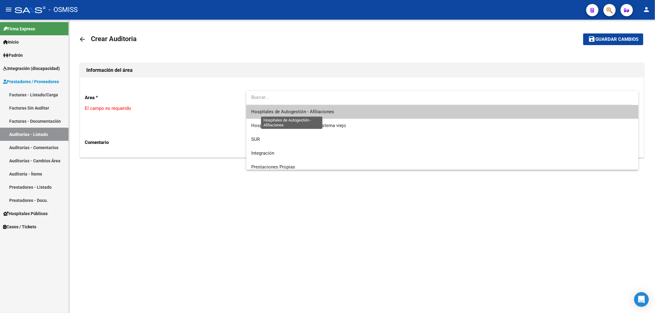
click at [268, 113] on span "Hospitales de Autogestión - Afiliaciones" at bounding box center [292, 112] width 83 height 6
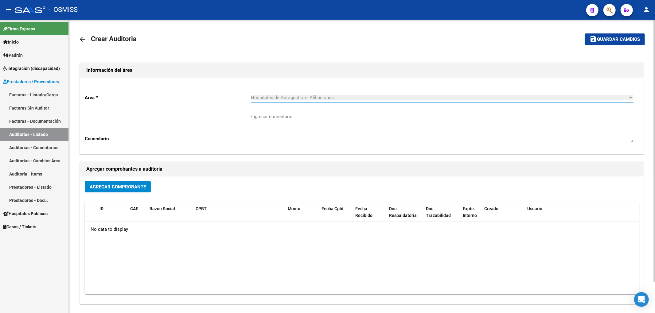
click at [146, 185] on span "Agregar Comprobante" at bounding box center [118, 187] width 56 height 6
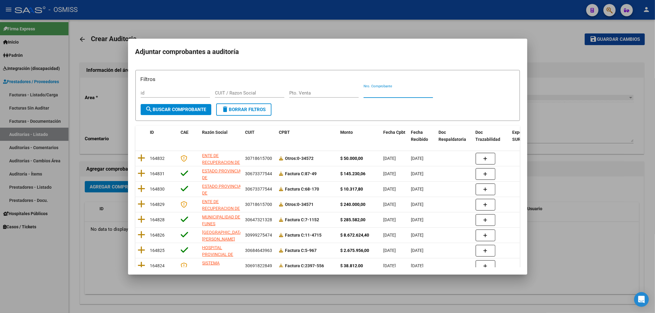
click at [372, 95] on input "Nro. Comprobante" at bounding box center [398, 93] width 69 height 6
type input "7218"
click at [202, 111] on span "search Buscar Comprobante" at bounding box center [176, 110] width 61 height 6
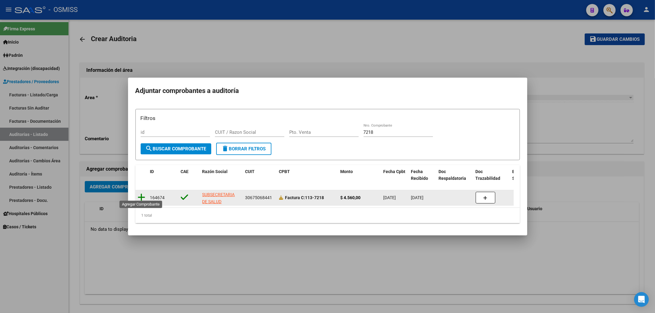
click at [139, 194] on icon at bounding box center [142, 197] width 8 height 9
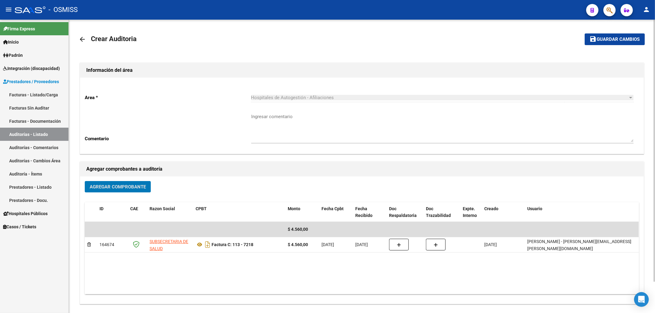
click at [596, 38] on mat-icon "save" at bounding box center [593, 38] width 7 height 7
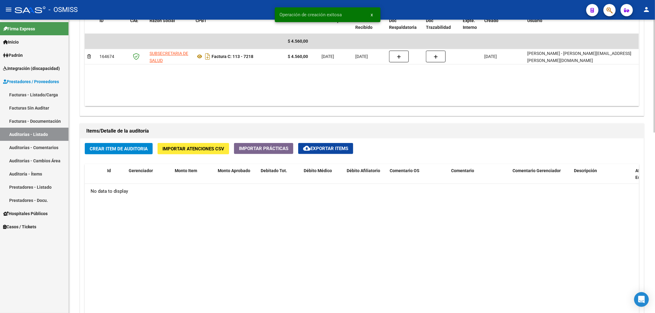
scroll to position [368, 0]
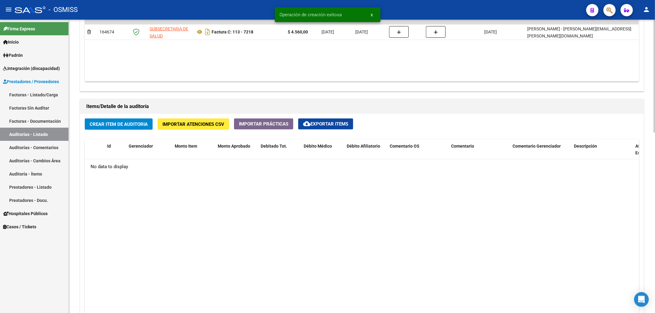
click at [119, 122] on span "Crear Item de Auditoria" at bounding box center [119, 124] width 58 height 6
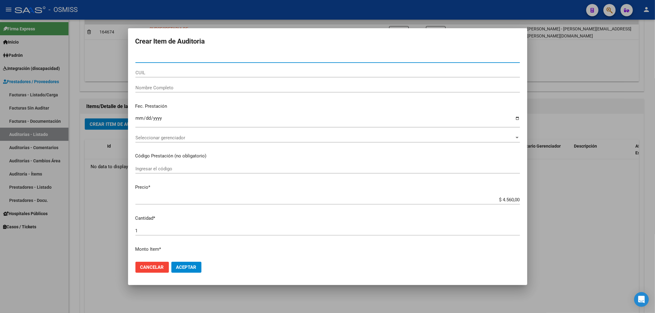
paste input "21339770"
type input "21339770"
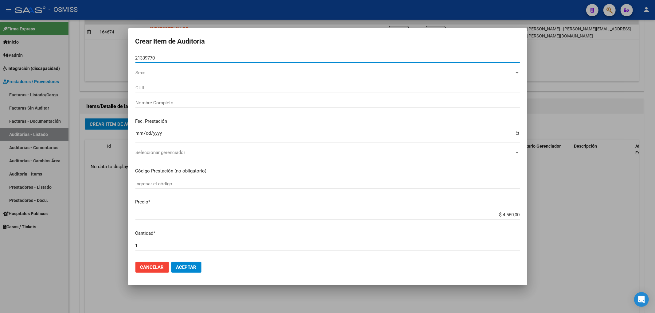
type input "27213397708"
type input "[PERSON_NAME]"
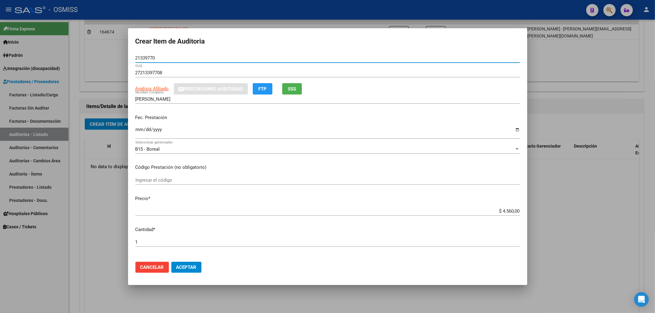
type input "21339770"
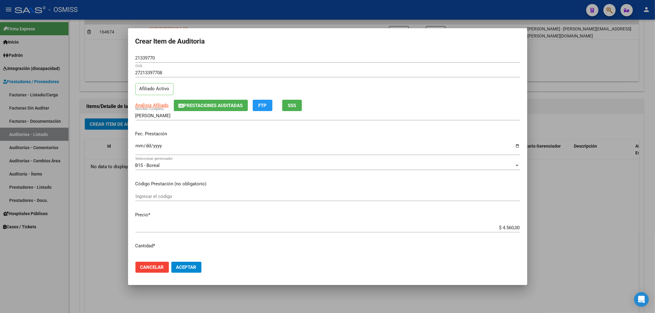
click at [139, 130] on div "Fec. Prestación Ingresar la fecha" at bounding box center [327, 143] width 384 height 35
click at [137, 148] on input "Ingresar la fecha" at bounding box center [327, 148] width 384 height 10
type input "[DATE]"
click at [204, 101] on button "Prestaciones Auditadas" at bounding box center [211, 105] width 74 height 11
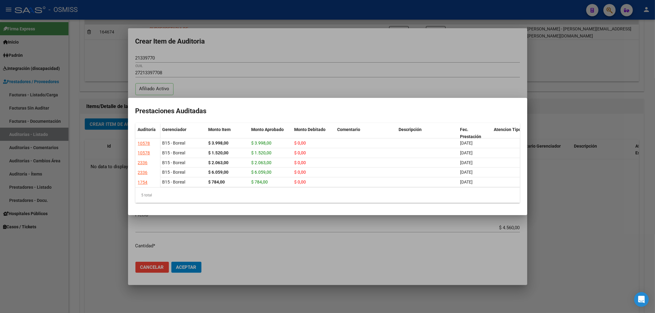
click at [274, 43] on div at bounding box center [327, 156] width 655 height 313
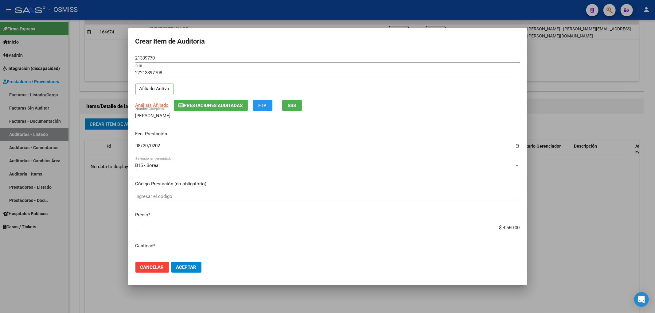
drag, startPoint x: 162, startPoint y: 61, endPoint x: 113, endPoint y: 58, distance: 48.6
click at [113, 58] on div "Crear Item de Auditoria 21339770 Nro Documento 27213397708 CUIL Afiliado Activo…" at bounding box center [327, 156] width 655 height 313
click at [161, 56] on input "21339770" at bounding box center [327, 58] width 384 height 6
drag, startPoint x: 160, startPoint y: 58, endPoint x: 133, endPoint y: 58, distance: 26.7
click at [133, 58] on mat-dialog-content "21339770 Nro Documento 27213397708 CUIL Afiliado Activo Análisis Afiliado Prest…" at bounding box center [327, 155] width 399 height 204
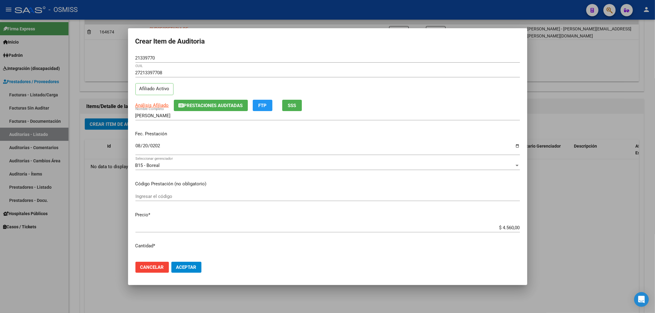
click at [476, 134] on p "Fec. Prestación" at bounding box center [327, 133] width 384 height 7
click at [191, 268] on span "Aceptar" at bounding box center [186, 268] width 20 height 6
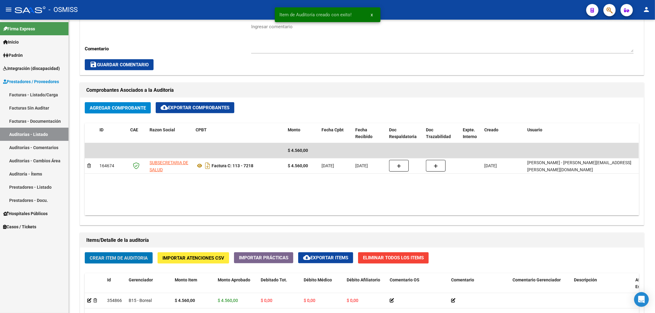
scroll to position [123, 0]
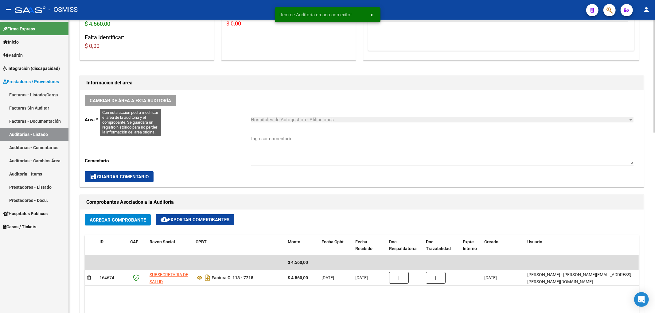
click at [137, 101] on span "Cambiar de área a esta auditoría" at bounding box center [130, 101] width 81 height 6
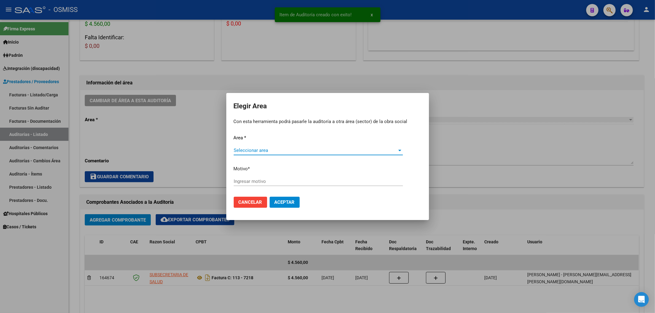
click at [262, 148] on div "Seleccionar area Seleccionar area" at bounding box center [318, 150] width 169 height 9
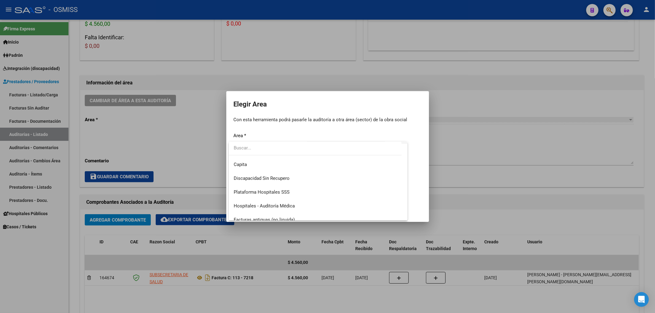
scroll to position [82, 0]
click at [272, 192] on span "Hospitales - Auditoría Médica" at bounding box center [264, 192] width 61 height 6
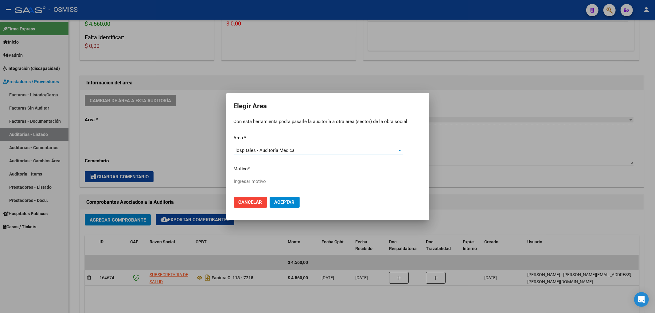
click at [248, 182] on input "Ingresar motivo" at bounding box center [318, 182] width 169 height 6
type input "AUDITADO"
click at [289, 200] on span "Aceptar" at bounding box center [284, 203] width 20 height 6
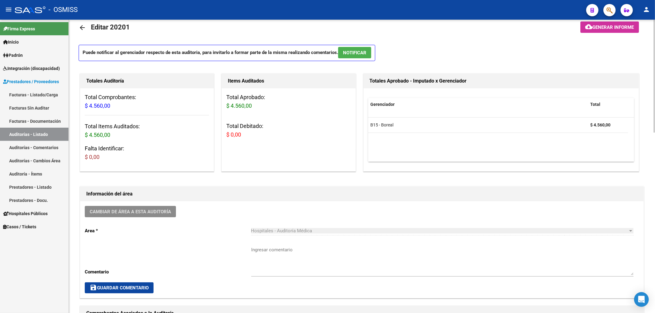
scroll to position [0, 0]
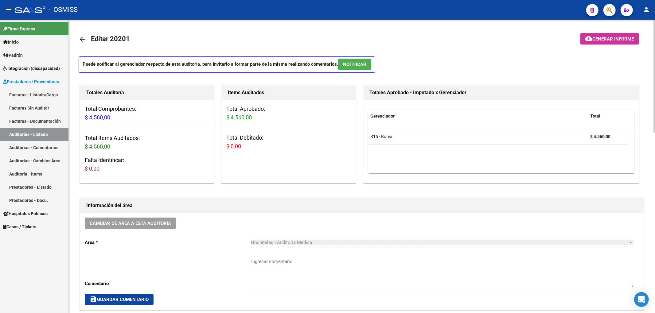
click at [84, 40] on mat-icon "arrow_back" at bounding box center [82, 39] width 7 height 7
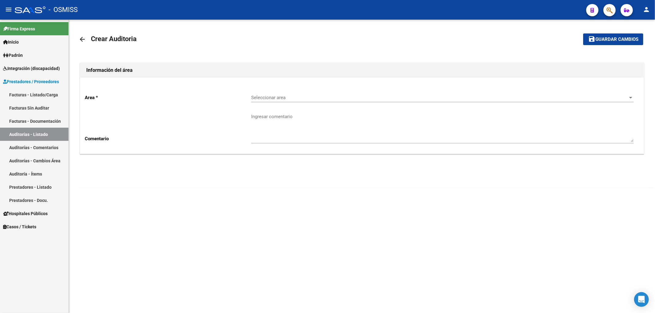
click at [251, 99] on span "Seleccionar area" at bounding box center [439, 98] width 377 height 6
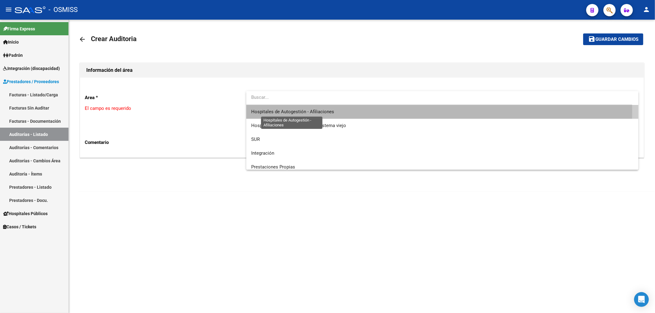
click at [274, 111] on span "Hospitales de Autogestión - Afiliaciones" at bounding box center [292, 112] width 83 height 6
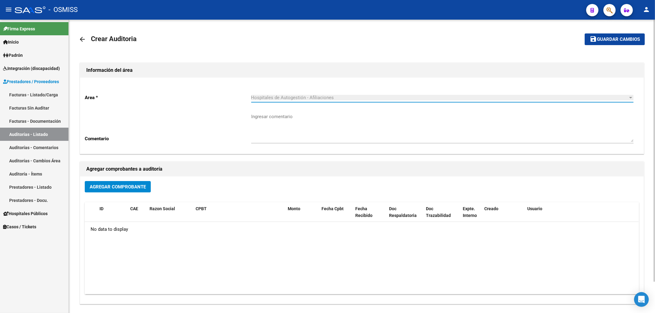
click at [113, 186] on span "Agregar Comprobante" at bounding box center [118, 187] width 56 height 6
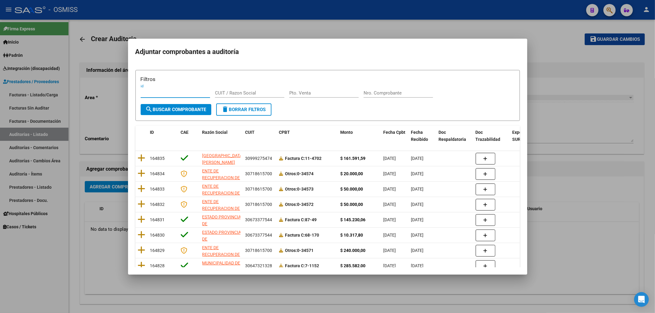
click at [369, 89] on div "Nro. Comprobante" at bounding box center [398, 92] width 69 height 9
click at [370, 90] on input "Nro. Comprobante" at bounding box center [398, 93] width 69 height 6
type input "7273"
click at [178, 113] on button "search Buscar Comprobante" at bounding box center [176, 109] width 71 height 11
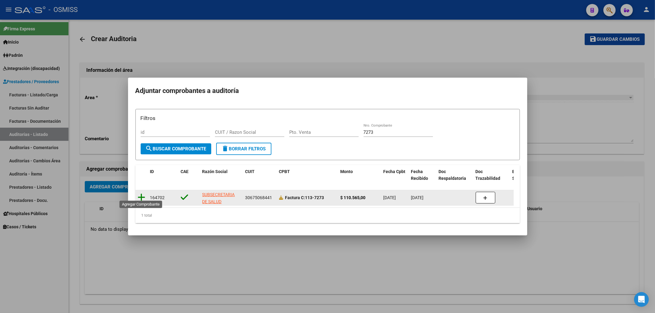
click at [140, 193] on icon at bounding box center [142, 197] width 8 height 9
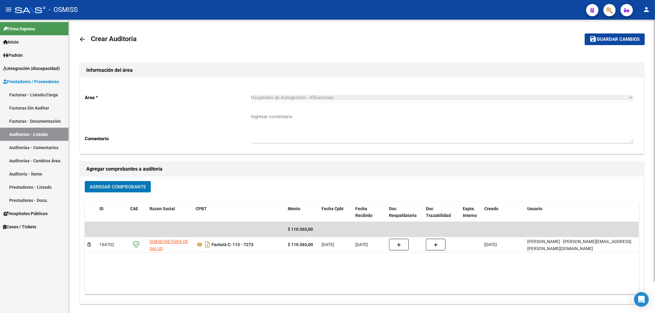
click at [596, 35] on mat-icon "save" at bounding box center [593, 38] width 7 height 7
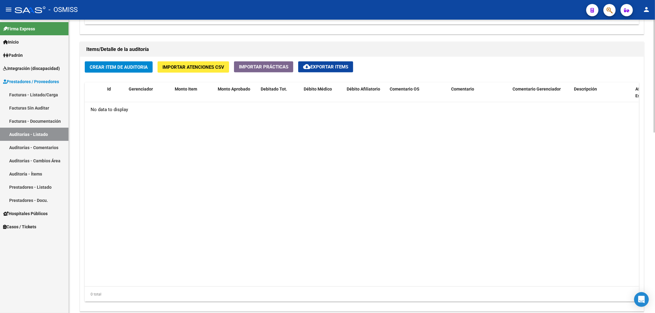
scroll to position [450, 0]
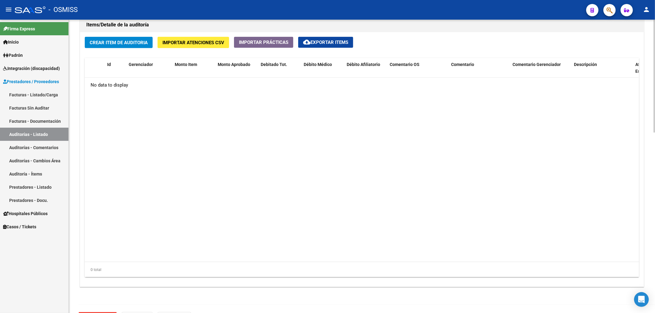
click at [137, 43] on span "Crear Item de Auditoria" at bounding box center [119, 43] width 58 height 6
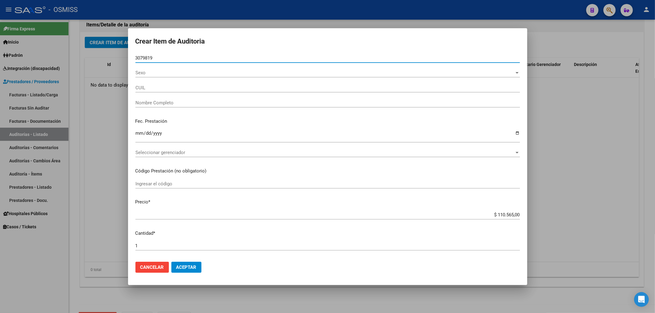
type input "30798193"
type input "23307981939"
type input "CORONEL [PERSON_NAME]"
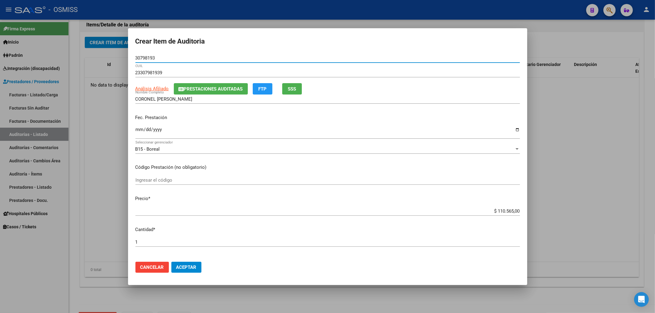
type input "30798193"
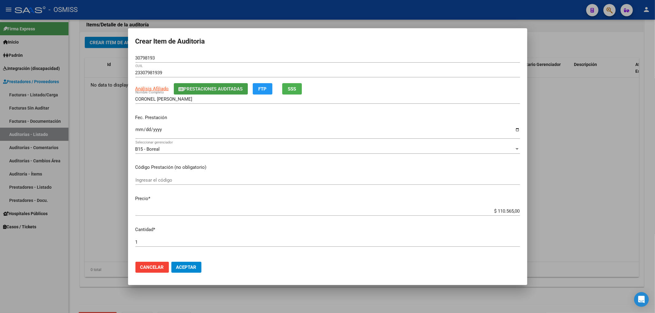
click at [188, 90] on span "Prestaciones Auditadas" at bounding box center [213, 89] width 59 height 6
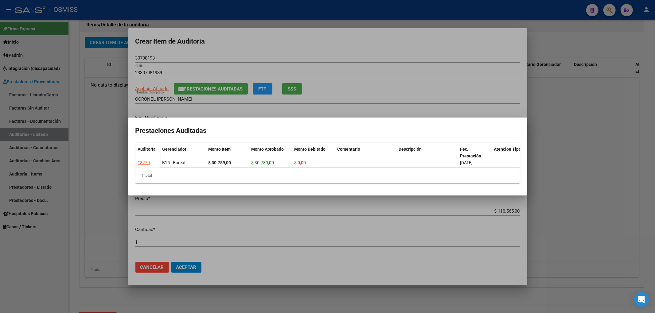
click at [212, 45] on div at bounding box center [327, 156] width 655 height 313
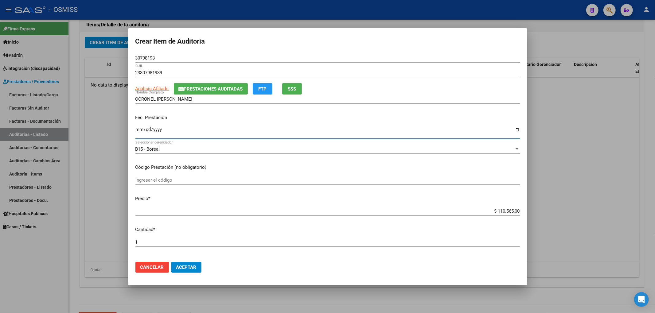
click at [136, 132] on input "Ingresar la fecha" at bounding box center [327, 132] width 384 height 10
type input "[DATE]"
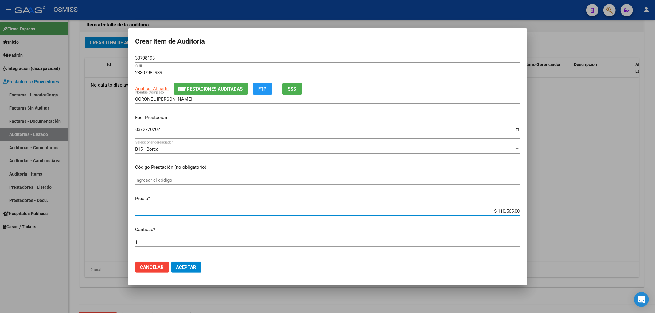
drag, startPoint x: 493, startPoint y: 209, endPoint x: 563, endPoint y: 209, distance: 69.7
click at [563, 209] on div "Crear Item de Auditoria 30798193 Nro Documento 23307981939 CUIL Análisis Afilia…" at bounding box center [327, 156] width 655 height 313
type input "$ 0,05"
type input "$ 0,55"
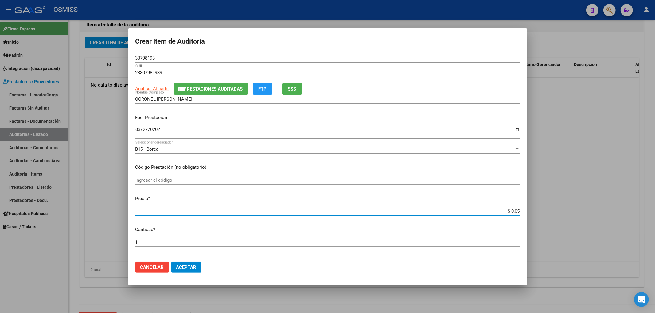
type input "$ 0,55"
type input "$ 5,57"
type input "$ 0,55"
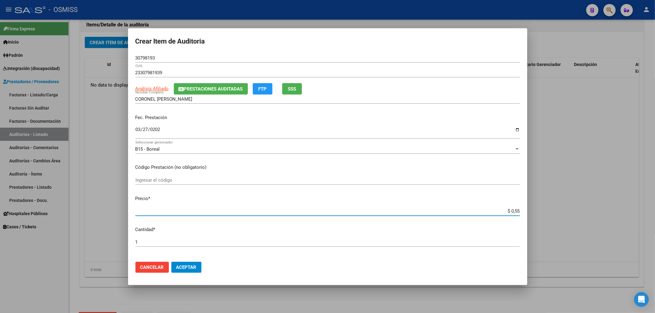
type input "$ 5,55"
type input "$ 55,57"
type input "$ 555,78"
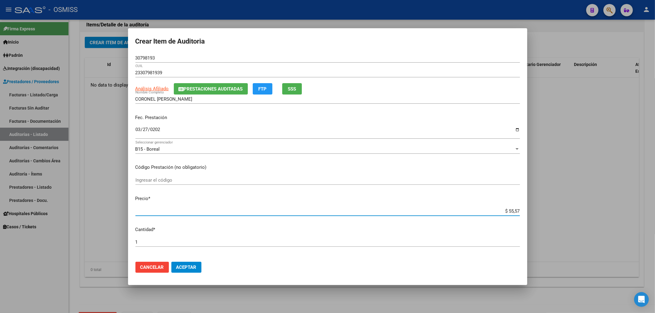
type input "$ 555,78"
type input "$ 5.557,80"
type input "$ 55.578,00"
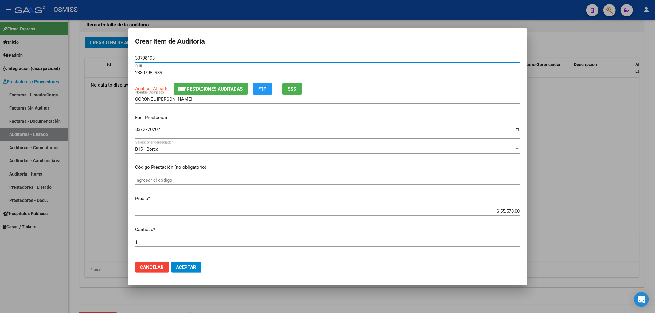
drag, startPoint x: 161, startPoint y: 57, endPoint x: 58, endPoint y: 67, distance: 103.0
click at [58, 67] on div "Crear Item de Auditoria 30798193 Nro Documento 23307981939 CUIL Análisis Afilia…" at bounding box center [327, 156] width 655 height 313
click at [450, 124] on div "Fec. Prestación [DATE] Ingresar la fecha" at bounding box center [327, 127] width 384 height 35
click at [189, 265] on span "Aceptar" at bounding box center [186, 268] width 20 height 6
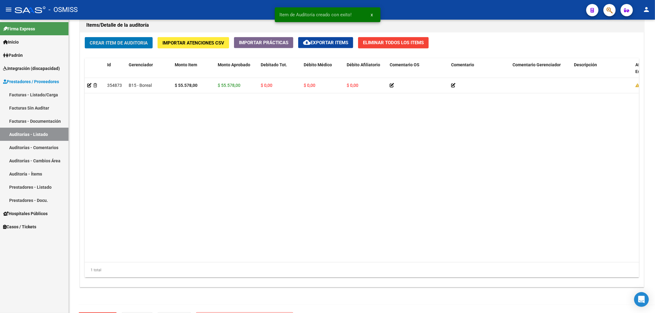
scroll to position [451, 0]
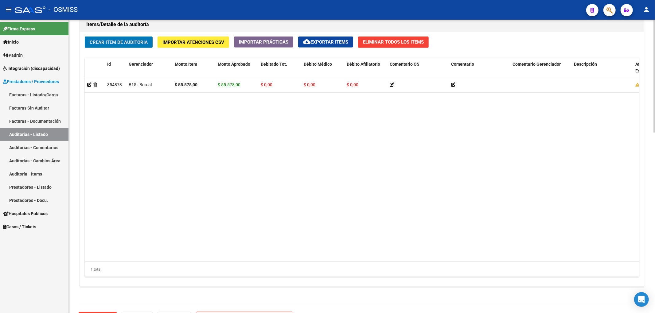
click at [142, 40] on span "Crear Item de Auditoria" at bounding box center [119, 43] width 58 height 6
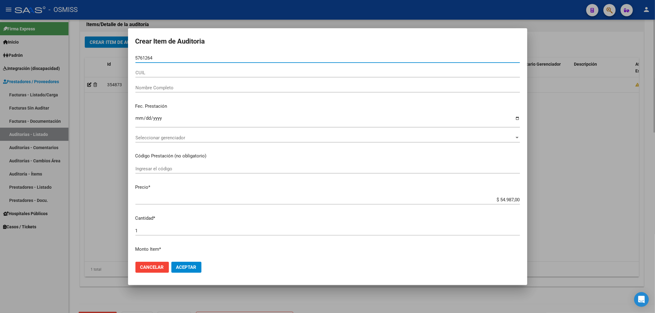
type input "57612647"
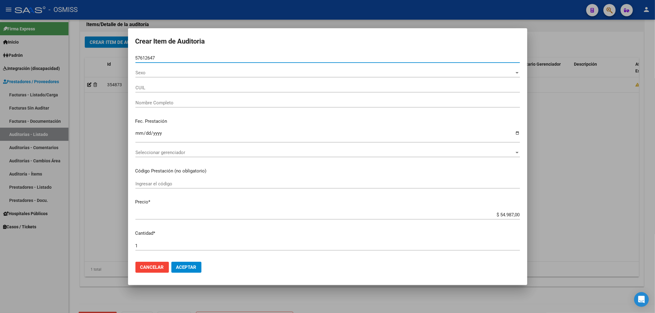
type input "27576126471"
type input "[PERSON_NAME]"
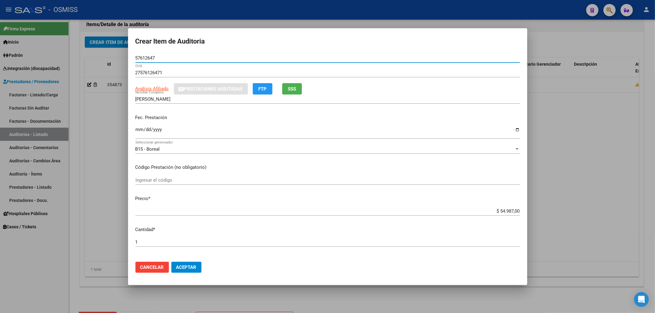
type input "57612647"
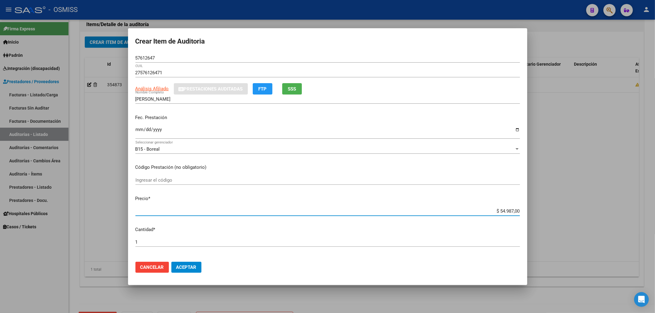
drag, startPoint x: 495, startPoint y: 209, endPoint x: 539, endPoint y: 208, distance: 44.2
click at [539, 208] on div "Crear Item de Auditoria 57612647 Nro Documento 27576126471 CUIL Análisis Afilia…" at bounding box center [327, 156] width 655 height 313
type input "$ 0,07"
type input "$ 0,76"
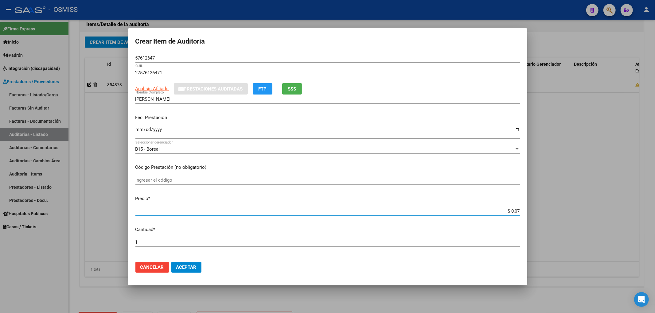
type input "$ 0,76"
type input "$ 7,60"
type input "$ 76,02"
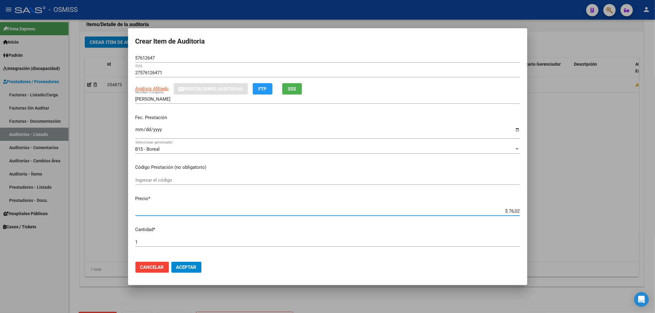
type input "$ 760,20"
type input "$ 7.602,00"
click at [139, 132] on input "Ingresar la fecha" at bounding box center [327, 132] width 384 height 10
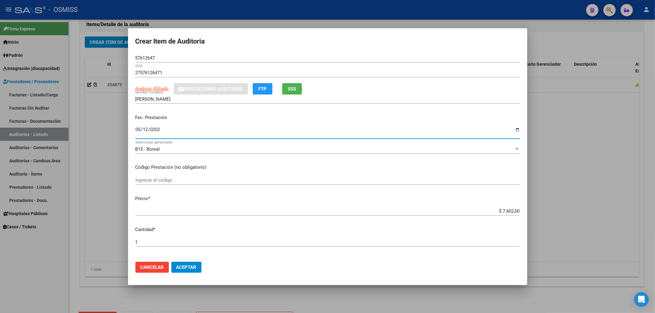
type input "[DATE]"
drag, startPoint x: 160, startPoint y: 62, endPoint x: 150, endPoint y: 56, distance: 11.4
click at [150, 56] on div "57612647 Nro Documento" at bounding box center [327, 57] width 384 height 9
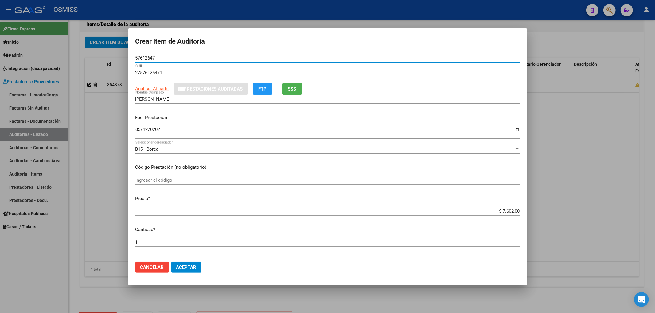
drag, startPoint x: 159, startPoint y: 60, endPoint x: 119, endPoint y: 59, distance: 39.9
click at [119, 59] on div "Crear Item de Auditoria 57612647 Nro Documento 27576126471 CUIL Análisis Afilia…" at bounding box center [327, 156] width 655 height 313
drag, startPoint x: 479, startPoint y: 167, endPoint x: 473, endPoint y: 171, distance: 7.1
click at [480, 166] on p "Código Prestación (no obligatorio)" at bounding box center [327, 167] width 384 height 7
drag, startPoint x: 183, startPoint y: 265, endPoint x: 160, endPoint y: 247, distance: 29.7
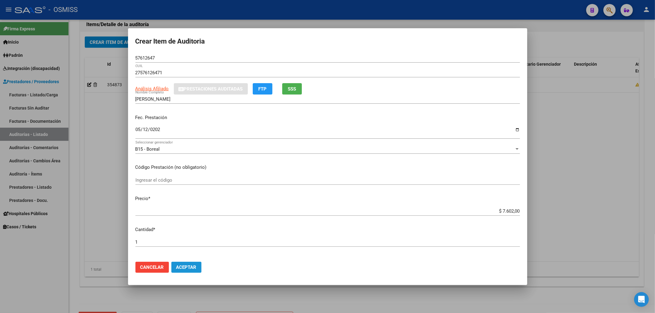
click at [183, 266] on span "Aceptar" at bounding box center [186, 268] width 20 height 6
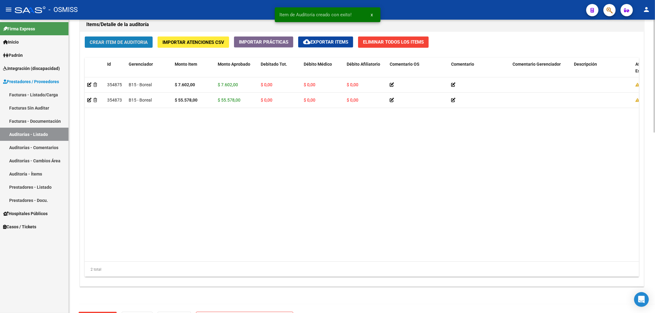
click at [102, 45] on span "Crear Item de Auditoria" at bounding box center [119, 43] width 58 height 6
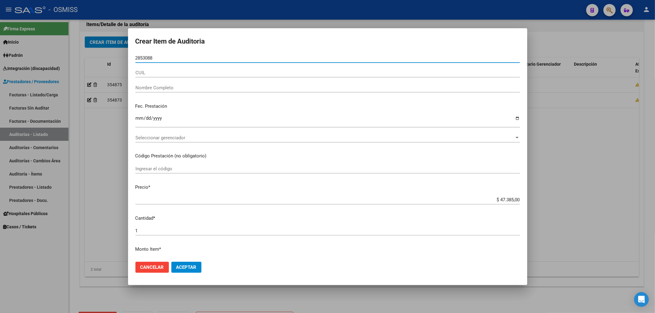
type input "28530884"
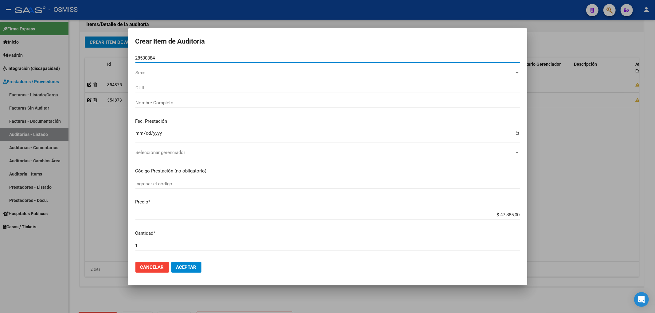
type input "23285308844"
type input "[GEOGRAPHIC_DATA], [US_STATE][PERSON_NAME]"
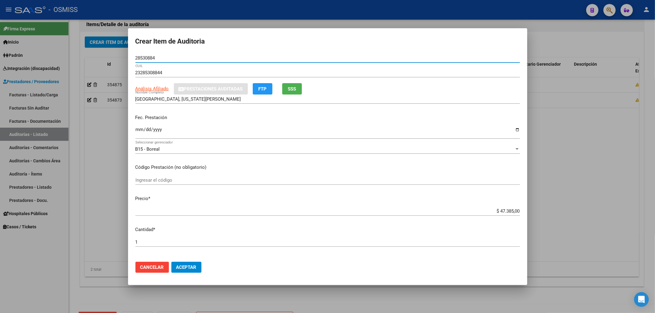
type input "28530884"
click at [136, 127] on div "Ingresar la fecha" at bounding box center [327, 132] width 384 height 13
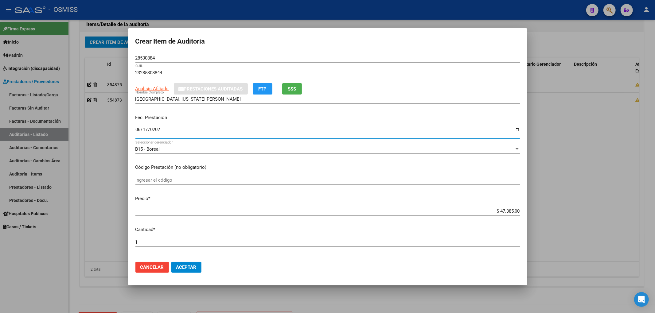
type input "[DATE]"
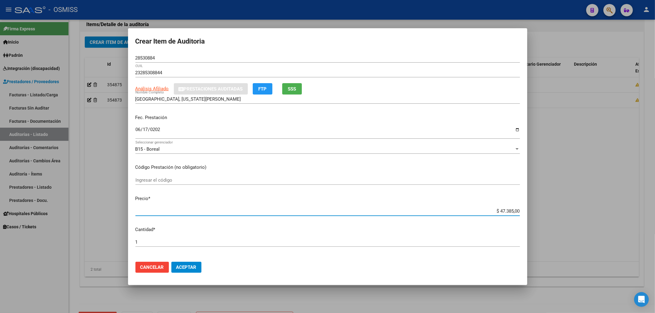
drag, startPoint x: 493, startPoint y: 209, endPoint x: 536, endPoint y: 207, distance: 42.8
click at [533, 207] on div "Crear Item de Auditoria 28530884 Nro Documento 23285308844 CUIL Análisis Afilia…" at bounding box center [327, 156] width 655 height 313
type input "$ 0,03"
type input "$ 0,35"
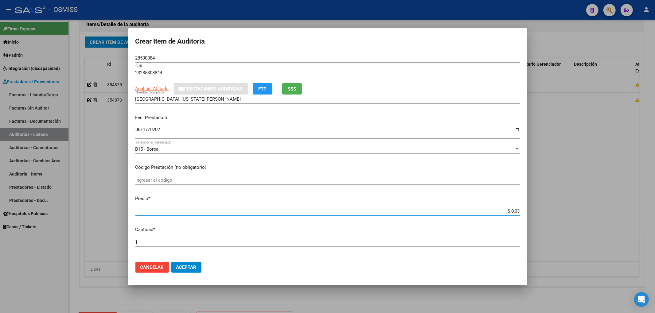
type input "$ 0,35"
type input "$ 3,59"
type input "$ 35,98"
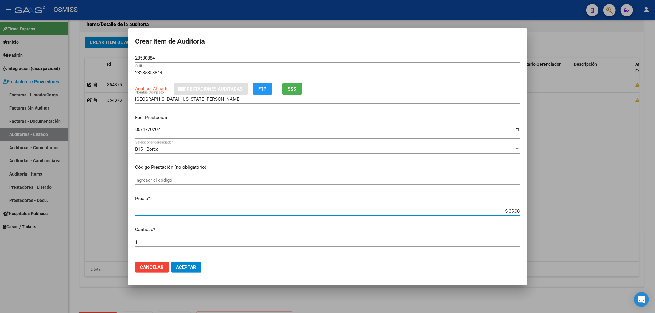
type input "$ 359,82"
type input "$ 3.598,20"
type input "$ 35.982,00"
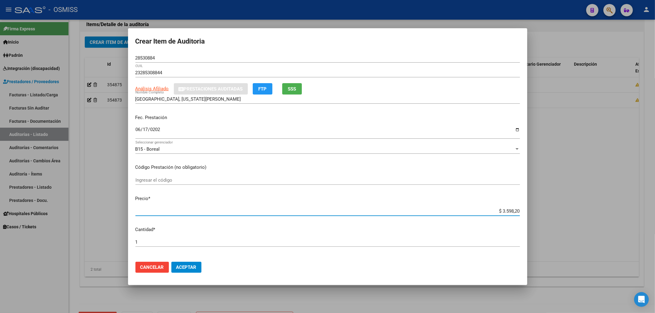
type input "$ 35.982,00"
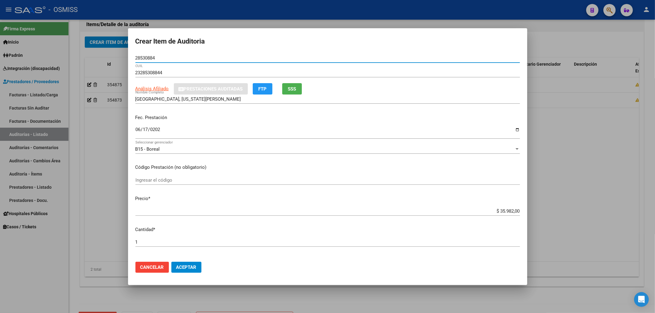
drag, startPoint x: 158, startPoint y: 57, endPoint x: 98, endPoint y: 53, distance: 59.7
click at [98, 53] on div "Crear Item de Auditoria 28530884 Nro Documento 23285308844 CUIL Análisis Afilia…" at bounding box center [327, 156] width 655 height 313
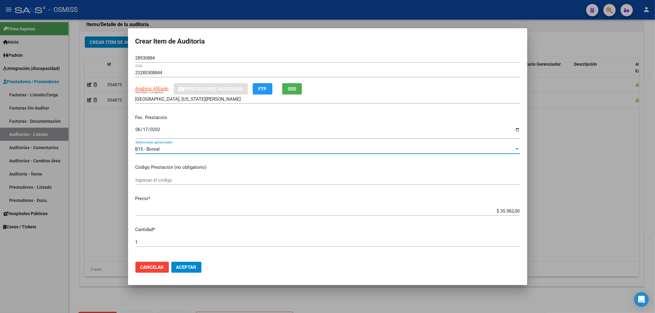
click at [444, 147] on div "B15 - Boreal" at bounding box center [324, 149] width 379 height 6
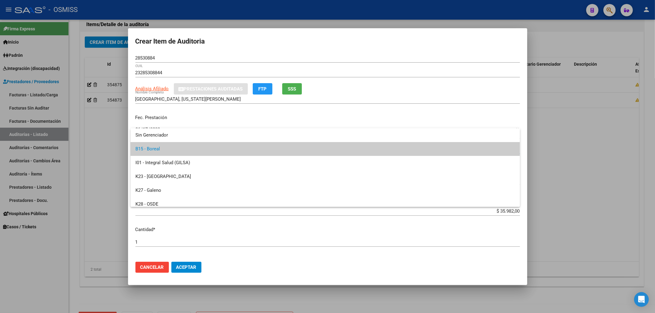
click at [483, 233] on div at bounding box center [327, 156] width 655 height 313
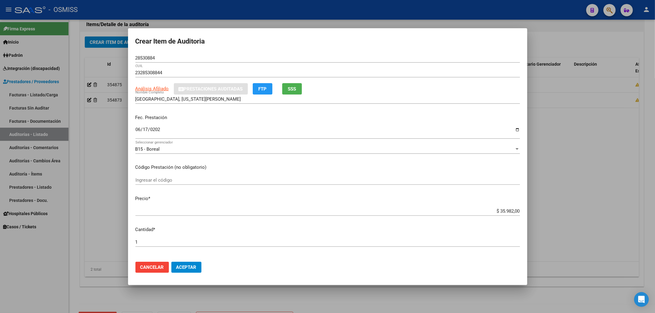
click at [494, 211] on input "$ 35.982,00" at bounding box center [327, 211] width 384 height 6
drag, startPoint x: 494, startPoint y: 209, endPoint x: 563, endPoint y: 210, distance: 69.1
click at [563, 210] on div "Crear Item de Auditoria 28530884 Nro Documento 23285308844 CUIL Análisis Afilia…" at bounding box center [327, 156] width 655 height 313
type input "$ 0,01"
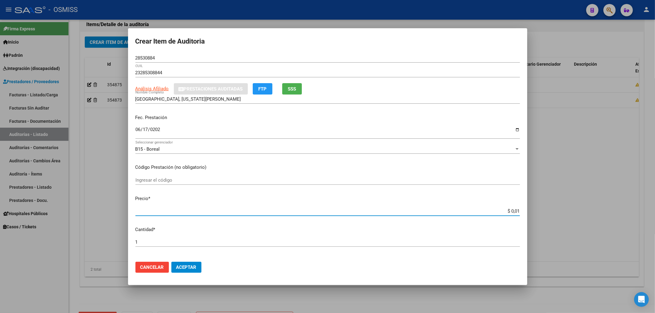
type input "$ 0,11"
type input "$ 1,19"
type input "$ 11,99"
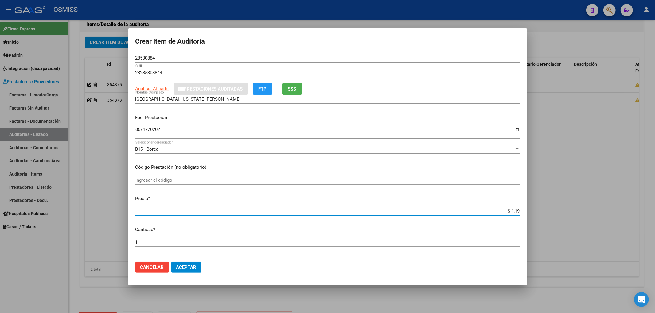
type input "$ 11,99"
type input "$ 119,94"
type input "$ 1.199,40"
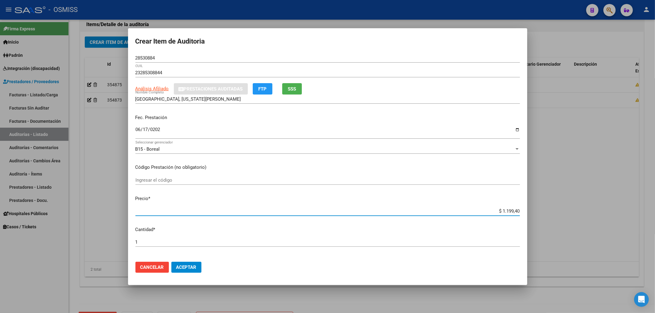
type input "$ 11.994,00"
click at [188, 265] on span "Aceptar" at bounding box center [186, 268] width 20 height 6
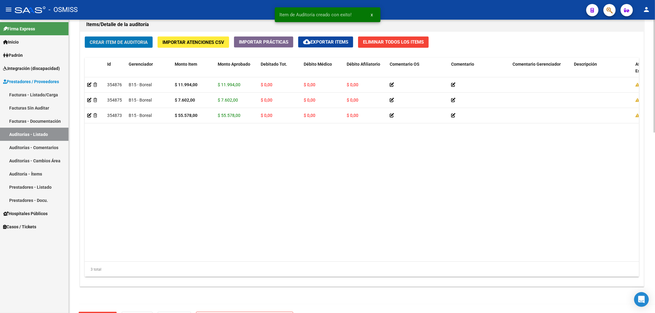
click at [130, 48] on button "Crear Item de Auditoria" at bounding box center [119, 42] width 68 height 11
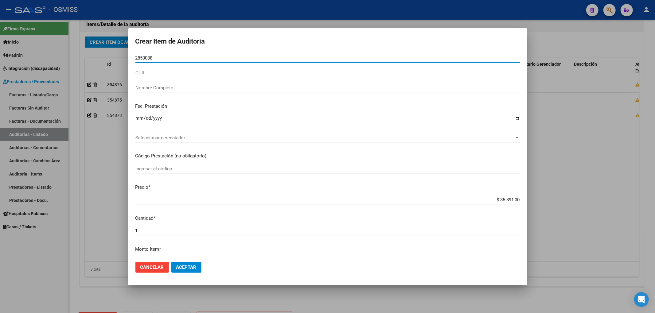
type input "28530884"
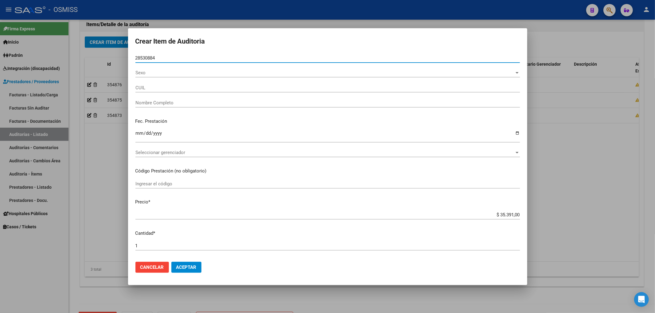
type input "23285308844"
type input "[GEOGRAPHIC_DATA], [US_STATE][PERSON_NAME]"
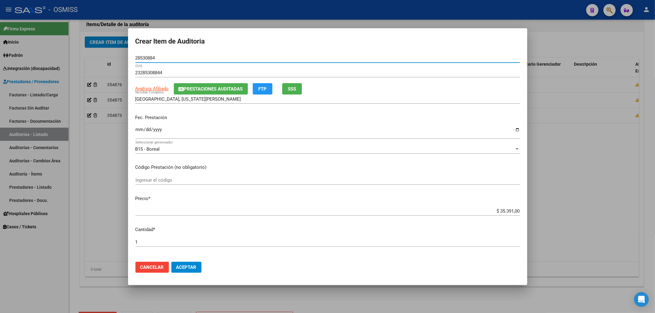
type input "28530884"
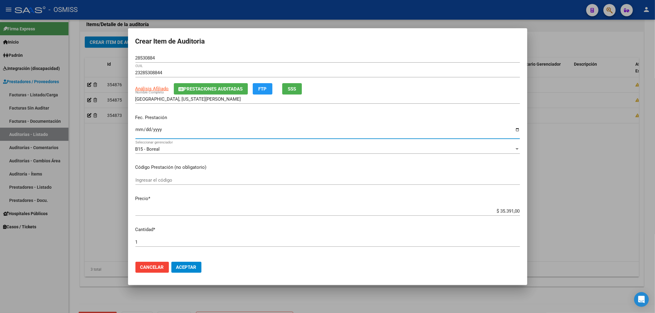
click at [137, 131] on input "Ingresar la fecha" at bounding box center [327, 132] width 384 height 10
type input "[DATE]"
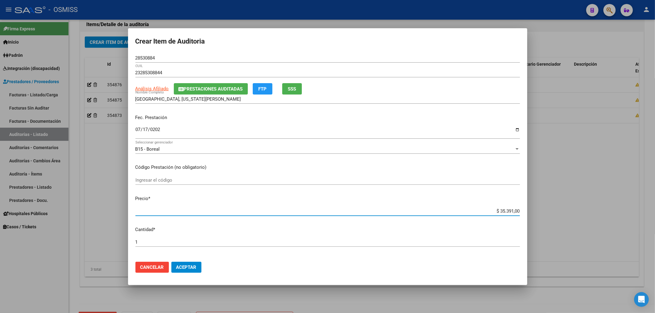
drag, startPoint x: 496, startPoint y: 211, endPoint x: 584, endPoint y: 215, distance: 88.5
click at [581, 215] on div "Crear Item de Auditoria 28530884 Nro Documento 23285308844 CUIL Análisis Afilia…" at bounding box center [327, 156] width 655 height 313
type input "$ 0,02"
type input "$ 0,23"
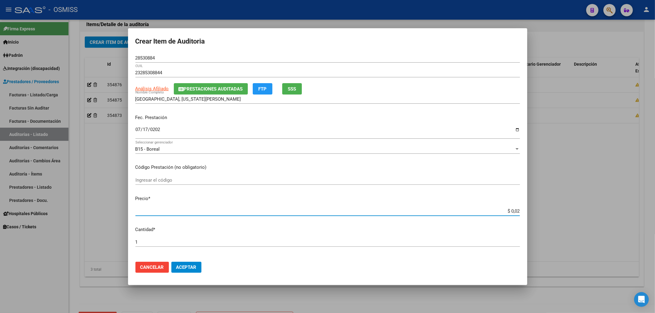
type input "$ 0,23"
type input "$ 2,39"
type input "$ 23,99"
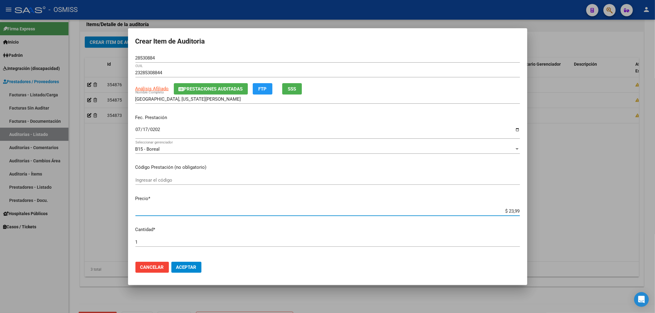
type input "$ 2,39"
type input "$ 23,98"
type input "$ 239,88"
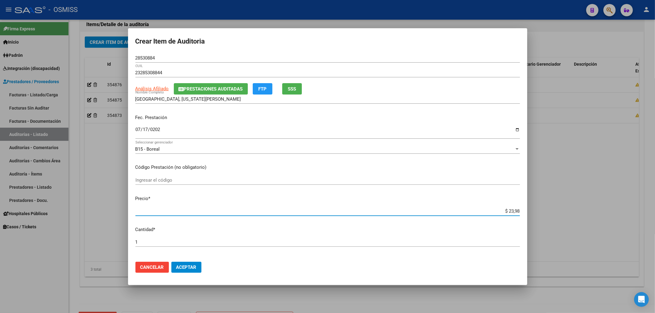
type input "$ 239,88"
type input "$ 2.398,80"
type input "$ 23.988,00"
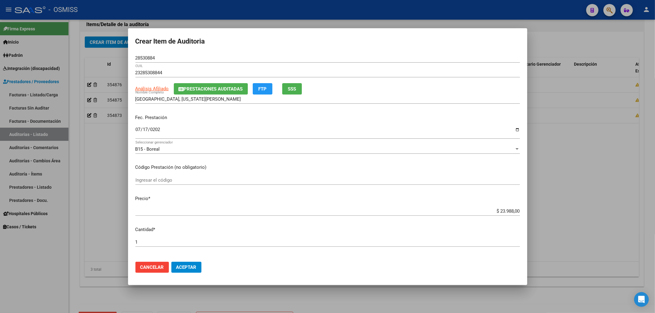
drag, startPoint x: 487, startPoint y: 208, endPoint x: 543, endPoint y: 208, distance: 56.5
click at [539, 208] on div "Crear Item de Auditoria 28530884 Nro Documento 23285308844 CUIL Análisis Afilia…" at bounding box center [327, 156] width 655 height 313
click at [500, 213] on input "$ 23.988,00" at bounding box center [327, 211] width 384 height 6
drag, startPoint x: 489, startPoint y: 208, endPoint x: 524, endPoint y: 210, distance: 34.8
click at [524, 210] on mat-dialog-content "28530884 Nro Documento 23285308844 CUIL Análisis Afiliado Prestaciones Auditada…" at bounding box center [327, 155] width 399 height 204
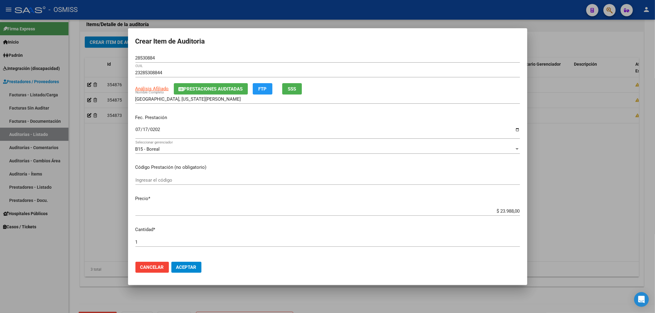
copy div "Ingresar el precio"
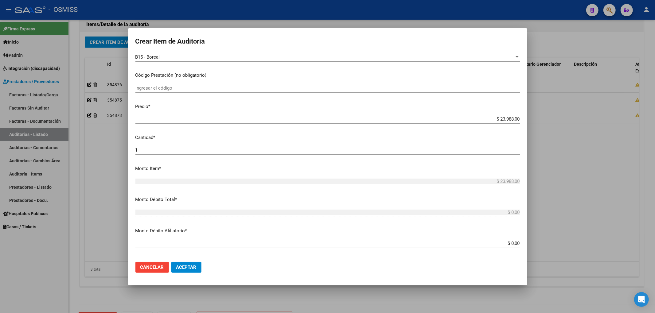
scroll to position [123, 0]
click at [515, 213] on app-form-text-field "Monto Débito Afiliatorio * $ 0,00 Ingresar el monto Afiliatorio" at bounding box center [329, 206] width 389 height 19
click at [512, 212] on input "$ 0,00" at bounding box center [327, 213] width 384 height 6
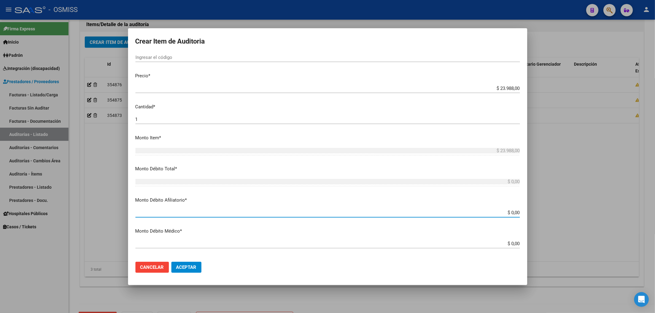
click at [514, 212] on input "$ 0,00" at bounding box center [327, 213] width 384 height 6
paste input "$ 23.988,0"
type input "$ 0,0 $ 23.988,00"
type input "$ 23.988,00"
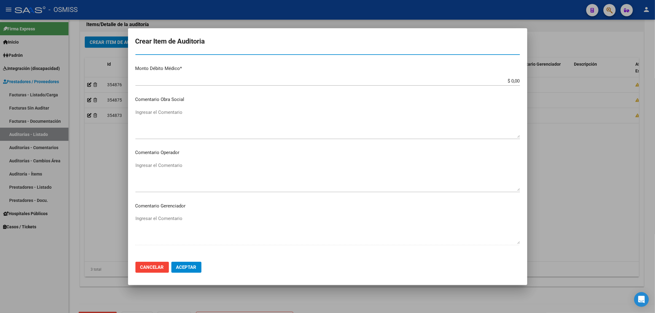
scroll to position [286, 0]
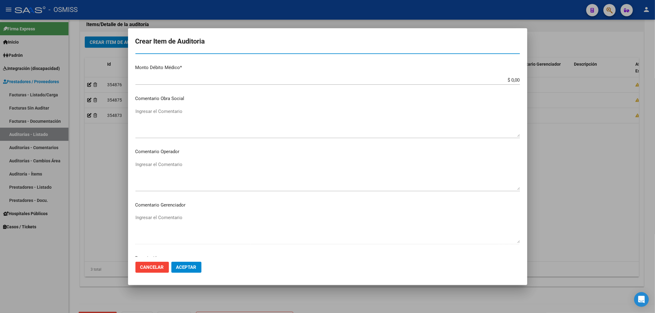
type input "$ 23.988,00"
click at [153, 107] on div "Ingresar el Comentario" at bounding box center [327, 122] width 384 height 31
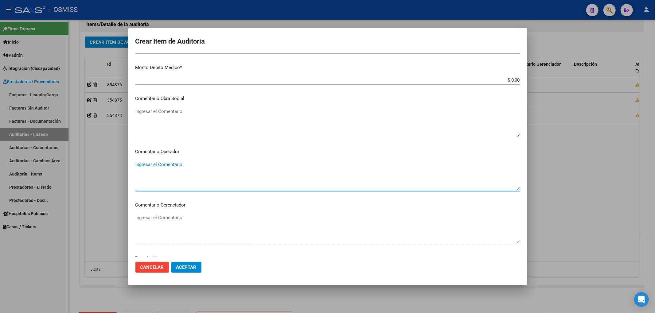
click at [154, 170] on textarea "Ingresar el Comentario" at bounding box center [327, 175] width 384 height 29
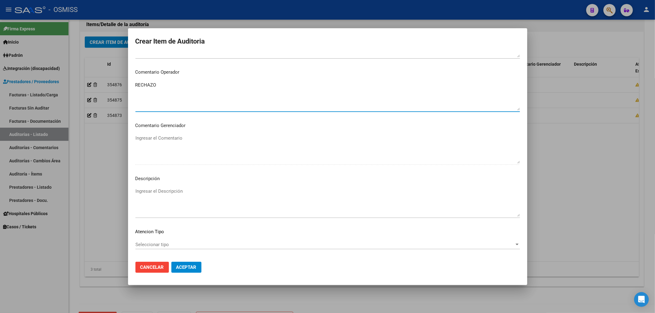
scroll to position [368, 0]
type textarea "RECHAZO"
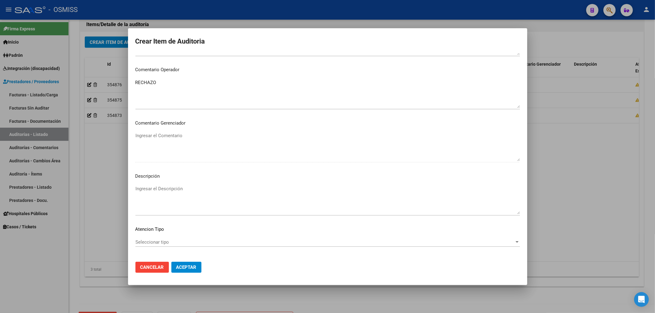
click at [170, 199] on textarea "Ingresar el Descripción" at bounding box center [327, 199] width 384 height 29
paste textarea "BAJA por finalización de la cobertura legal al ……. - Ley 23,660 art. 10 inc. A."
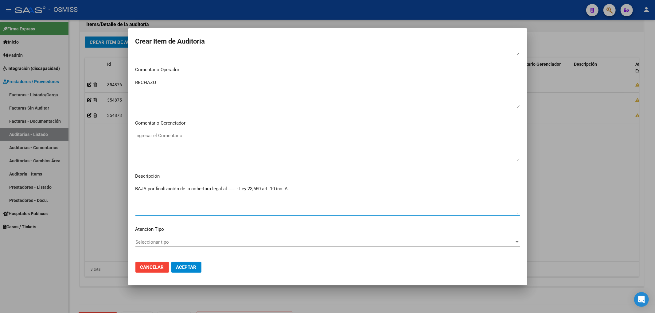
click at [237, 189] on textarea "BAJA por finalización de la cobertura legal al ……. - Ley 23,660 art. 10 inc. A." at bounding box center [327, 199] width 384 height 29
drag, startPoint x: 235, startPoint y: 189, endPoint x: 228, endPoint y: 188, distance: 6.9
click at [228, 188] on textarea "BAJA por finalización de la cobertura legal al ……. - Ley 23,660 art. 10 inc. A." at bounding box center [327, 199] width 384 height 29
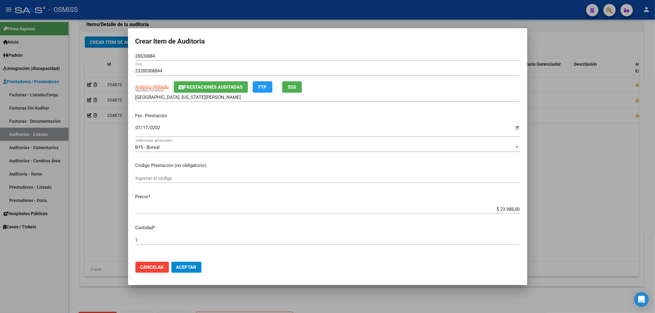
scroll to position [0, 0]
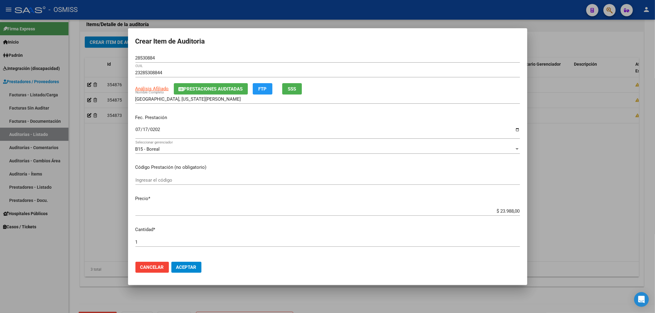
type textarea "BAJA por finalización de la cobertura legal al [DATE] - Ley 23,660 art. 10 inc.…"
click at [191, 267] on span "Aceptar" at bounding box center [186, 268] width 20 height 6
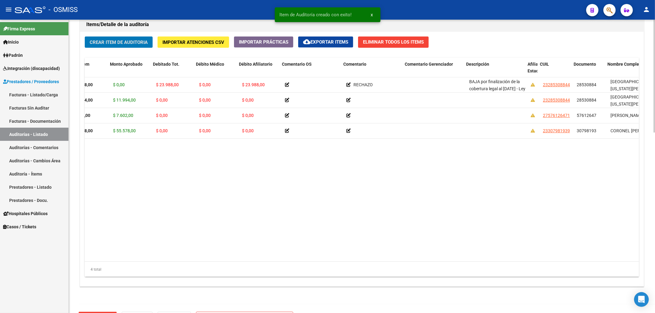
scroll to position [0, 109]
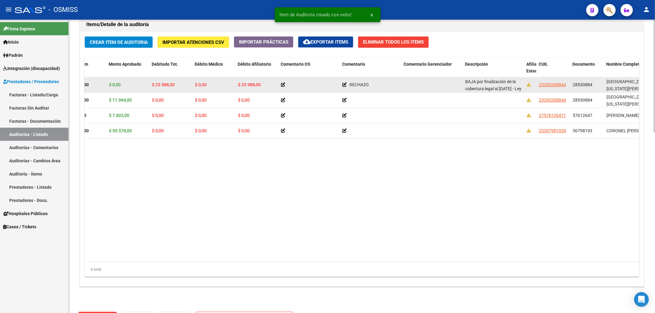
drag, startPoint x: 572, startPoint y: 86, endPoint x: 596, endPoint y: 82, distance: 24.0
click at [596, 82] on div "28530884" at bounding box center [587, 84] width 29 height 7
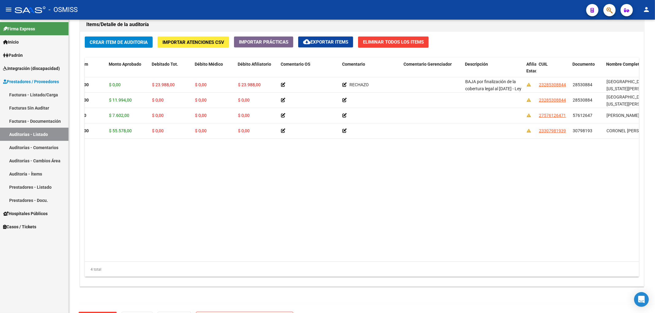
copy span "28530884"
click at [536, 169] on datatable-body "354877 B15 - Boreal $ 23.988,00 $ 0,00 $ 23.988,00 $ 0,00 $ 23.988,00 RECHAZO B…" at bounding box center [362, 169] width 554 height 184
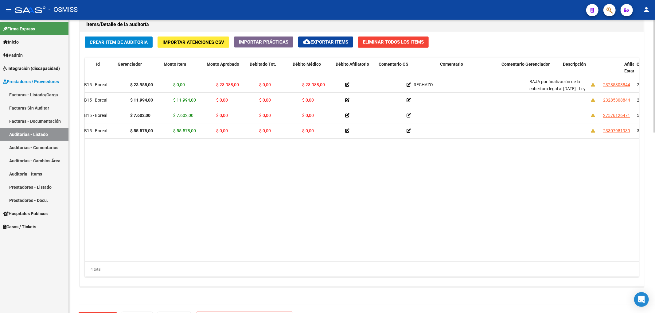
scroll to position [0, 0]
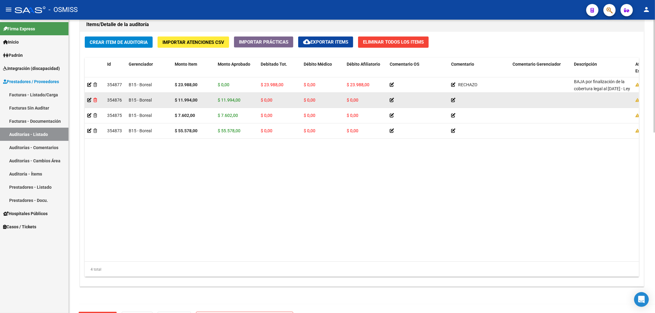
click at [95, 101] on icon at bounding box center [95, 100] width 4 height 4
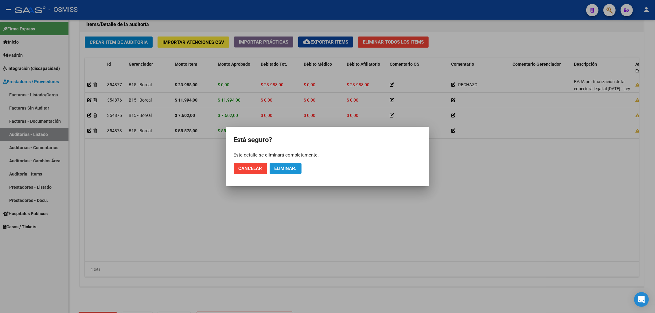
click at [293, 172] on button "Eliminar." at bounding box center [286, 168] width 32 height 11
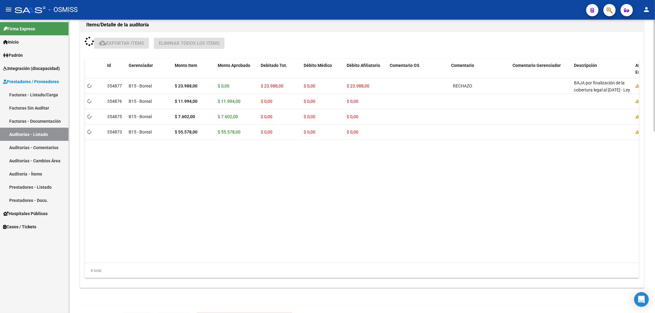
scroll to position [451, 0]
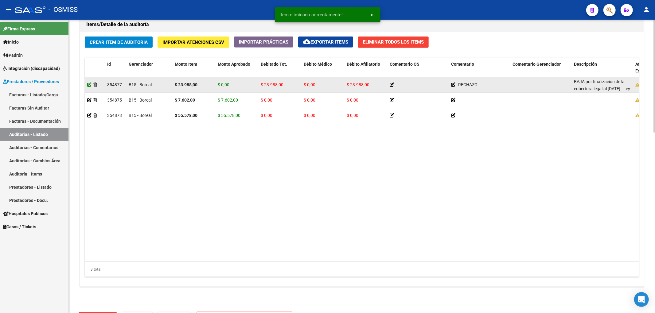
click at [90, 85] on icon at bounding box center [89, 85] width 4 height 4
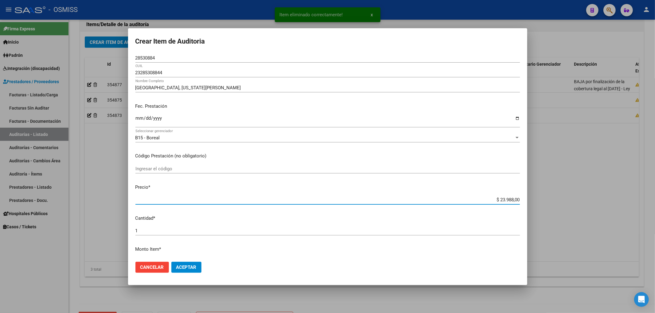
drag, startPoint x: 494, startPoint y: 202, endPoint x: 541, endPoint y: 203, distance: 46.7
click at [540, 203] on div "Item eliminado correctamente! x Crear Item de Auditoria 28530884 Nro Documento …" at bounding box center [327, 156] width 655 height 313
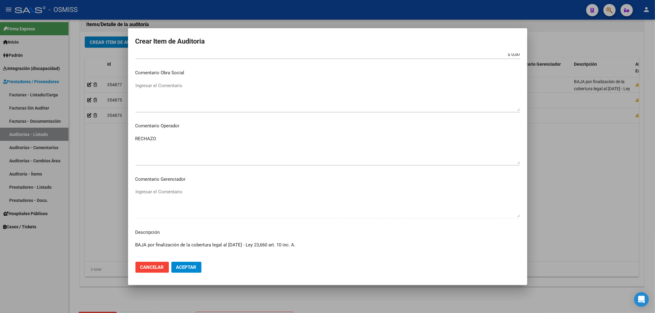
scroll to position [384, 0]
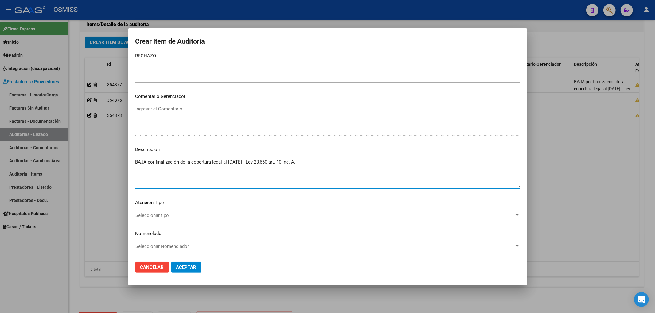
drag, startPoint x: 226, startPoint y: 161, endPoint x: 156, endPoint y: 165, distance: 70.4
click at [156, 165] on textarea "BAJA por finalización de la cobertura legal al [DATE] - Ley 23,660 art. 10 inc.…" at bounding box center [327, 173] width 384 height 29
click at [155, 162] on textarea "BAJA por MULTIPLE COBERTURA [DATE] - Ley 23,660 art. 10 inc. A." at bounding box center [327, 173] width 384 height 29
click at [220, 162] on textarea "BAJA POR MULTIPLE COBERTURA [DATE] - Ley 23,660 art. 10 inc. A." at bounding box center [327, 173] width 384 height 29
drag, startPoint x: 235, startPoint y: 160, endPoint x: 341, endPoint y: 163, distance: 106.3
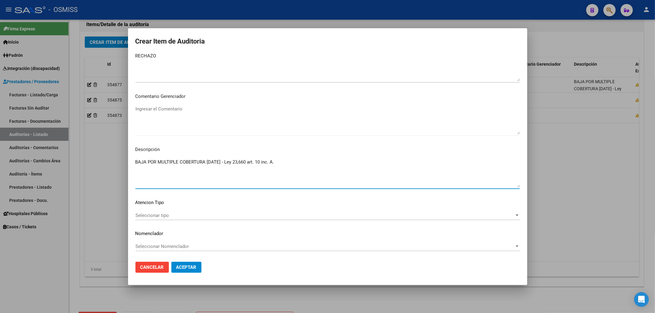
click at [341, 160] on textarea "BAJA POR MULTIPLE COBERTURA [DATE] - Ley 23,660 art. 10 inc. A." at bounding box center [327, 173] width 384 height 29
click at [187, 268] on span "Aceptar" at bounding box center [186, 268] width 20 height 6
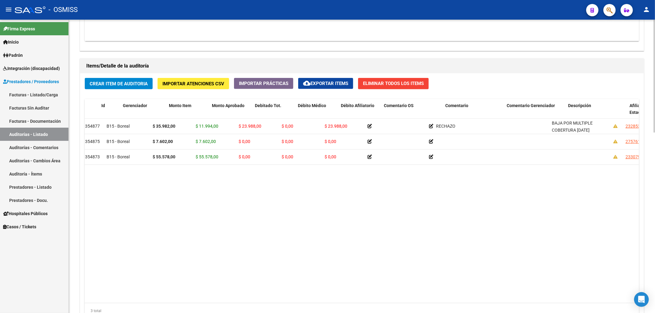
scroll to position [0, 0]
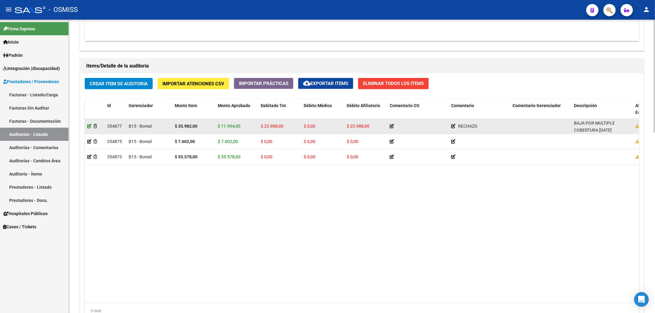
click at [90, 128] on icon at bounding box center [89, 126] width 4 height 4
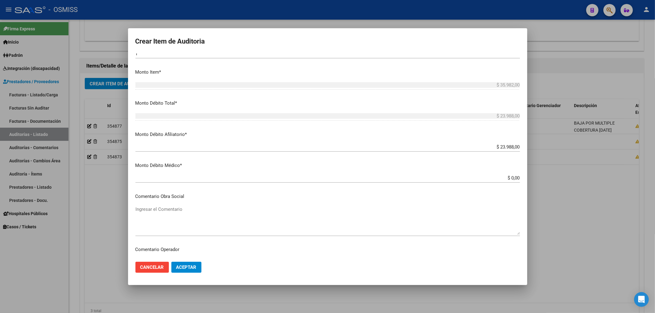
scroll to position [204, 0]
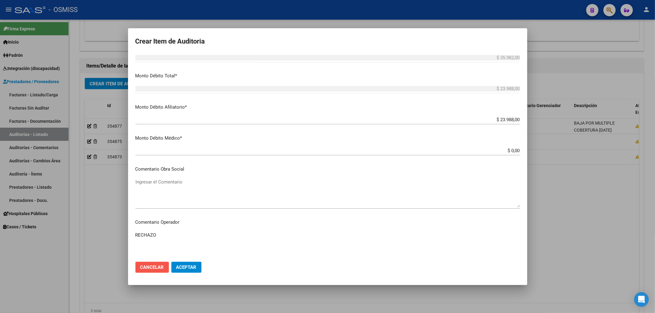
click at [162, 267] on span "Cancelar" at bounding box center [152, 268] width 24 height 6
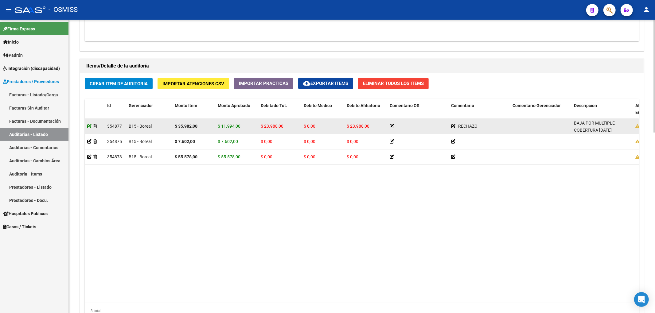
click at [90, 128] on icon at bounding box center [89, 126] width 4 height 4
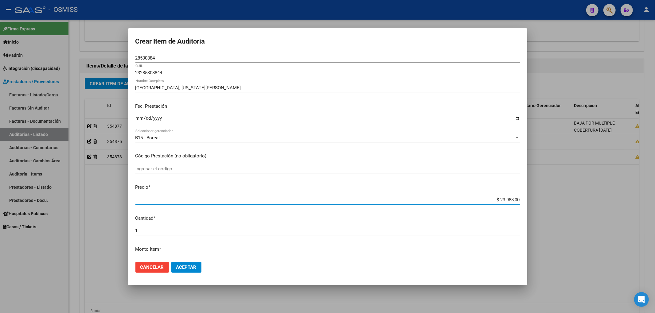
drag, startPoint x: 490, startPoint y: 199, endPoint x: 543, endPoint y: 199, distance: 52.5
click at [541, 199] on div "Crear Item de Auditoria 28530884 Nro Documento 23285308844 [PERSON_NAME], [US_S…" at bounding box center [327, 156] width 655 height 313
drag, startPoint x: 489, startPoint y: 200, endPoint x: 526, endPoint y: 202, distance: 37.2
click at [526, 202] on mat-dialog-content "28530884 Nro Documento 23285308844 [PERSON_NAME], [US_STATE][PERSON_NAME] Nombr…" at bounding box center [327, 155] width 399 height 204
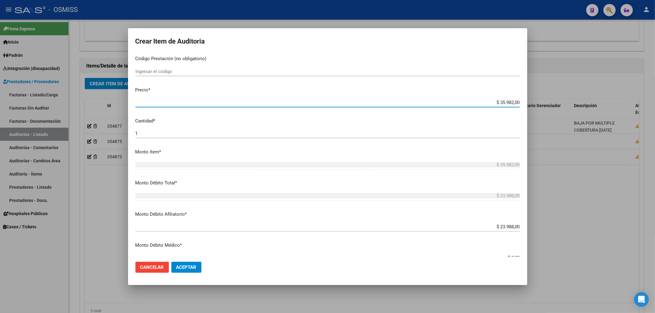
scroll to position [123, 0]
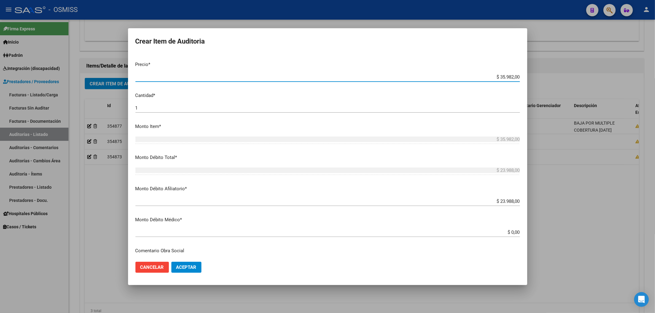
drag, startPoint x: 490, startPoint y: 201, endPoint x: 540, endPoint y: 202, distance: 50.1
click at [540, 202] on div "Crear Item de Auditoria 28530884 Nro Documento 23285308844 [PERSON_NAME], [US_S…" at bounding box center [327, 156] width 655 height 313
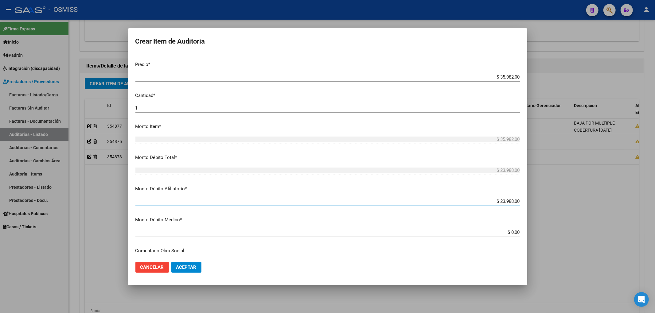
paste input "35.982"
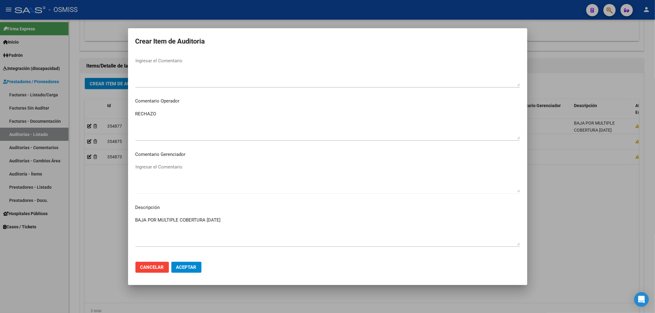
scroll to position [327, 0]
click at [188, 267] on span "Aceptar" at bounding box center [186, 268] width 20 height 6
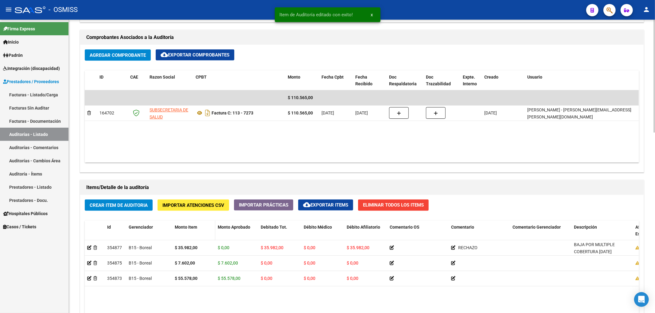
scroll to position [368, 0]
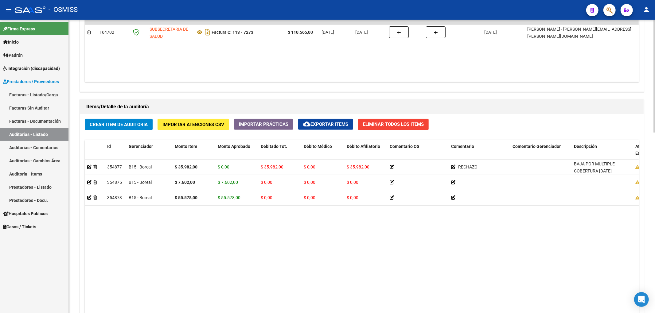
click at [101, 127] on span "Crear Item de Auditoria" at bounding box center [119, 125] width 58 height 6
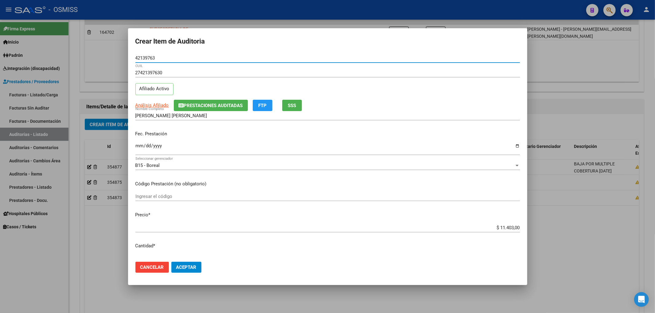
click at [138, 144] on input "Ingresar la fecha" at bounding box center [327, 148] width 384 height 10
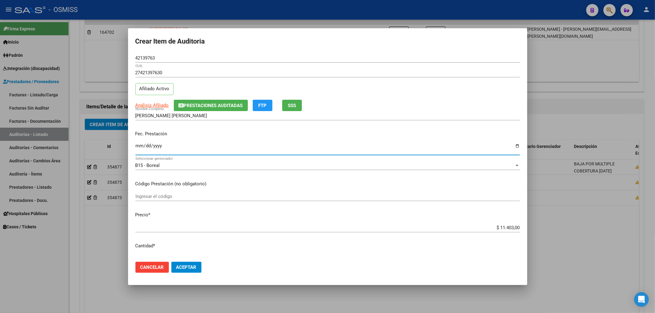
drag, startPoint x: 159, startPoint y: 58, endPoint x: 104, endPoint y: 54, distance: 55.1
click at [109, 54] on div "Crear Item de Auditoria 42139763 Nro Documento 27421397630 CUIL Afiliado Activo…" at bounding box center [327, 156] width 655 height 313
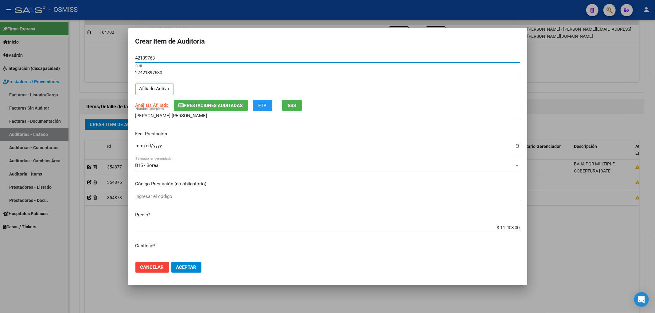
click at [213, 106] on span "Prestaciones Auditadas" at bounding box center [213, 106] width 59 height 6
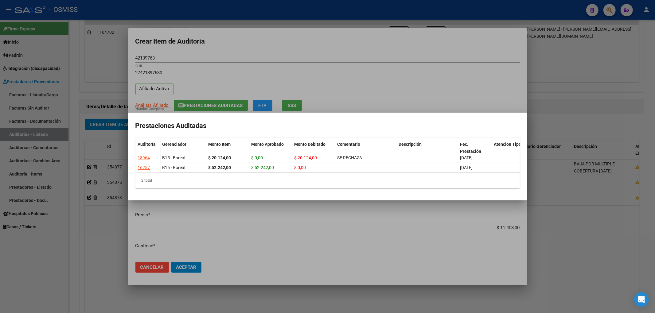
click at [324, 55] on div at bounding box center [327, 156] width 655 height 313
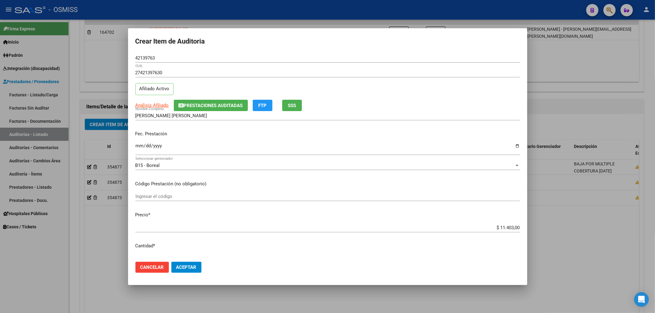
click at [458, 97] on div "27421397630 CUIL Afiliado Activo" at bounding box center [327, 83] width 384 height 31
click at [189, 267] on span "Aceptar" at bounding box center [186, 268] width 20 height 6
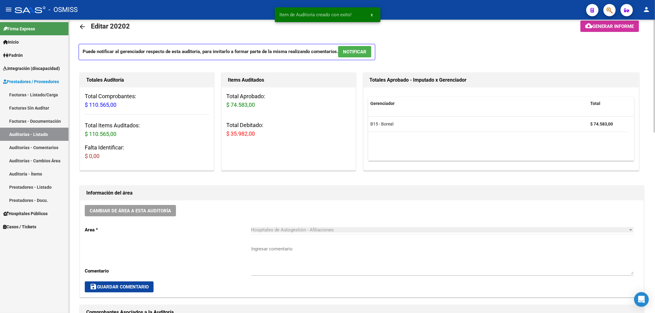
scroll to position [0, 0]
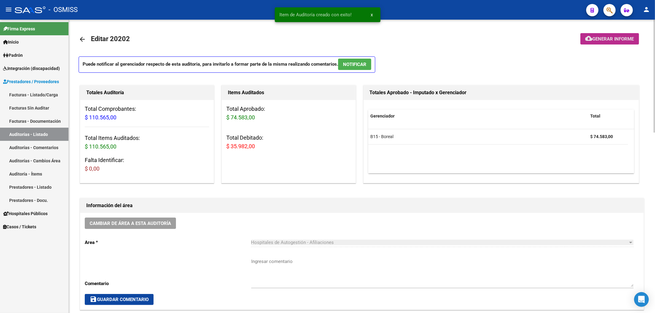
click at [615, 44] on button "cloud_download Generar informe" at bounding box center [609, 38] width 59 height 11
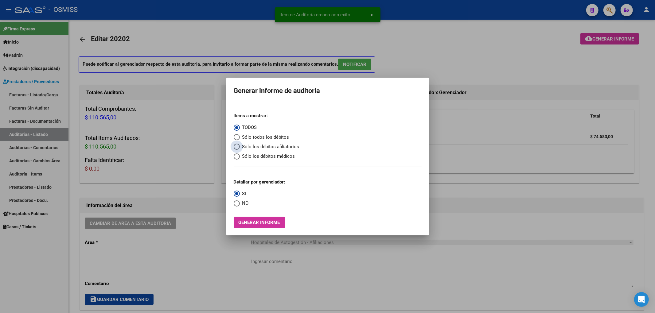
click at [278, 148] on span "Sólo los débitos afiliatorios" at bounding box center [270, 146] width 60 height 7
click at [240, 148] on input "Sólo los débitos afiliatorios" at bounding box center [237, 147] width 6 height 6
click at [241, 200] on span "NO" at bounding box center [244, 203] width 9 height 7
click at [240, 200] on input "NO" at bounding box center [237, 203] width 6 height 6
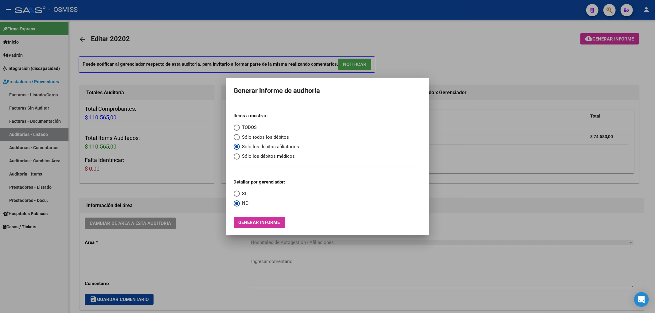
click at [260, 226] on button "Generar informe" at bounding box center [259, 222] width 51 height 11
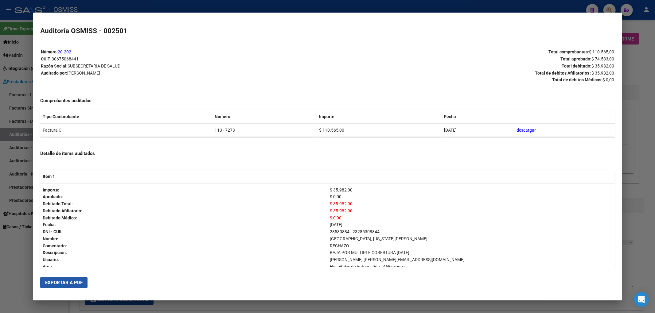
click at [62, 283] on span "Exportar a PDF" at bounding box center [63, 283] width 37 height 6
click at [631, 77] on div at bounding box center [327, 156] width 655 height 313
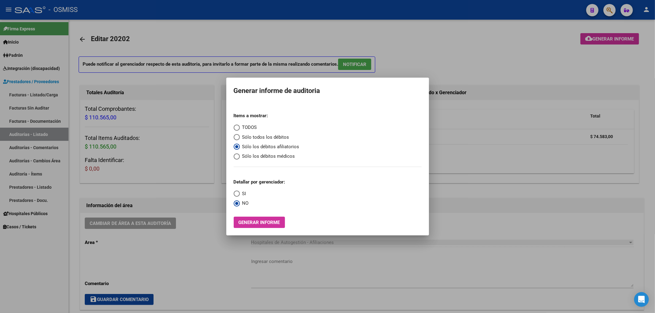
click at [587, 60] on div at bounding box center [327, 156] width 655 height 313
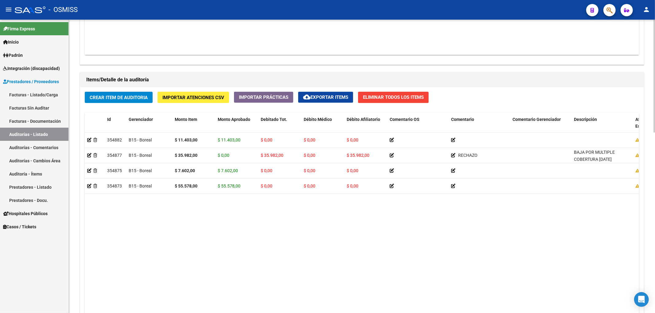
scroll to position [409, 0]
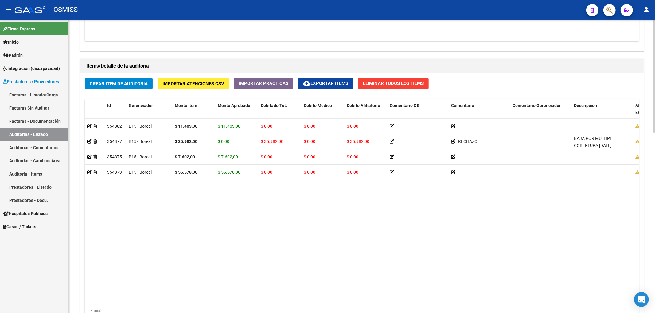
click at [559, 251] on datatable-body "354882 B15 - Boreal $ 11.403,00 $ 11.403,00 $ 0,00 $ 0,00 $ 0,00 27421397630 42…" at bounding box center [362, 211] width 554 height 184
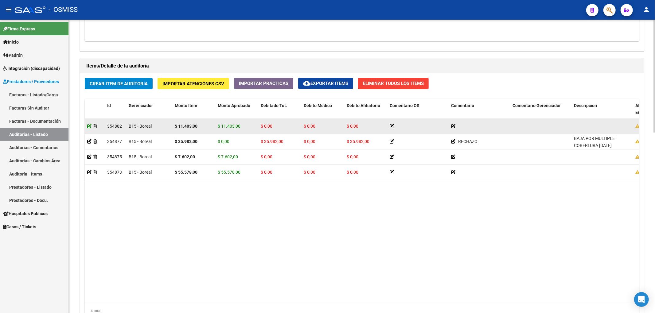
click at [90, 127] on icon at bounding box center [89, 126] width 4 height 4
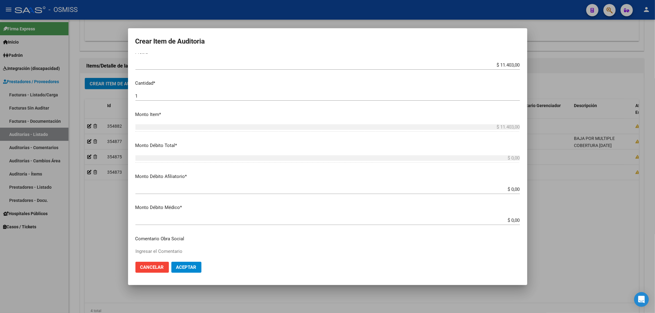
scroll to position [164, 0]
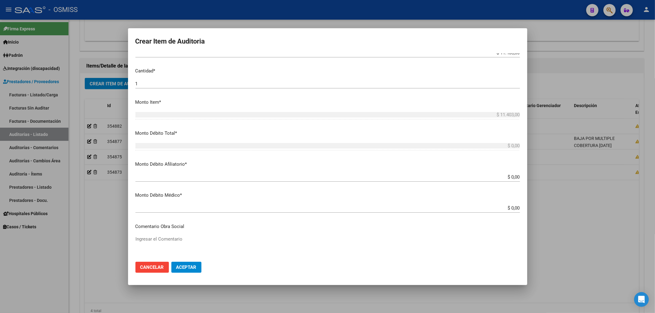
click at [514, 176] on input "$ 0,00" at bounding box center [327, 177] width 384 height 6
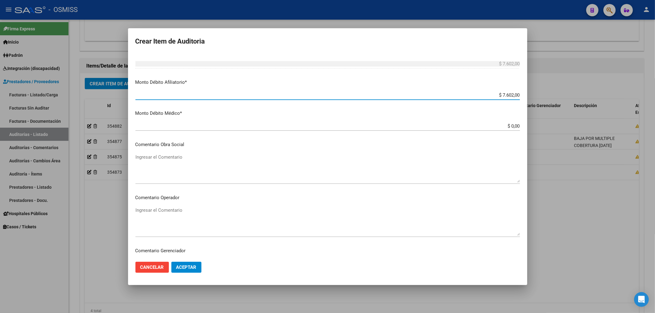
scroll to position [0, 0]
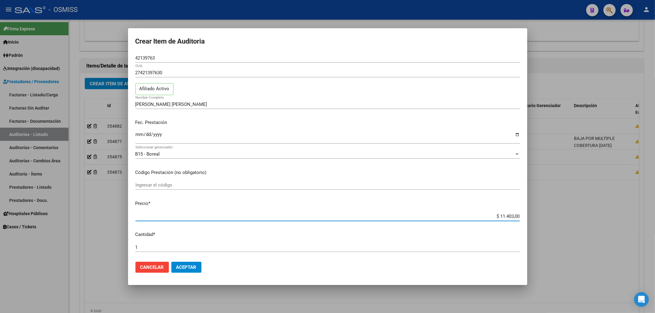
drag, startPoint x: 490, startPoint y: 215, endPoint x: 548, endPoint y: 215, distance: 57.4
click at [548, 215] on div "Crear Item de Auditoria 42139763 Nro Documento 27421397630 CUIL Afiliado Activo…" at bounding box center [327, 156] width 655 height 313
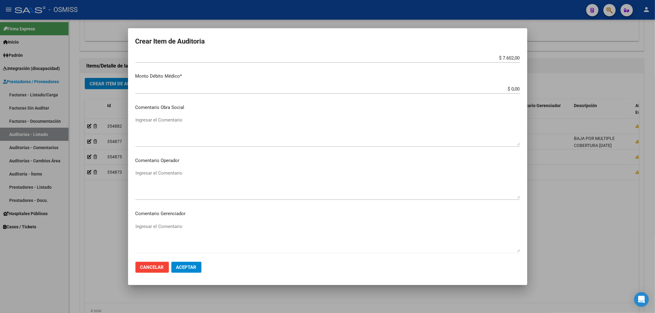
scroll to position [286, 0]
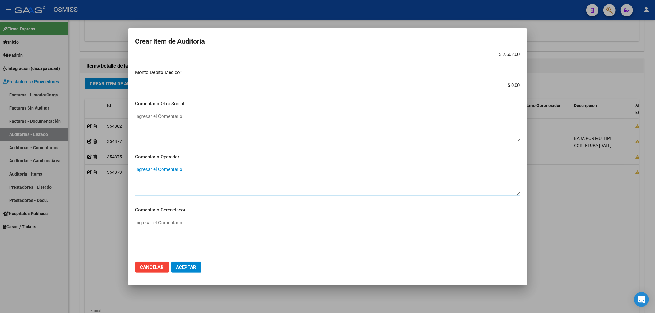
click at [171, 172] on textarea "Ingresar el Comentario" at bounding box center [327, 180] width 384 height 29
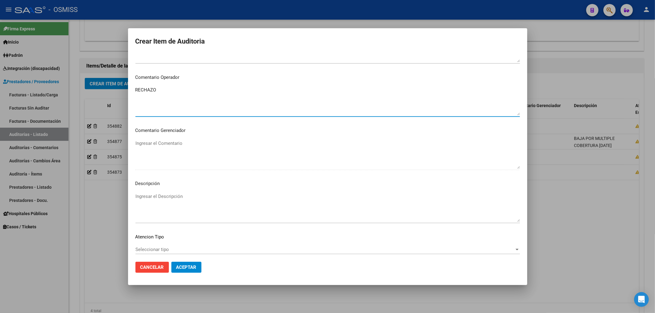
scroll to position [368, 0]
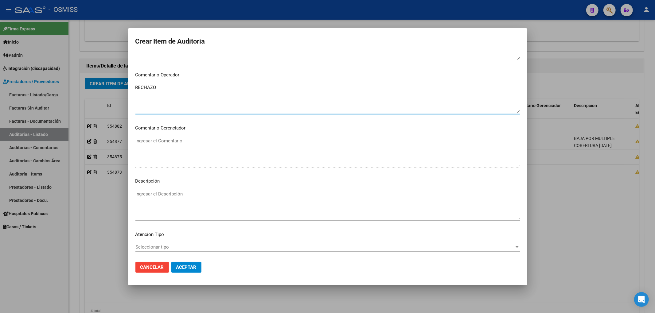
click at [179, 197] on textarea "Ingresar el Descripción" at bounding box center [327, 205] width 384 height 29
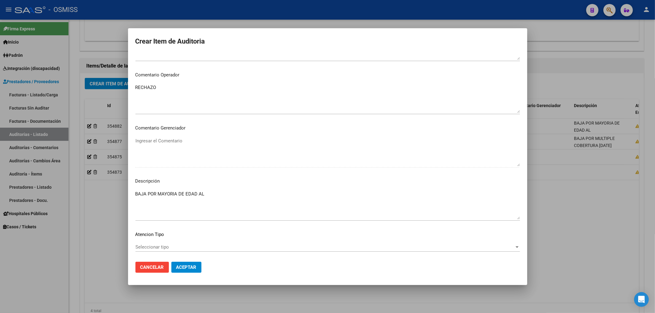
click at [219, 194] on textarea "BAJA POR MAYORIA DE EDAD AL" at bounding box center [327, 205] width 384 height 29
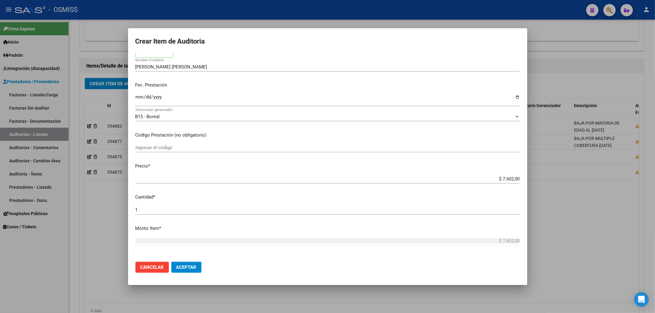
scroll to position [0, 0]
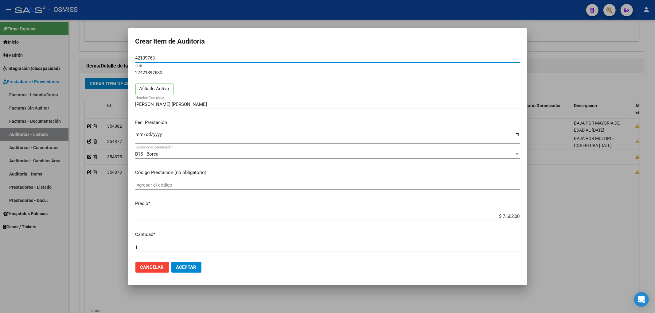
drag, startPoint x: 158, startPoint y: 56, endPoint x: 126, endPoint y: 53, distance: 32.4
click at [126, 53] on div "Crear Item de Auditoria 42139763 Nro Documento 27421397630 CUIL Afiliado Activo…" at bounding box center [327, 156] width 655 height 313
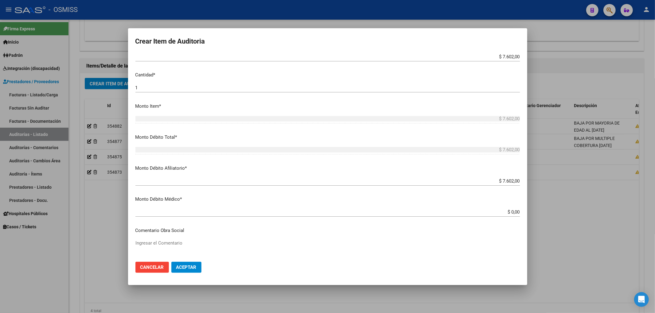
scroll to position [246, 0]
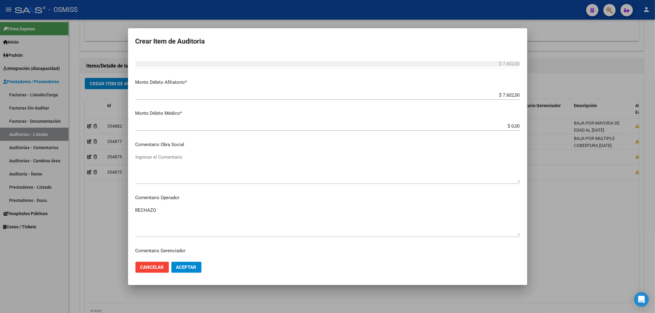
click at [177, 265] on span "Aceptar" at bounding box center [186, 268] width 20 height 6
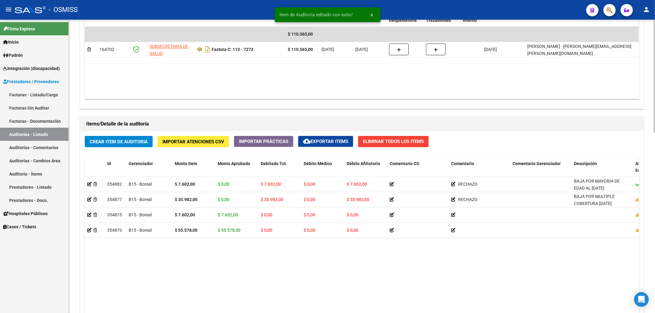
scroll to position [368, 0]
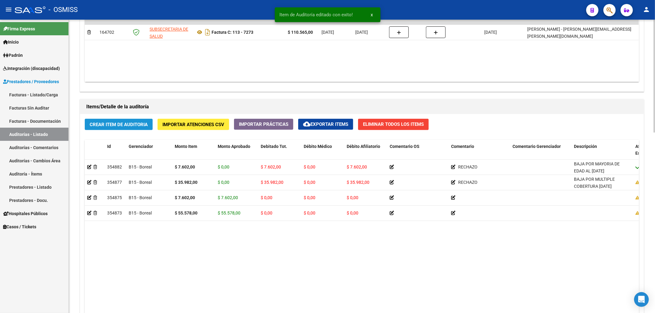
click at [113, 127] on span "Crear Item de Auditoria" at bounding box center [119, 125] width 58 height 6
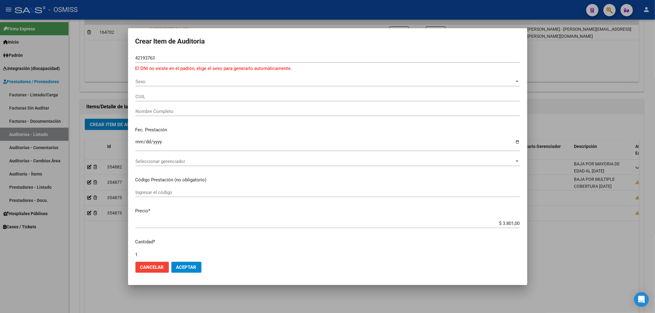
drag, startPoint x: 161, startPoint y: 60, endPoint x: 125, endPoint y: 59, distance: 35.6
click at [127, 59] on div "Crear Item de Auditoria 42193763 Nro Documento El DNI no existe en el padrón, e…" at bounding box center [327, 156] width 655 height 313
click at [197, 54] on div "42193763 Nro Documento" at bounding box center [327, 57] width 384 height 9
drag, startPoint x: 151, startPoint y: 58, endPoint x: 110, endPoint y: 58, distance: 41.8
click at [110, 58] on div "Crear Item de Auditoria 42193763 Nro Documento El DNI no existe en el padrón, e…" at bounding box center [327, 156] width 655 height 313
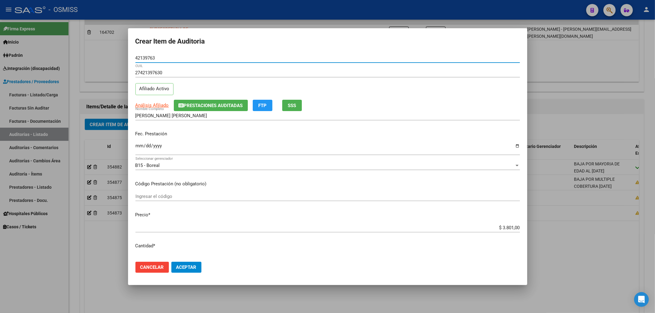
click at [139, 146] on input "Ingresar la fecha" at bounding box center [327, 148] width 384 height 10
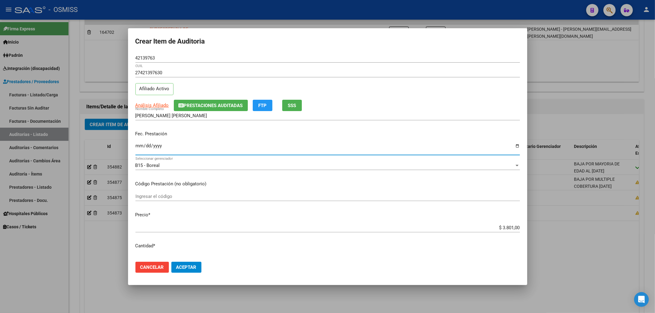
click at [190, 268] on span "Aceptar" at bounding box center [186, 268] width 20 height 6
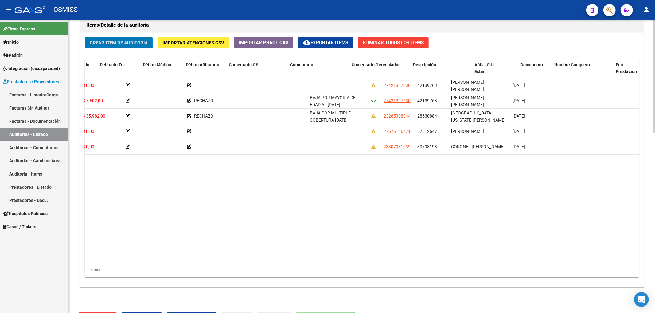
scroll to position [0, 0]
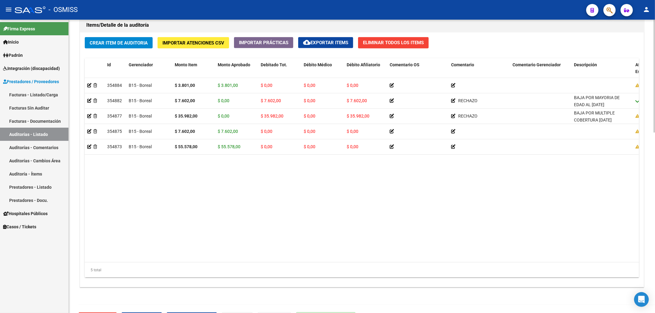
click at [279, 211] on datatable-body "354884 B15 - Boreal $ 3.801,00 $ 3.801,00 $ 0,00 $ 0,00 $ 0,00 27421397630 4213…" at bounding box center [362, 170] width 554 height 184
